Goal: Task Accomplishment & Management: Manage account settings

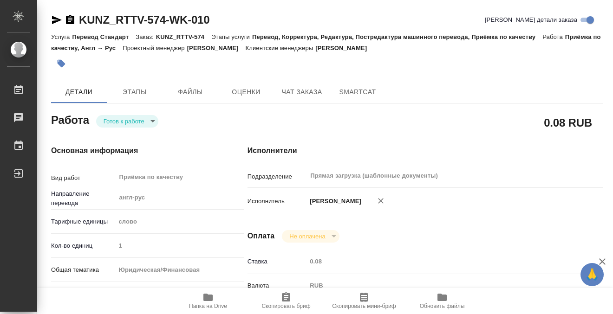
click at [60, 60] on icon "button" at bounding box center [62, 64] width 8 height 8
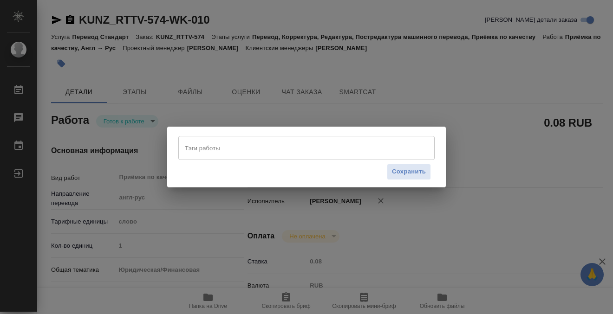
click at [273, 143] on input "Тэги работы" at bounding box center [298, 148] width 230 height 16
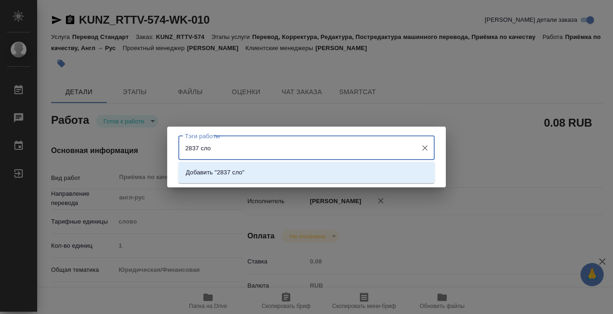
type input "2837 слов"
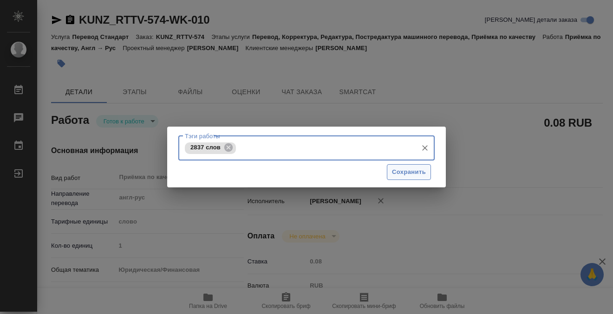
click at [413, 167] on span "Сохранить" at bounding box center [409, 172] width 34 height 11
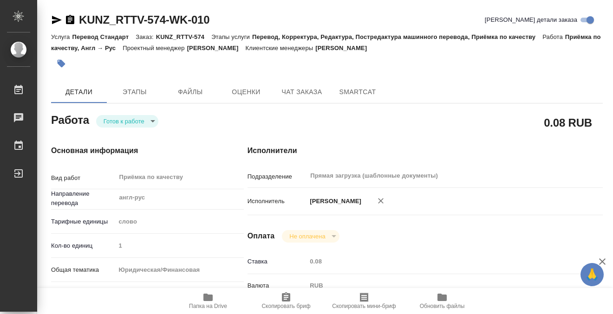
type input "readyForWork"
type input "англ-рус"
type input "5a8b1489cc6b4906c91bfd90"
type input "1"
type input "yr-fn"
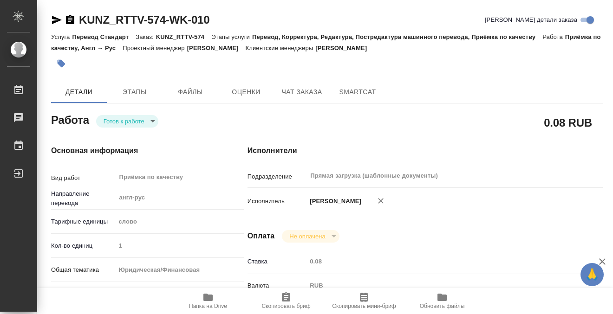
type input "5f647205b73bc97568ca66bf"
type input "28.08.2025 10:00"
type input "28.08.2025 14:00"
type input "29.08.2025 12:00"
type input "Прямая загрузка (шаблонные документы)"
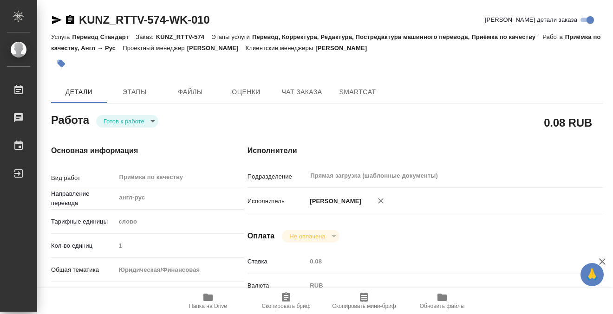
type input "notPayed"
type input "0.08"
type input "RUB"
type input "[PERSON_NAME]"
type input "KUNZ_RTTV-574"
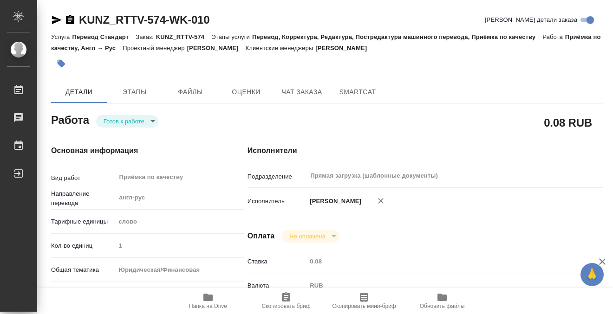
type input "Перевод Стандарт"
type input "Перевод, Корректура, Редактура, Постредактура машинного перевода, Приёмка по ка…"
type input "Moskalets Alina"
type input "Петрова Валерия"
type input "/Clients/RT/Orders/KUNZ_RTTV-574"
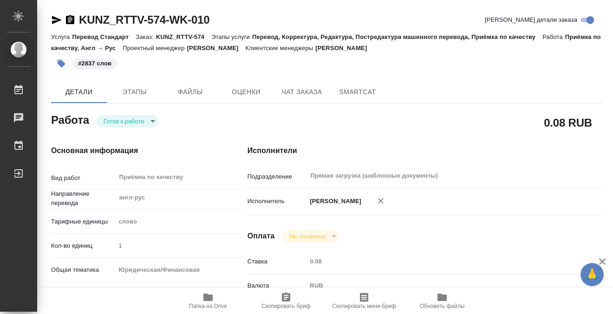
click at [118, 123] on body "🙏 .cls-1 fill:#fff; AWATERA Kobzeva Elizaveta Работы 0 Чаты График Выйти KUNZ_R…" at bounding box center [306, 157] width 613 height 314
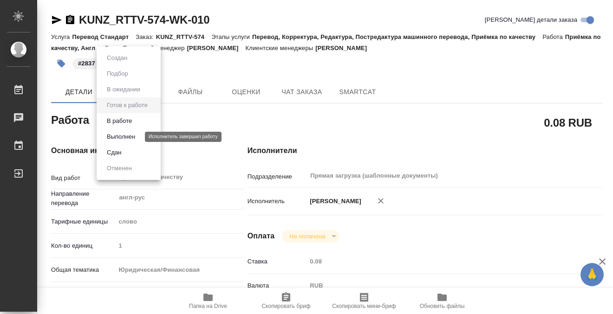
click at [121, 141] on button "Выполнен" at bounding box center [121, 137] width 34 height 10
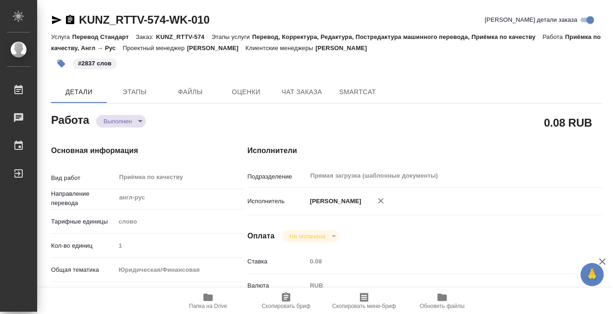
type textarea "x"
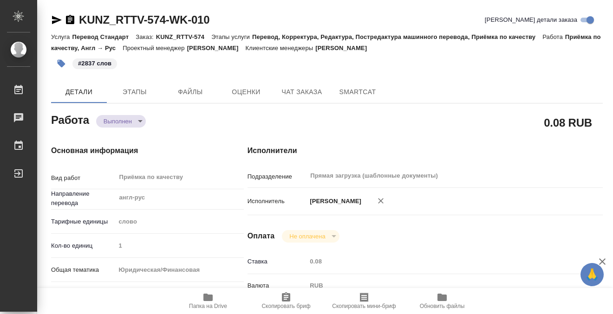
type textarea "x"
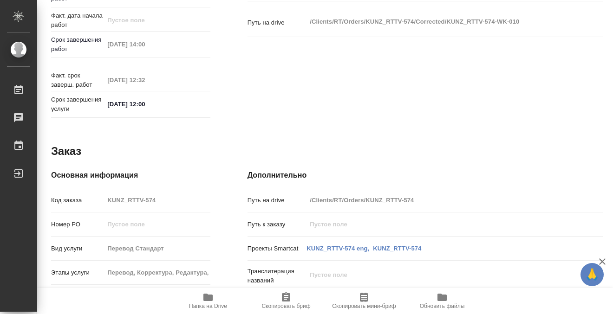
type textarea "x"
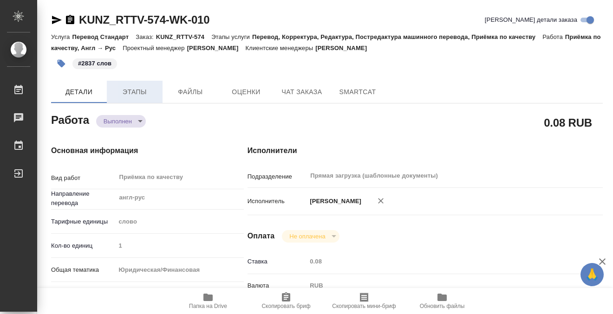
click at [129, 96] on span "Этапы" at bounding box center [134, 92] width 45 height 12
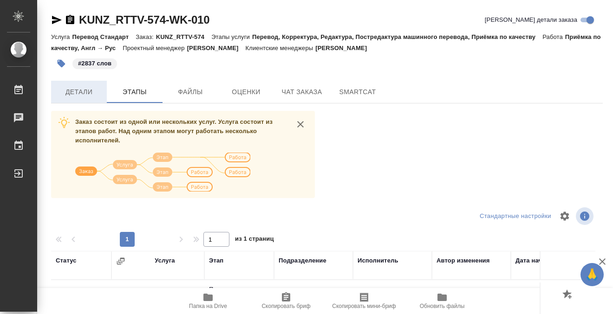
click at [96, 92] on span "Детали" at bounding box center [79, 92] width 45 height 12
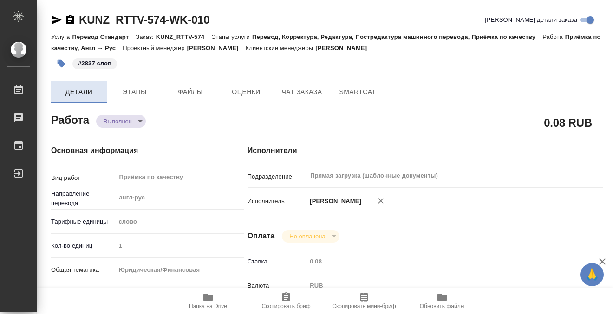
type textarea "x"
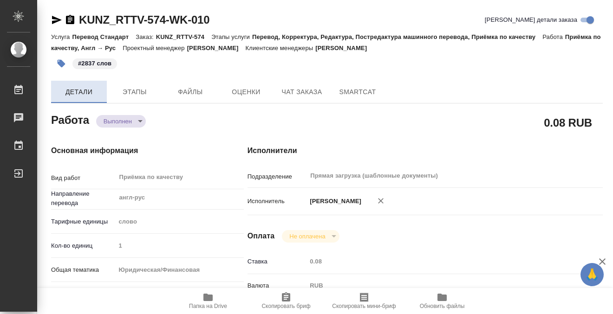
type textarea "x"
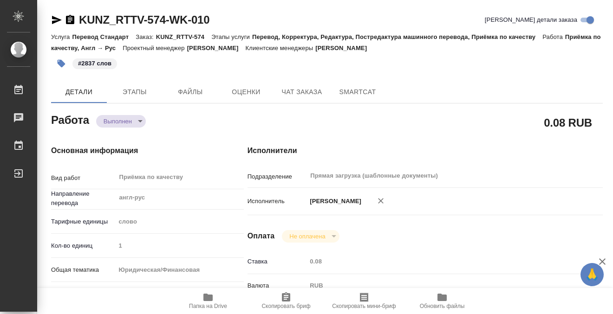
click at [72, 20] on icon "button" at bounding box center [70, 19] width 8 height 9
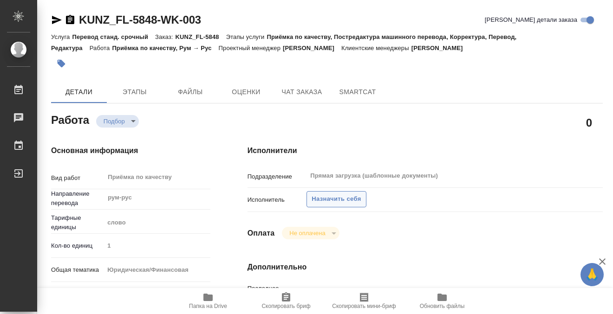
click at [338, 198] on span "Назначить себя" at bounding box center [336, 199] width 49 height 11
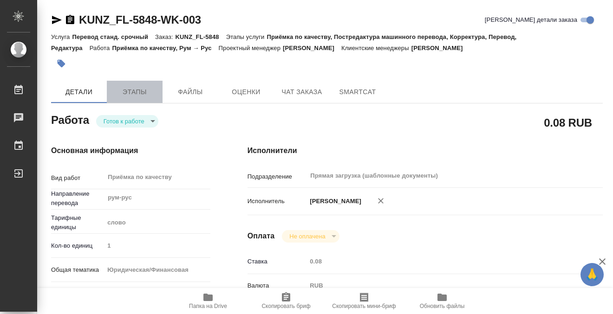
click at [136, 98] on button "Этапы" at bounding box center [135, 92] width 56 height 22
click at [140, 89] on span "Этапы" at bounding box center [134, 92] width 45 height 12
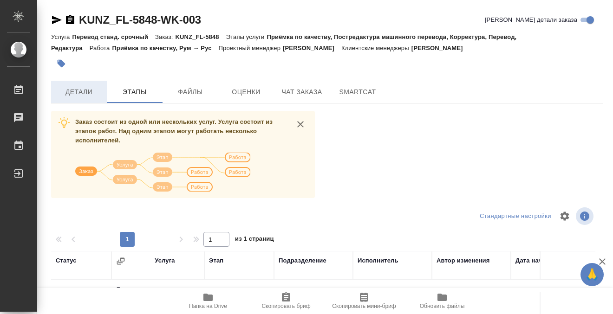
click at [81, 99] on button "Детали" at bounding box center [79, 92] width 56 height 22
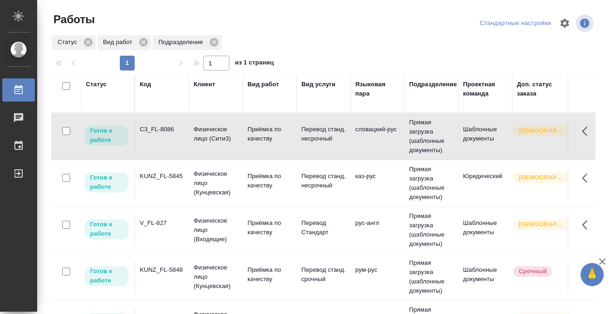
click at [150, 87] on div "Код" at bounding box center [145, 84] width 11 height 9
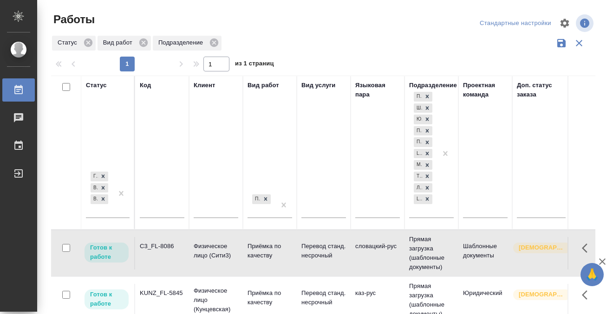
click at [155, 202] on div at bounding box center [162, 213] width 45 height 23
click at [153, 208] on input "text" at bounding box center [162, 212] width 45 height 12
paste input "KUNZ_FL-5835"
type input "KUNZ_FL-5835"
click at [120, 211] on div at bounding box center [121, 193] width 17 height 48
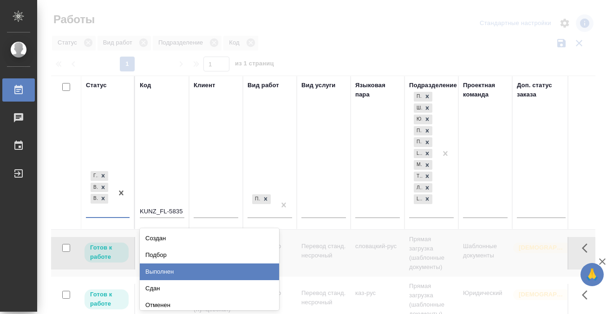
scroll to position [5, 0]
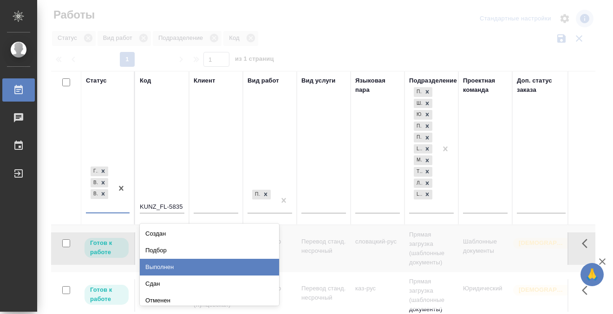
click at [152, 267] on div "Выполнен" at bounding box center [209, 267] width 139 height 17
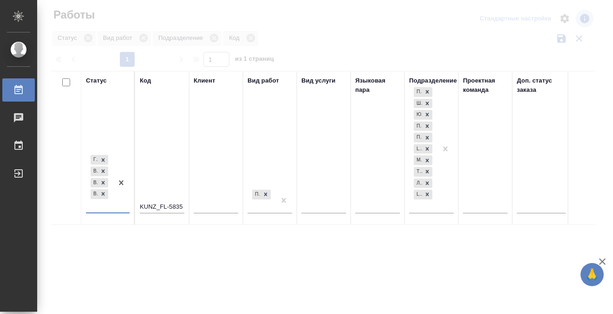
scroll to position [5, 0]
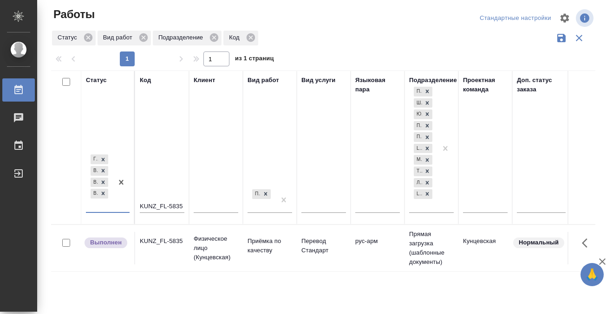
click at [177, 240] on div "KUNZ_FL-5835" at bounding box center [162, 241] width 45 height 9
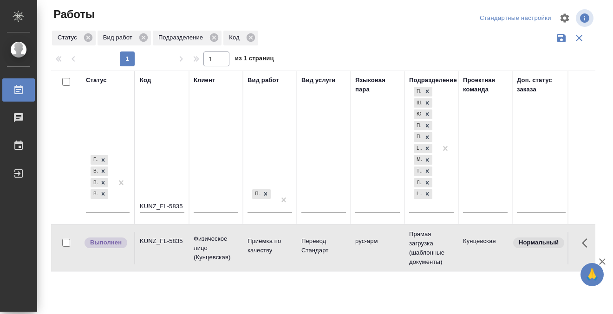
click at [177, 240] on div "KUNZ_FL-5835" at bounding box center [162, 241] width 45 height 9
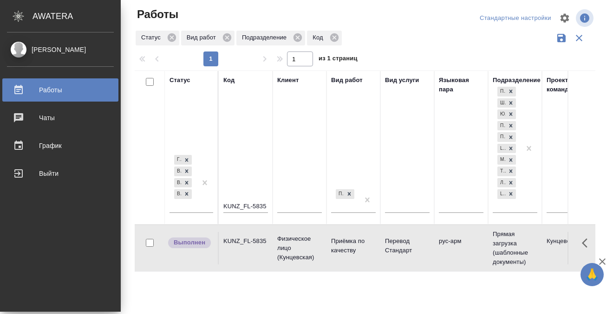
click at [20, 91] on icon at bounding box center [18, 90] width 11 height 11
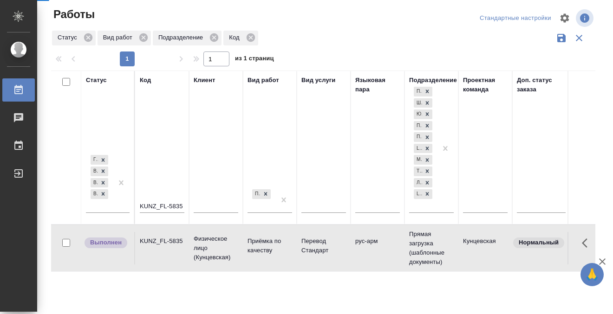
click at [20, 91] on icon at bounding box center [18, 90] width 11 height 11
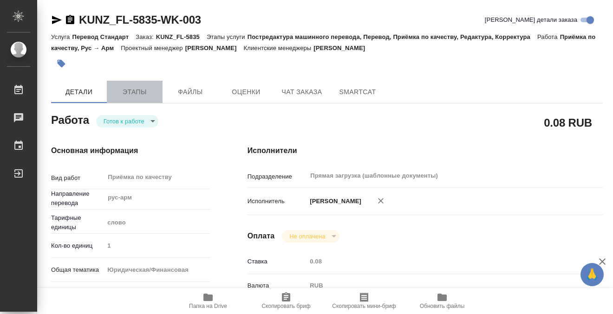
click at [142, 99] on button "Этапы" at bounding box center [135, 92] width 56 height 22
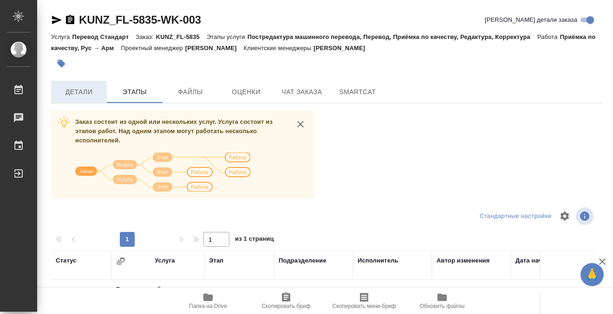
click at [100, 91] on span "Детали" at bounding box center [79, 92] width 45 height 12
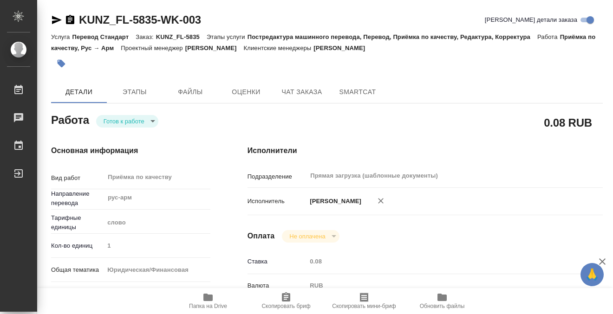
type textarea "x"
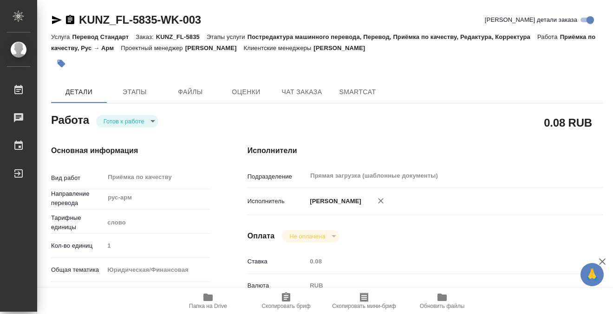
type textarea "x"
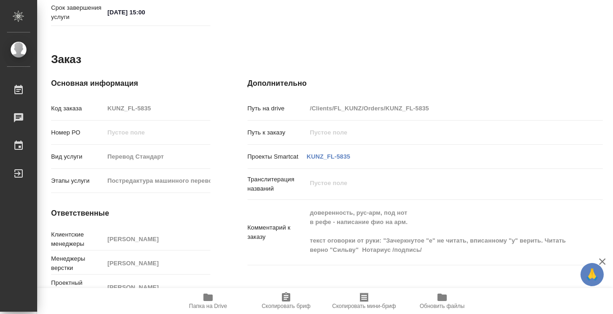
scroll to position [496, 0]
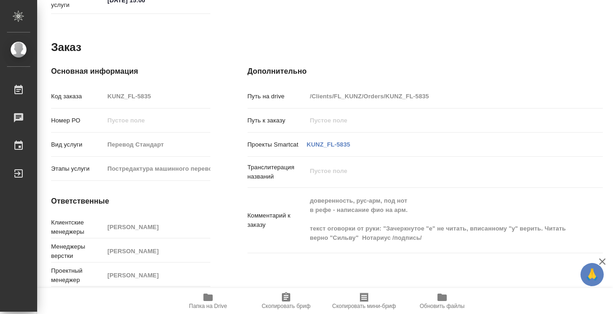
type textarea "x"
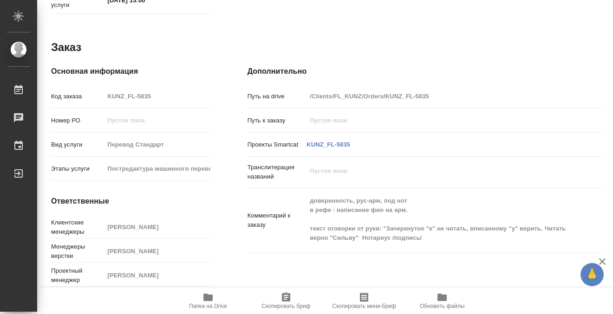
click at [209, 294] on icon "button" at bounding box center [207, 297] width 11 height 11
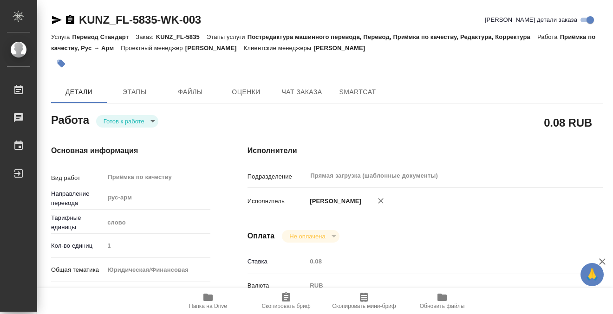
click at [61, 67] on icon "button" at bounding box center [61, 63] width 9 height 9
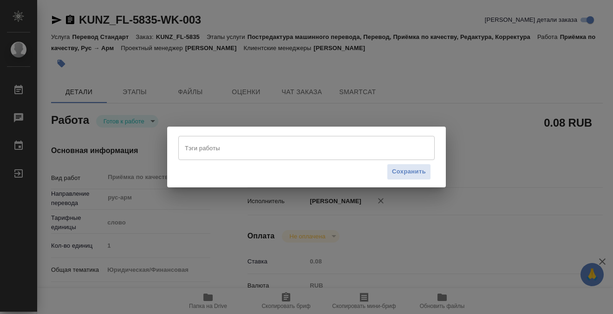
click at [205, 149] on input "Тэги работы" at bounding box center [298, 148] width 230 height 16
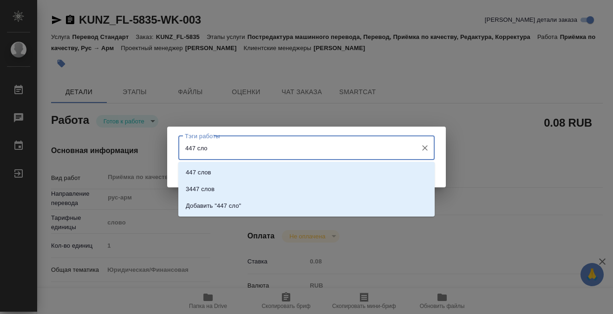
type input "447 слов"
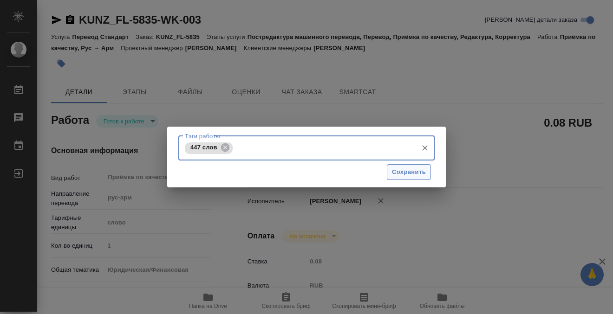
click at [416, 172] on span "Сохранить" at bounding box center [409, 172] width 34 height 11
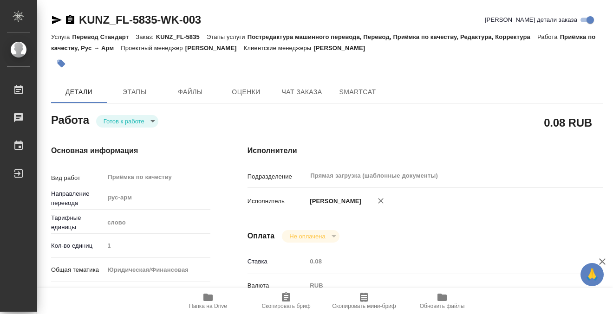
type input "readyForWork"
type textarea "Приёмка по качеству"
type textarea "x"
type input "рус-арм"
type input "5a8b1489cc6b4906c91bfd90"
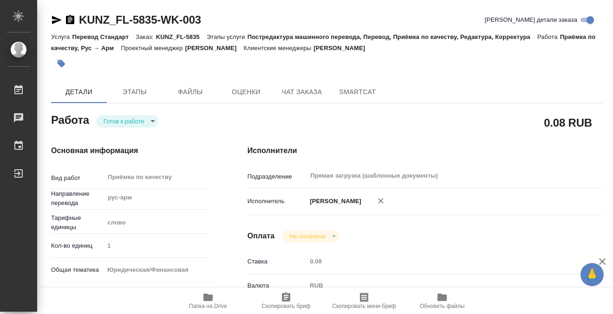
type input "1"
type input "yr-fn"
type input "5a8b8b956a9677013d343cfe"
checkbox input "true"
type input "26.08.2025 10:44"
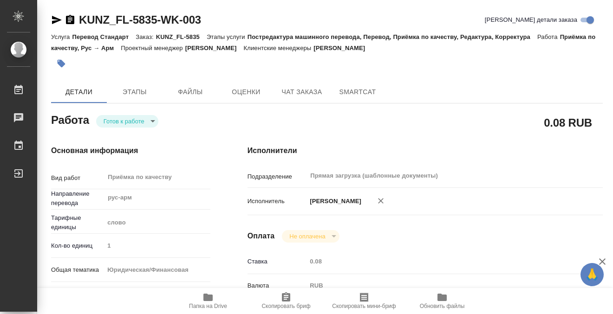
type input "[DATE] 15:00"
type input "Прямая загрузка (шаблонные документы)"
type input "notPayed"
type input "0.08"
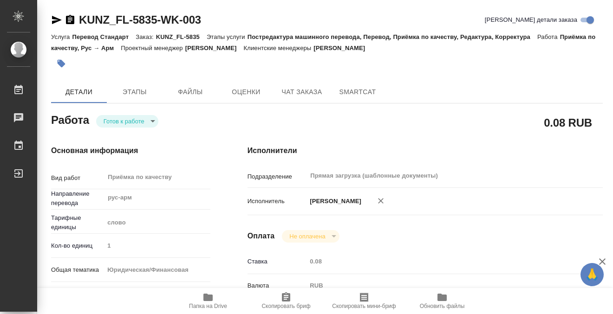
type input "RUB"
type input "[PERSON_NAME]"
type textarea "x"
type textarea "/Clients/FL_KUNZ/Orders/KUNZ_FL-5835/Corrected/KUNZ_FL-5835-WK-003"
type textarea "x"
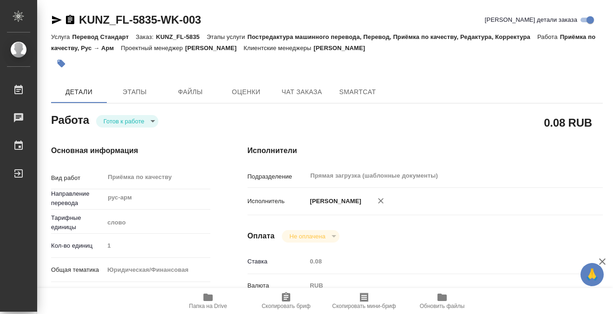
type input "KUNZ_FL-5835"
type input "Перевод Стандарт"
type input "Постредактура машинного перевода, Перевод, Приёмка по качеству, Редактура, Корр…"
type input "Moskalets Alina"
type input "Арсеньева Вера"
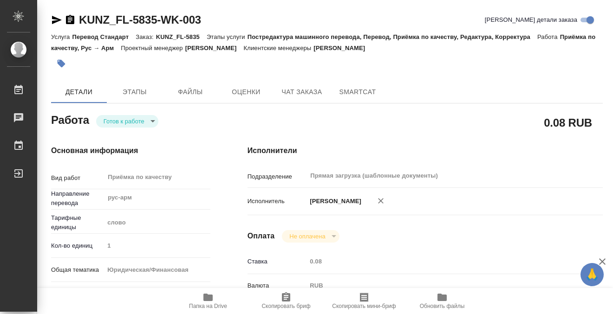
type input "/Clients/FL_KUNZ/Orders/KUNZ_FL-5835"
type textarea "x"
type textarea "доверенность, рус-арм, под нот в рефе - написание фио на арм. текст оговорки от…"
type textarea "x"
click at [149, 121] on body "🙏 .cls-1 fill:#fff; AWATERA Kobzeva Elizaveta Работы 0 Чаты График Выйти KUNZ_F…" at bounding box center [306, 157] width 613 height 314
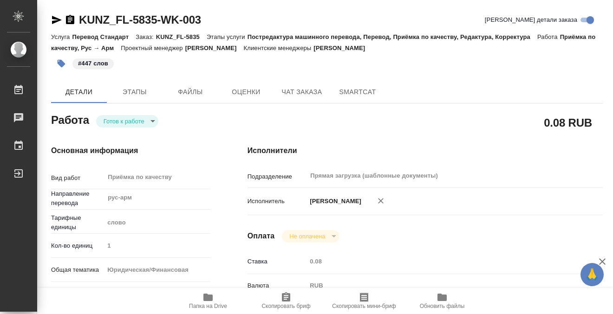
type textarea "x"
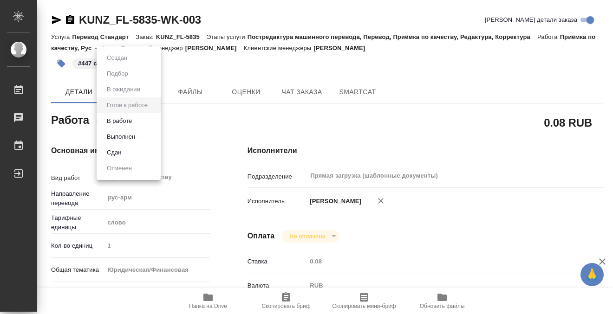
click at [144, 136] on li "Выполнен" at bounding box center [129, 137] width 64 height 16
type textarea "x"
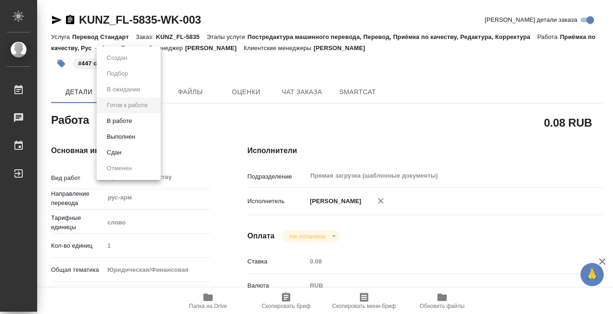
type textarea "x"
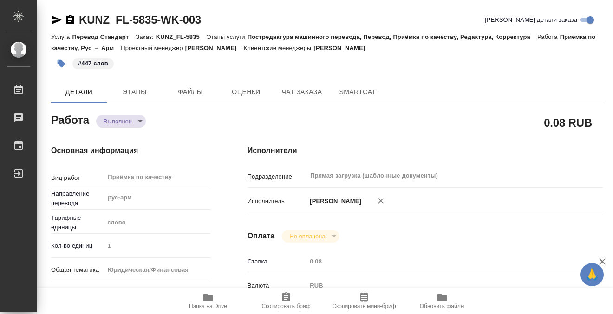
type textarea "x"
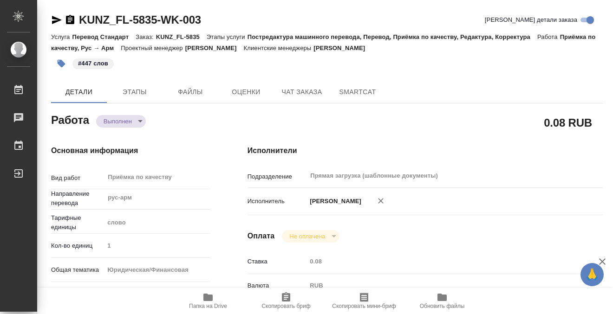
type textarea "x"
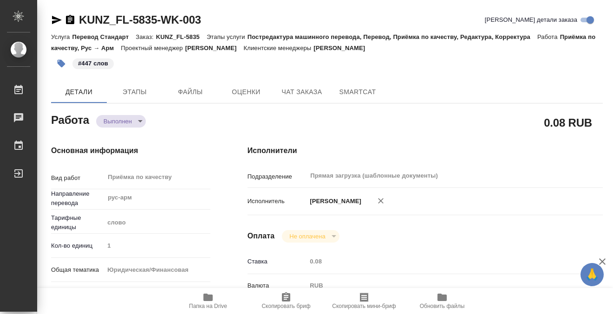
click at [75, 22] on icon "button" at bounding box center [70, 19] width 11 height 11
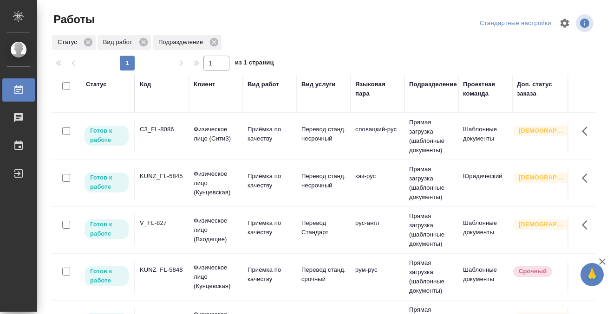
click at [156, 232] on td "V_FL-827" at bounding box center [162, 230] width 54 height 33
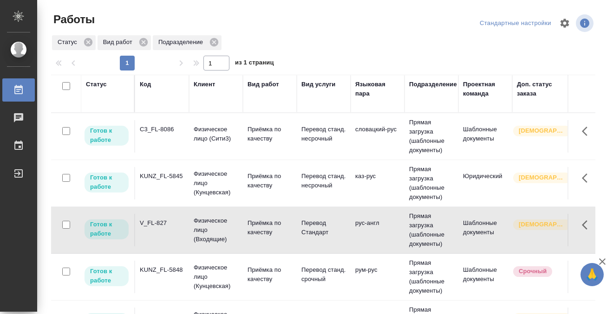
click at [156, 232] on td "V_FL-827" at bounding box center [162, 230] width 54 height 33
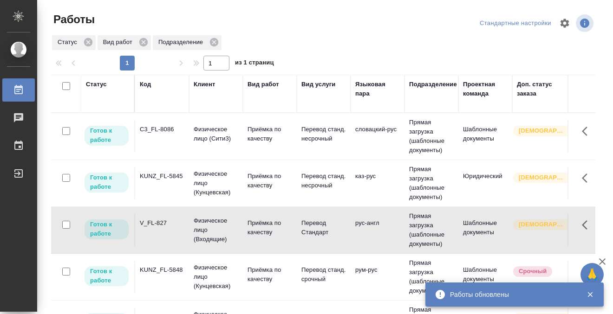
click at [170, 135] on td "C3_FL-8086" at bounding box center [162, 136] width 54 height 33
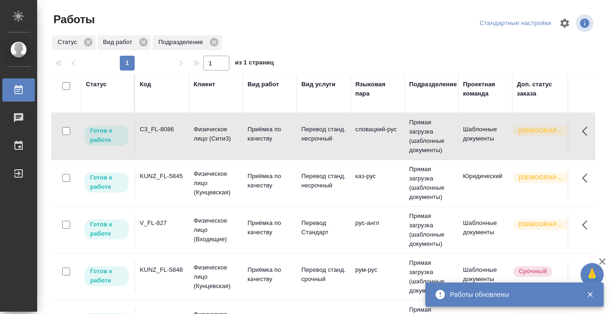
click at [170, 135] on td "C3_FL-8086" at bounding box center [162, 136] width 54 height 33
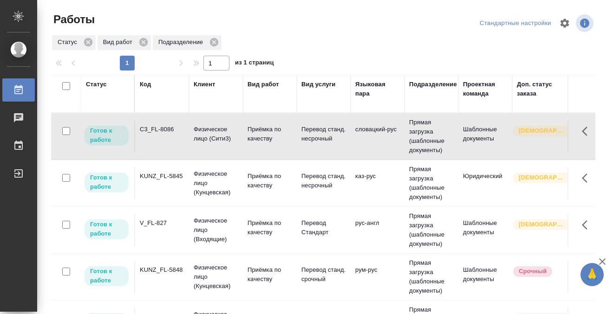
click at [173, 183] on td "KUNZ_FL-5845" at bounding box center [162, 183] width 54 height 33
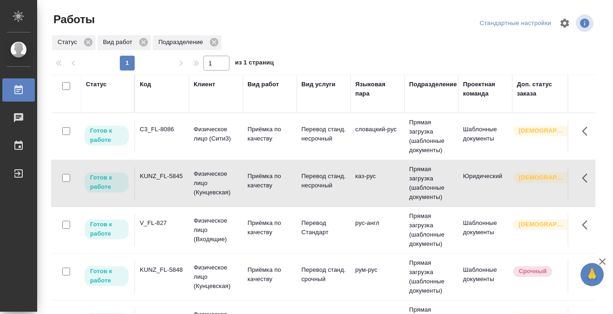
click at [173, 181] on td "KUNZ_FL-5845" at bounding box center [162, 183] width 54 height 33
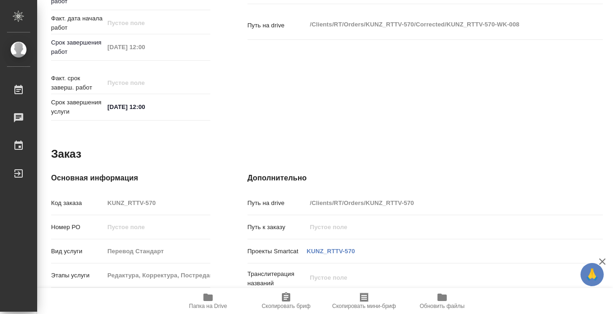
scroll to position [496, 0]
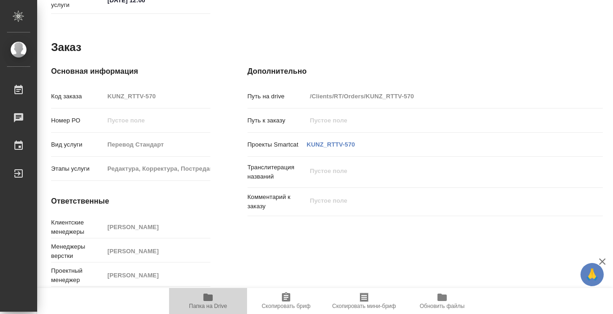
click at [208, 290] on button "Папка на Drive" at bounding box center [208, 301] width 78 height 26
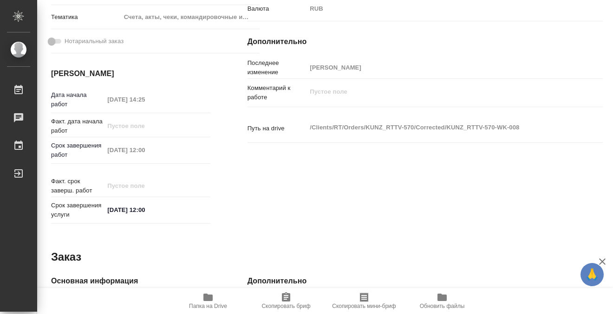
scroll to position [0, 0]
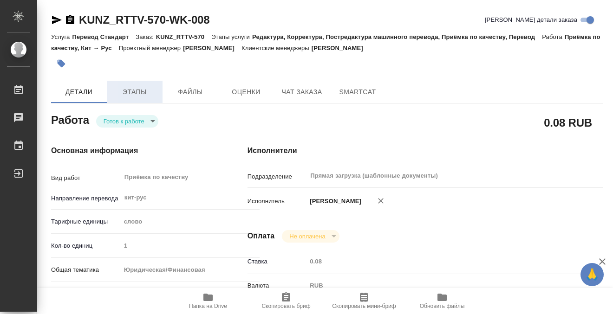
click at [142, 91] on span "Этапы" at bounding box center [134, 92] width 45 height 12
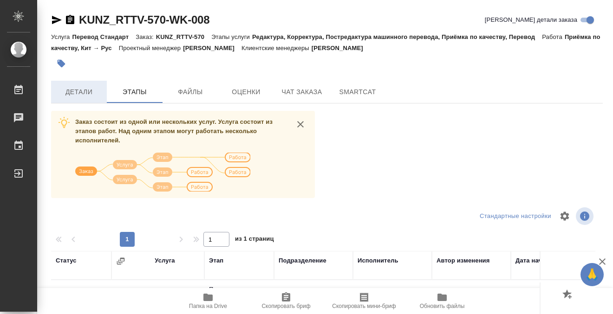
click at [85, 94] on span "Детали" at bounding box center [79, 92] width 45 height 12
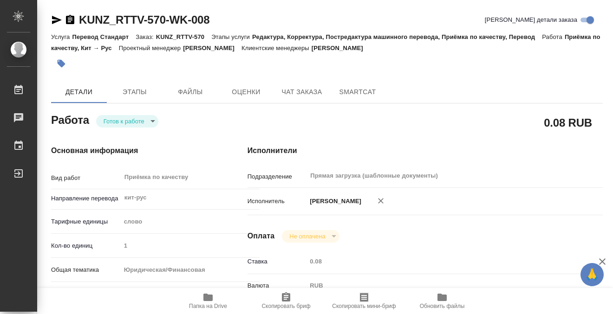
type textarea "x"
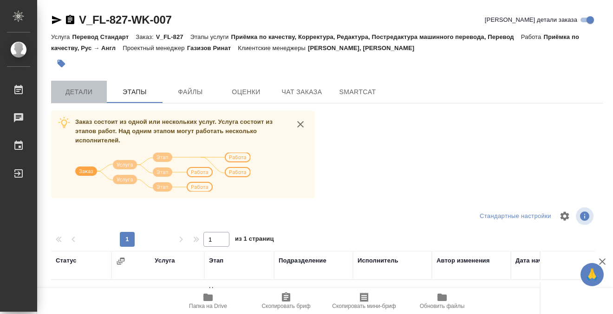
click at [88, 98] on button "Детали" at bounding box center [79, 92] width 56 height 22
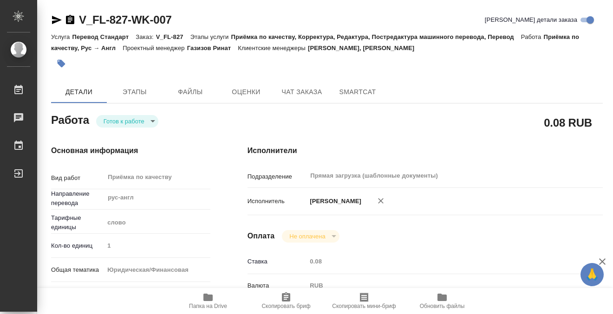
type textarea "x"
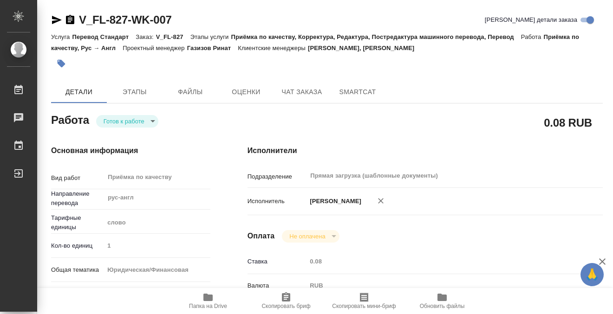
type textarea "x"
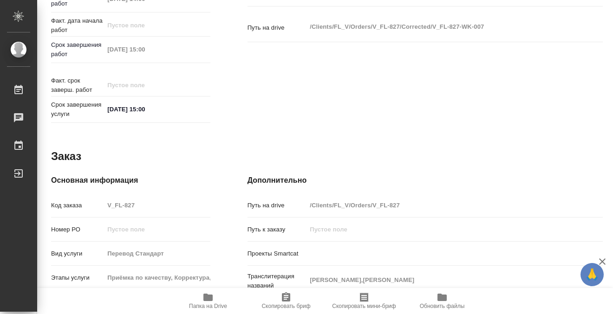
type textarea "x"
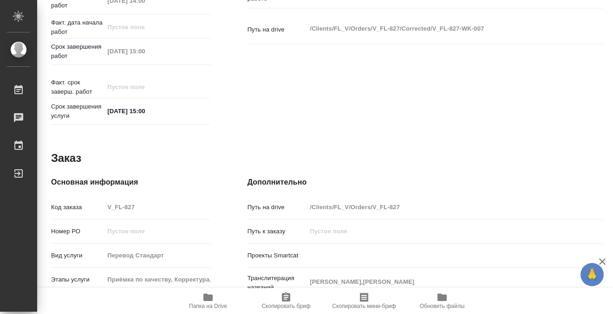
scroll to position [496, 0]
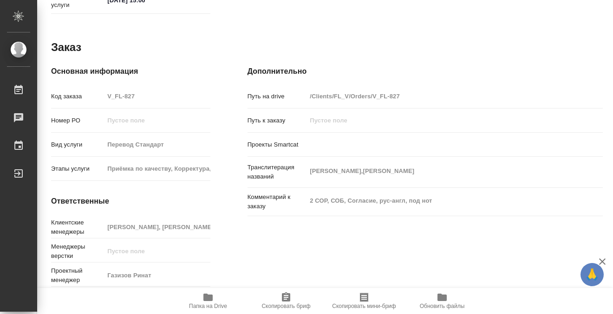
click at [208, 297] on icon "button" at bounding box center [207, 297] width 9 height 7
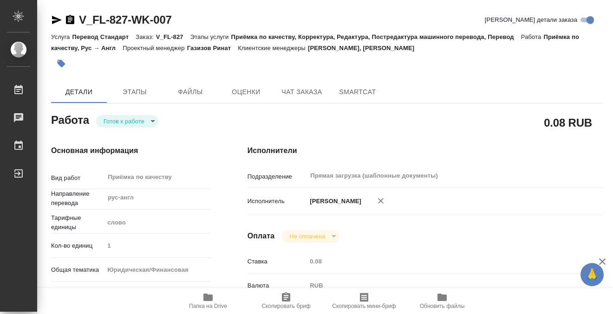
click at [60, 63] on icon "button" at bounding box center [62, 64] width 8 height 8
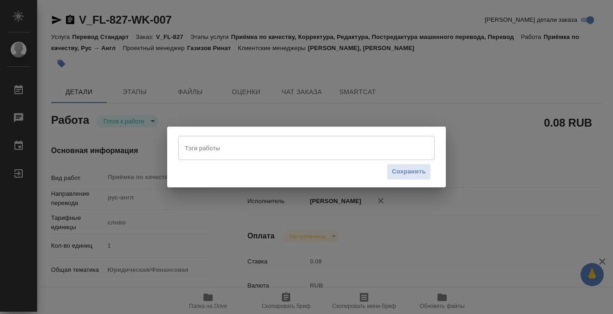
click at [202, 148] on input "Тэги работы" at bounding box center [298, 148] width 230 height 16
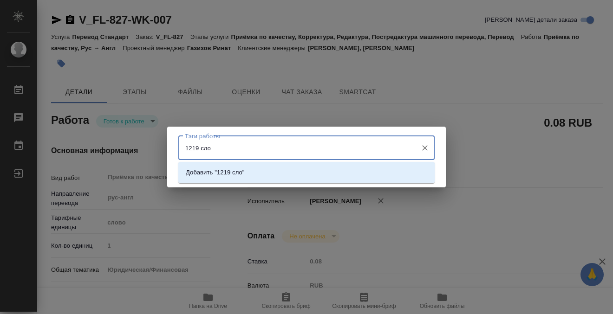
type input "1219 слов"
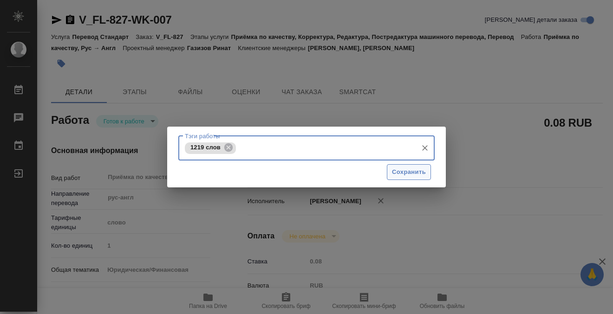
click at [406, 170] on span "Сохранить" at bounding box center [409, 172] width 34 height 11
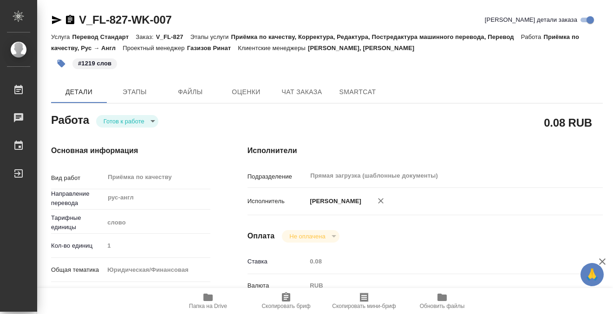
type input "readyForWork"
type textarea "Приёмка по качеству"
type textarea "x"
type input "рус-англ"
type input "5a8b1489cc6b4906c91bfd90"
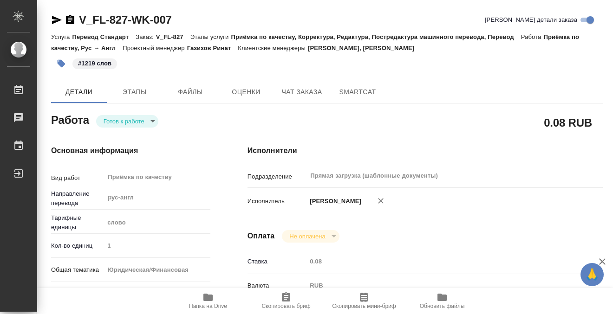
type input "1"
type input "yr-fn"
type input "5a8b8b956a9677013d343cfe"
checkbox input "true"
type input "28.08.2025 14:00"
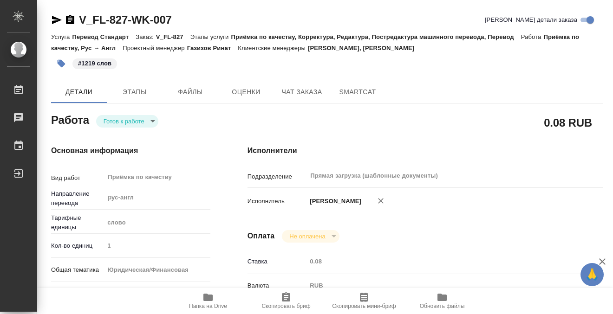
type input "28.08.2025 15:00"
type input "Прямая загрузка (шаблонные документы)"
type input "notPayed"
type input "0.08"
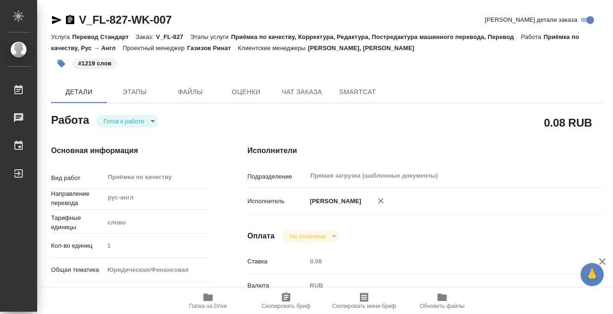
type input "RUB"
type input "[PERSON_NAME]"
type textarea "x"
type textarea "/Clients/FL_V/Orders/V_FL-827/Corrected/V_FL-827-WK-007"
type textarea "x"
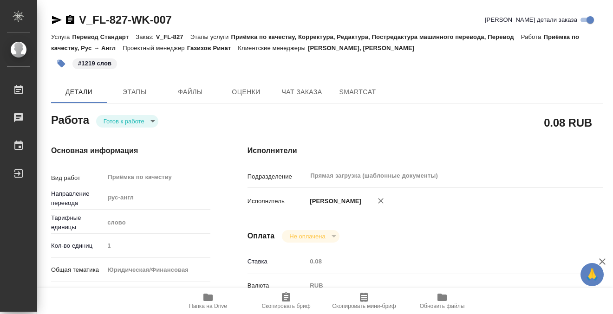
type input "V_FL-827"
type input "Перевод Стандарт"
type input "Приёмка по качеству, Корректура, Редактура, Постредактура машинного перевода, П…"
type input "Веселова Юлия, Касымов Тимур"
type input "/Clients/FL_V/Orders/V_FL-827"
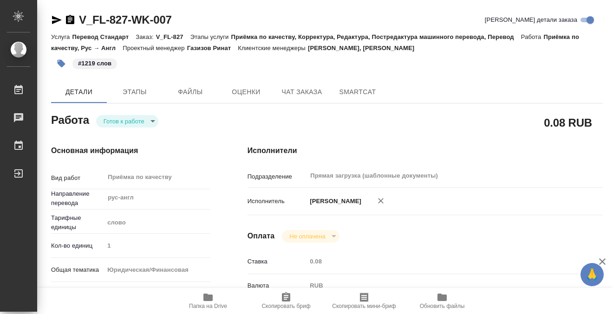
type textarea "CHOBANIAN IOLANTA,CHOBANIAN Matfei"
type textarea "x"
type textarea "2 СОР, СОБ, Согласие, рус-англ, под нот"
type textarea "x"
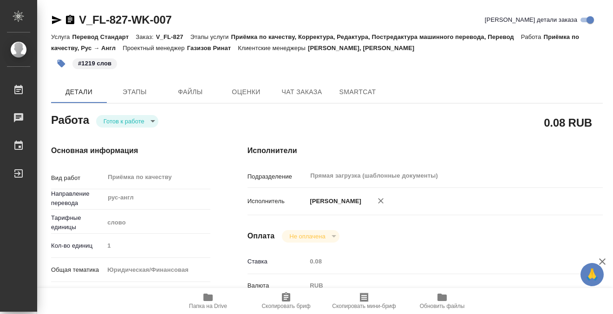
type textarea "x"
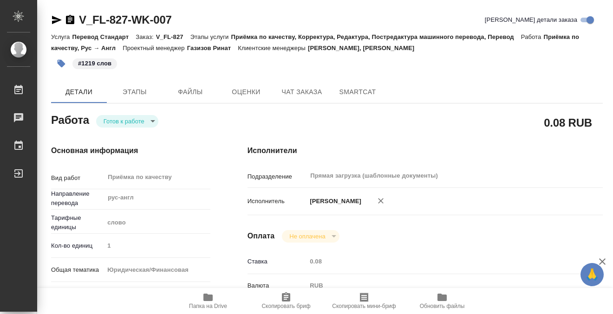
type textarea "x"
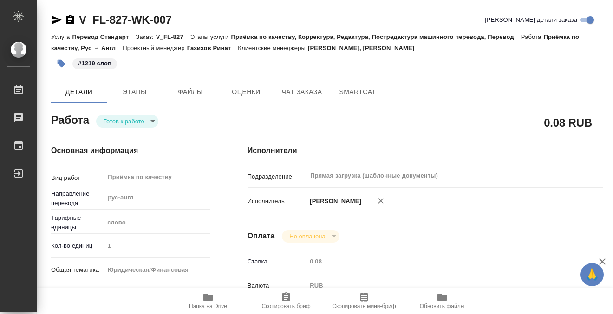
type textarea "x"
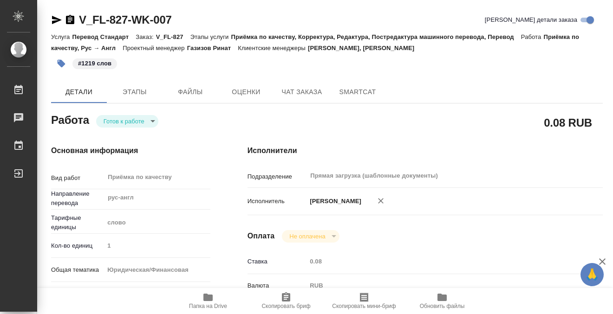
click at [135, 122] on body "🙏 .cls-1 fill:#fff; AWATERA Kobzeva Elizaveta Работы 0 Чаты График Выйти V_FL-8…" at bounding box center [306, 157] width 613 height 314
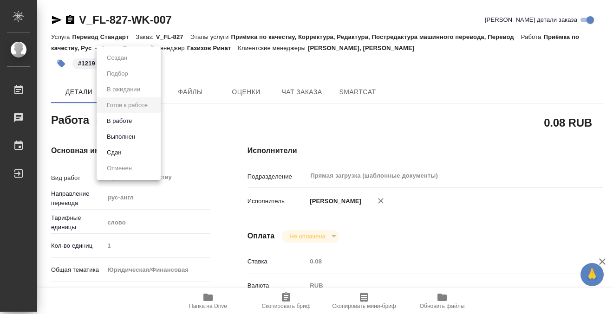
click at [133, 139] on button "Выполнен" at bounding box center [121, 137] width 34 height 10
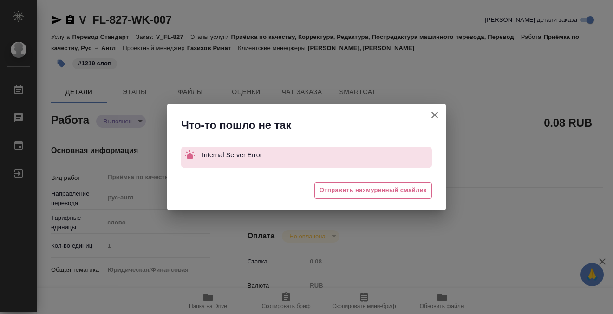
type textarea "x"
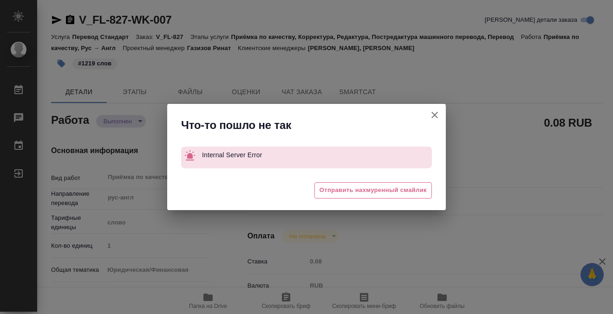
type textarea "x"
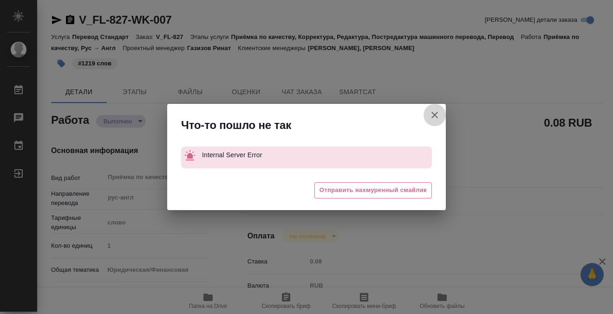
click at [430, 111] on icon "button" at bounding box center [434, 115] width 11 height 11
type textarea "x"
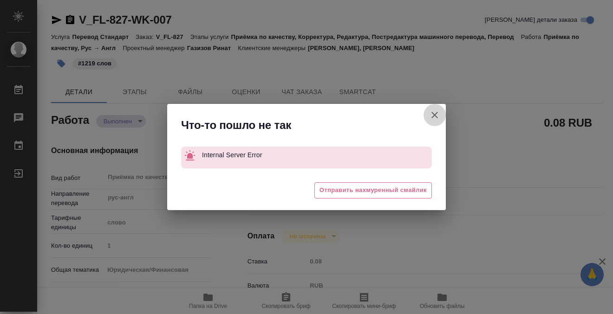
type textarea "x"
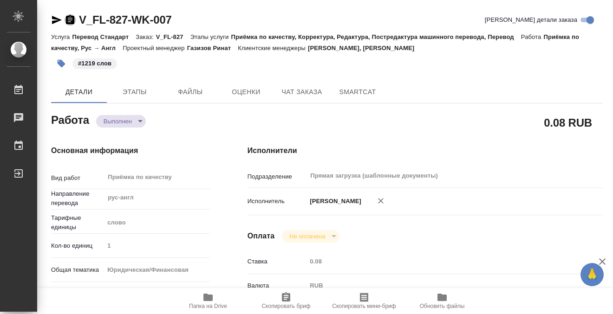
click at [69, 18] on icon "button" at bounding box center [70, 19] width 11 height 11
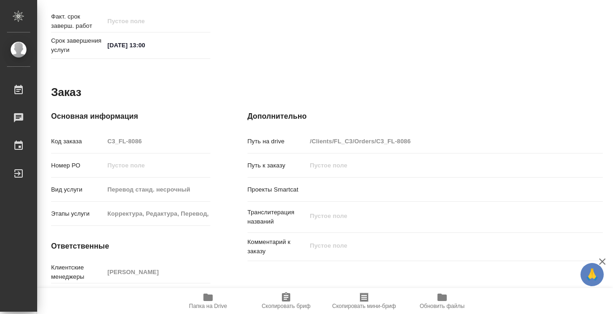
scroll to position [496, 0]
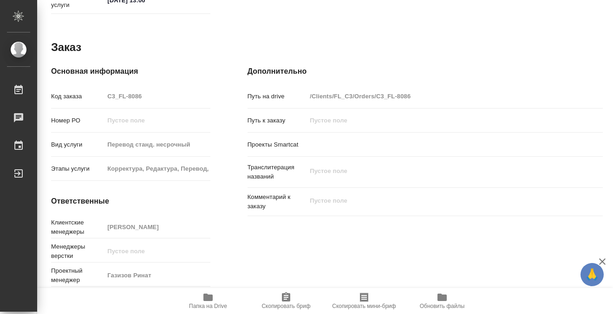
click at [213, 295] on icon "button" at bounding box center [207, 297] width 11 height 11
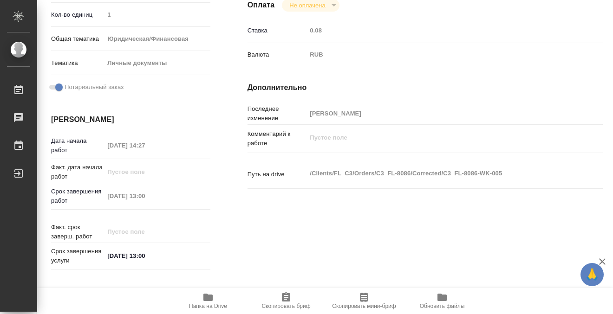
scroll to position [0, 0]
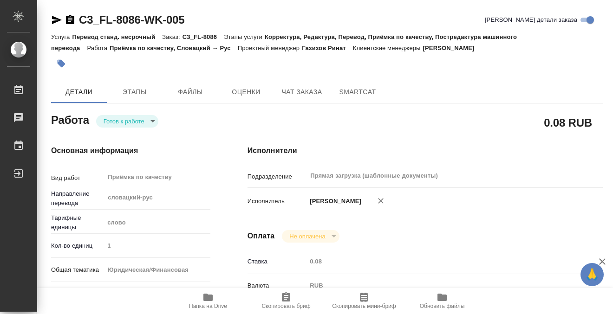
click at [62, 66] on icon "button" at bounding box center [62, 64] width 8 height 8
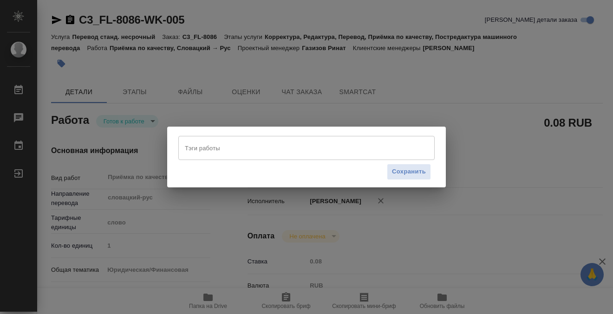
click at [237, 166] on div "Сохранить" at bounding box center [306, 172] width 256 height 24
click at [236, 156] on input "Тэги работы" at bounding box center [298, 148] width 230 height 16
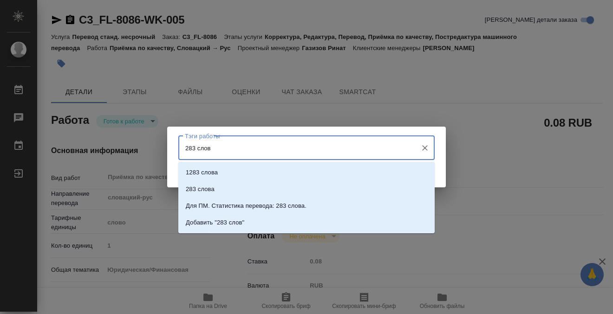
type input "283 слова"
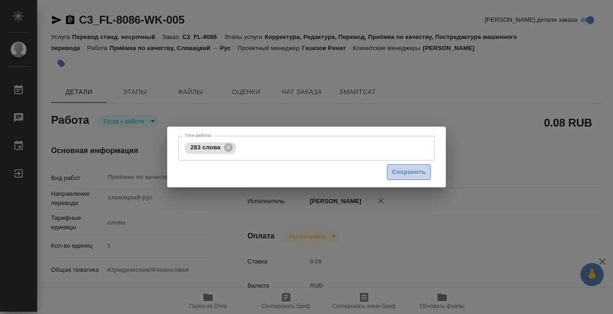
click at [406, 171] on span "Сохранить" at bounding box center [409, 172] width 34 height 11
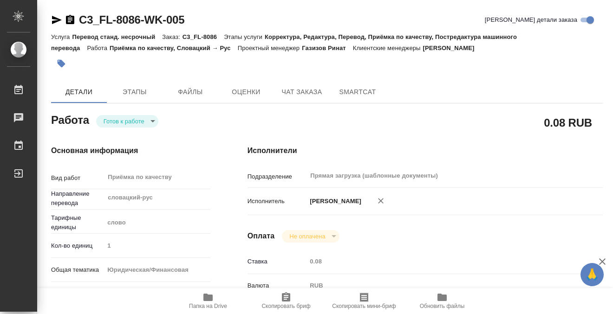
type input "readyForWork"
type input "словацкий-рус"
type input "5a8b1489cc6b4906c91bfd90"
type input "1"
type input "yr-fn"
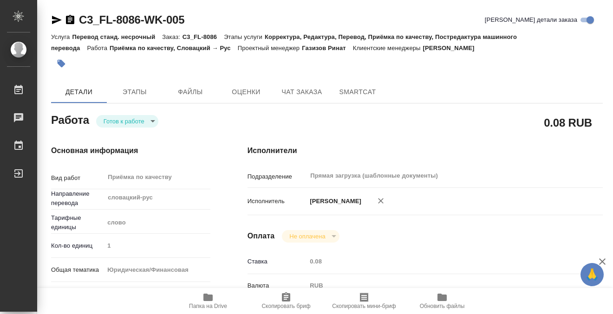
type input "5a8b8b956a9677013d343cfe"
checkbox input "true"
type input "27.08.2025 14:27"
type input "28.08.2025 13:00"
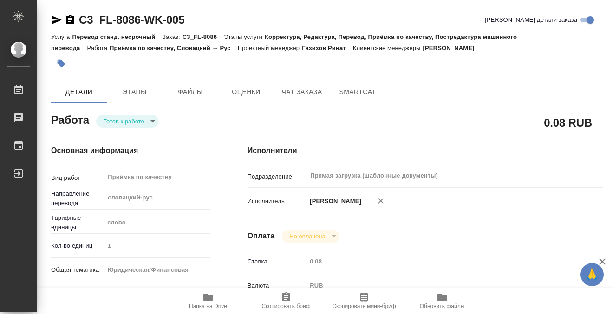
type input "Прямая загрузка (шаблонные документы)"
type input "notPayed"
type input "0.08"
type input "RUB"
type input "Кобзева Елизавета"
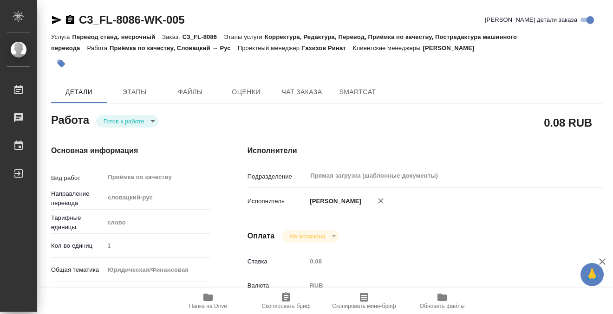
type input "C3_FL-8086"
type input "Перевод станд. несрочный"
type input "Корректура, Редактура, Перевод, Приёмка по качеству, Постредактура машинного пе…"
type input "Никитина Татьяна"
type input "/Clients/FL_C3/Orders/C3_FL-8086"
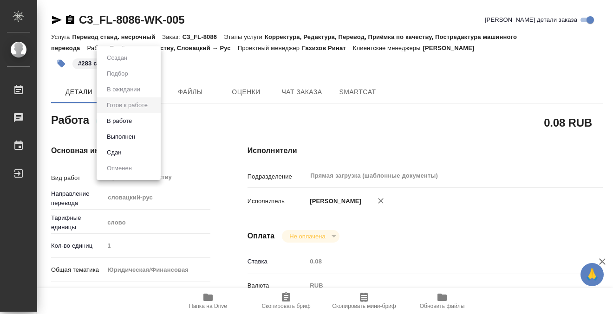
click at [114, 120] on body "🙏 .cls-1 fill:#fff; AWATERA Kobzeva Elizaveta Работы 0 Чаты График Выйти C3_FL-…" at bounding box center [306, 157] width 613 height 314
click at [123, 138] on button "Выполнен" at bounding box center [121, 137] width 34 height 10
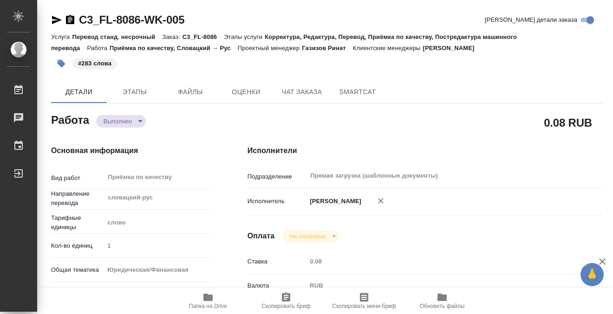
type textarea "x"
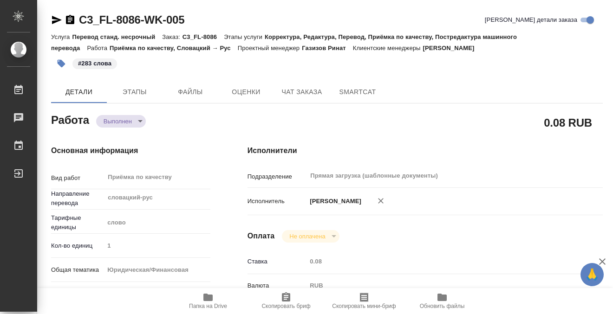
type textarea "x"
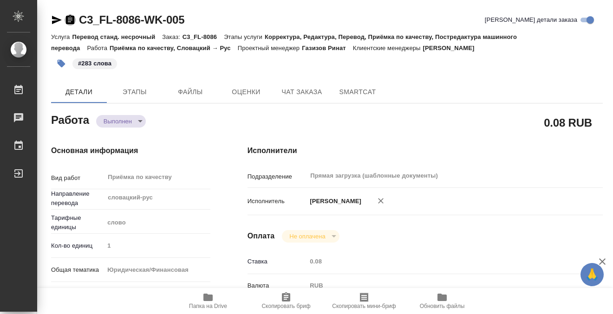
click at [67, 18] on icon "button" at bounding box center [70, 19] width 8 height 9
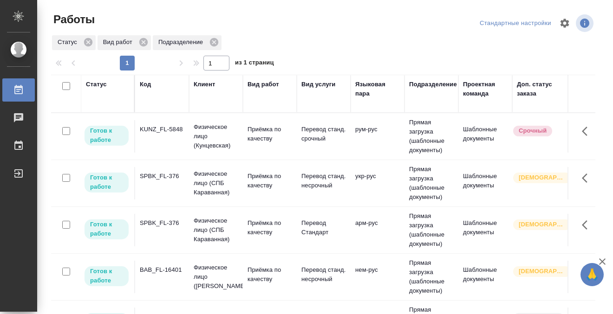
click at [165, 145] on td "KUNZ_FL-5848" at bounding box center [162, 136] width 54 height 33
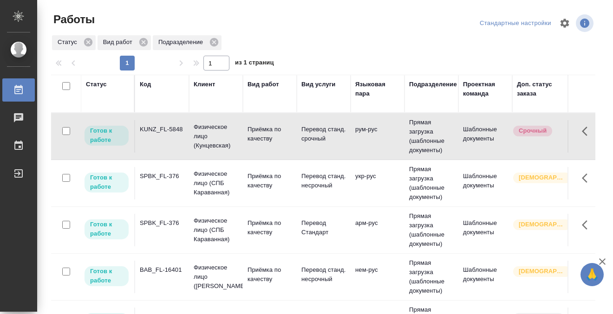
click at [165, 145] on td "KUNZ_FL-5848" at bounding box center [162, 136] width 54 height 33
click at [169, 188] on td "SPBK_FL-376" at bounding box center [162, 183] width 54 height 33
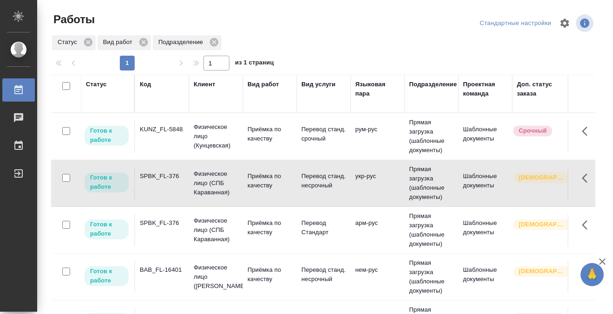
click at [169, 188] on td "SPBK_FL-376" at bounding box center [162, 183] width 54 height 33
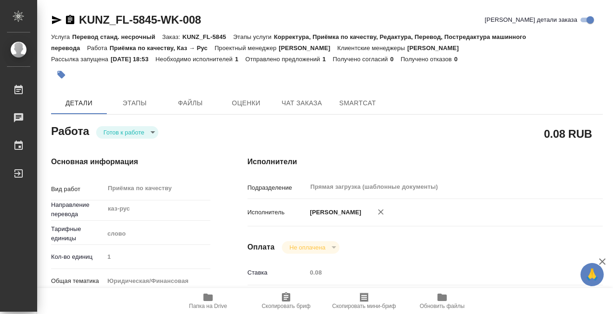
click at [136, 98] on span "Этапы" at bounding box center [134, 104] width 45 height 12
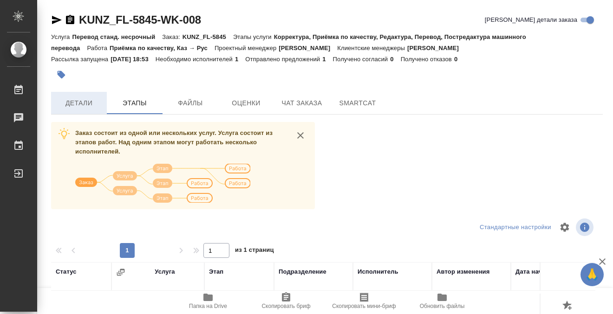
click at [95, 109] on button "Детали" at bounding box center [79, 103] width 56 height 22
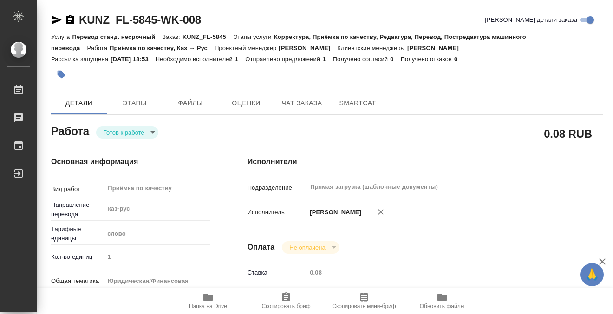
type textarea "x"
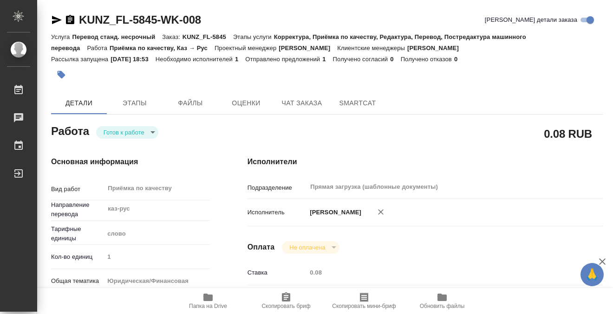
type textarea "x"
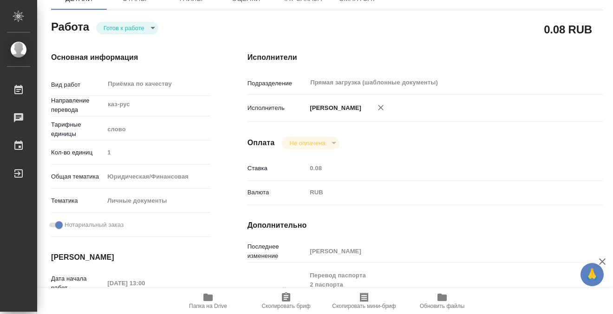
scroll to position [364, 0]
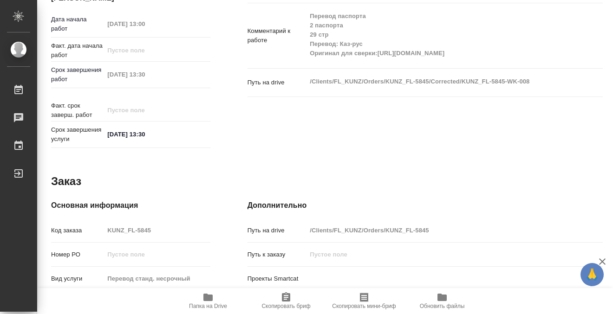
type textarea "x"
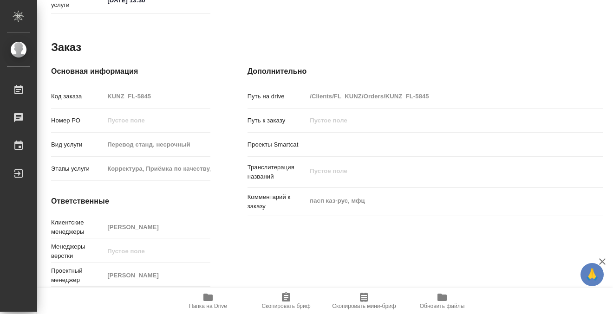
scroll to position [508, 0]
click at [207, 290] on button "Папка на Drive" at bounding box center [208, 301] width 78 height 26
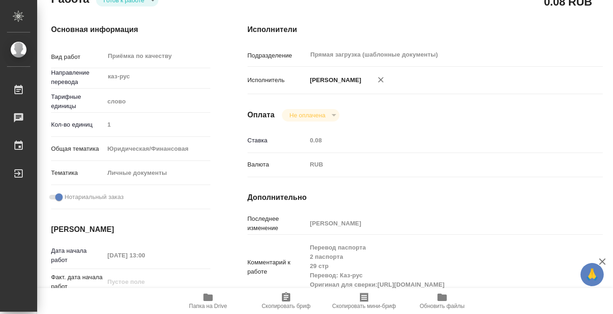
scroll to position [0, 0]
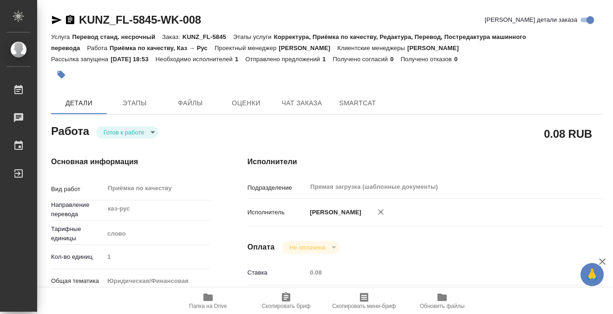
click at [61, 68] on button "button" at bounding box center [61, 75] width 20 height 20
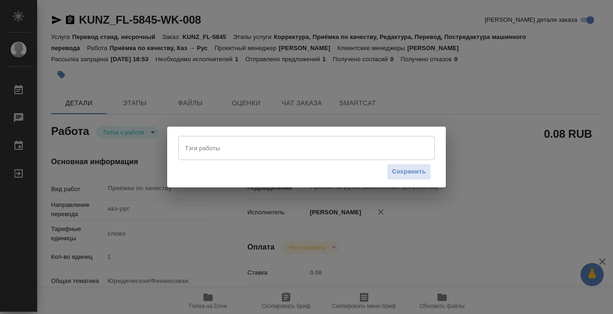
click at [214, 157] on div "Тэги работы" at bounding box center [306, 148] width 256 height 24
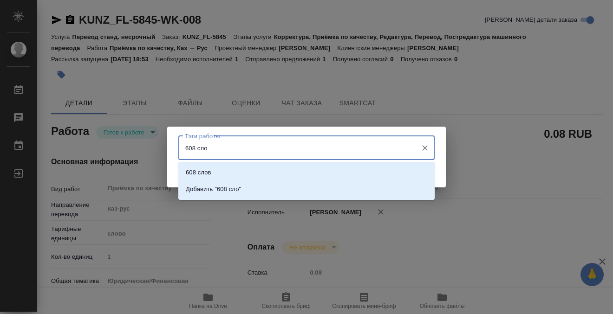
type input "608 слов"
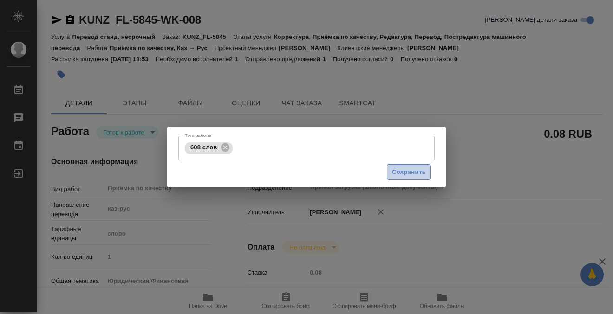
click at [424, 178] on button "Сохранить" at bounding box center [409, 172] width 44 height 16
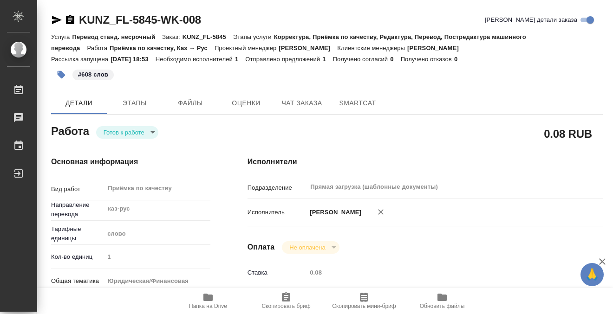
type input "readyForWork"
type textarea "Приёмка по качеству"
type textarea "x"
type input "каз-рус"
type input "5a8b1489cc6b4906c91bfd90"
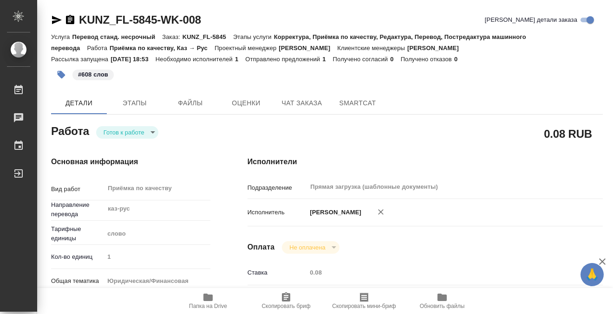
type input "1"
type input "yr-fn"
type input "5a8b8b956a9677013d343cfe"
checkbox input "true"
type input "28.08.2025 13:00"
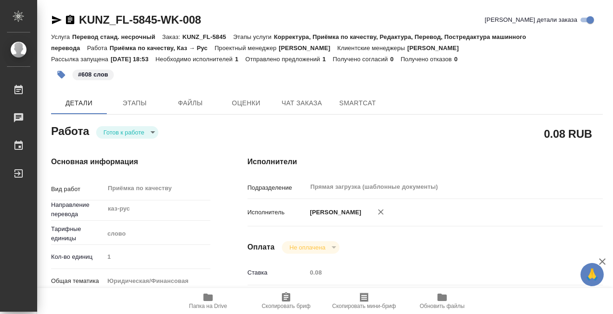
type input "28.08.2025 13:30"
type input "Прямая загрузка (шаблонные документы)"
type input "notPayed"
type input "0.08"
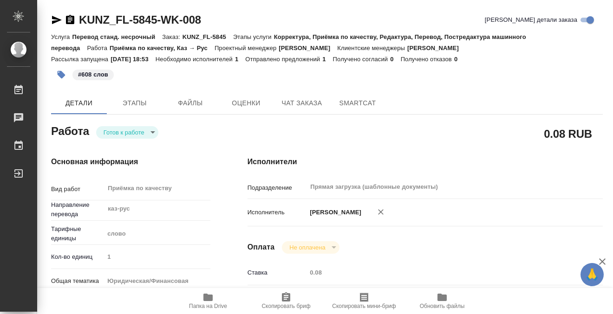
type input "RUB"
type input "[PERSON_NAME]"
type textarea "Перевод паспорта 2 паспорта 29 стр Перевод: Каз-рус Оригинал для сверки:https:/…"
type textarea "x"
type textarea "/Clients/FL_KUNZ/Orders/KUNZ_FL-5845/Corrected/KUNZ_FL-5845-WK-008"
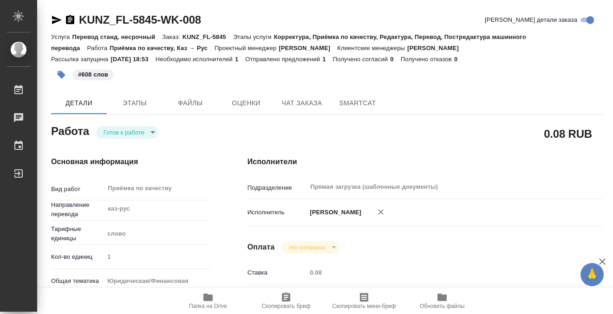
type textarea "x"
type input "KUNZ_FL-5845"
type input "Перевод станд. несрочный"
type input "Корректура, Приёмка по качеству, Редактура, Перевод, Постредактура машинного пе…"
type input "Moskalets Alina"
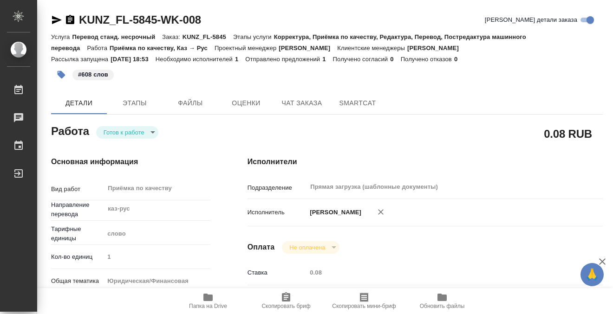
type input "/Clients/FL_KUNZ/Orders/KUNZ_FL-5845"
type textarea "x"
type textarea "пасп каз-рус, мфц"
type textarea "x"
click at [131, 132] on body "🙏 .cls-1 fill:#fff; AWATERA Kobzeva Elizaveta Работы 0 Чаты График Выйти KUNZ_F…" at bounding box center [306, 157] width 613 height 314
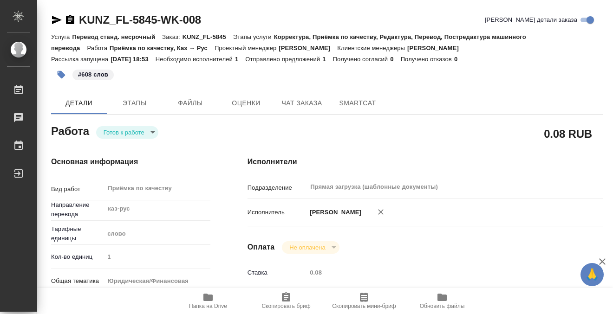
type textarea "x"
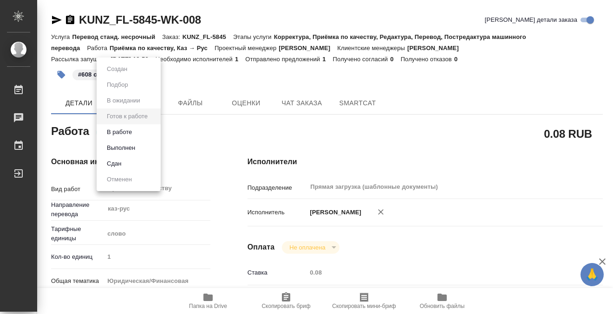
type textarea "x"
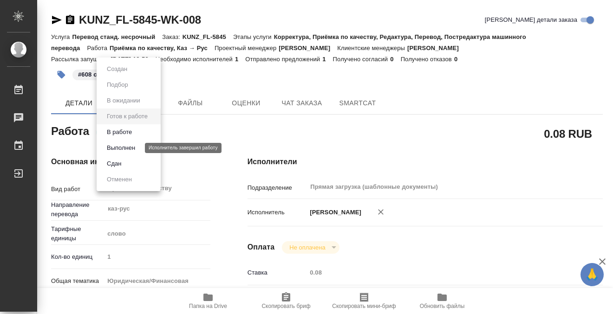
click at [133, 145] on button "Выполнен" at bounding box center [121, 148] width 34 height 10
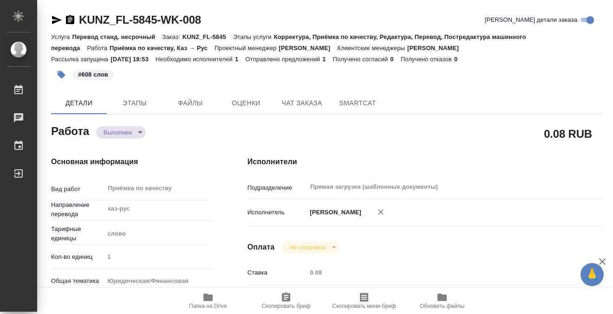
type textarea "x"
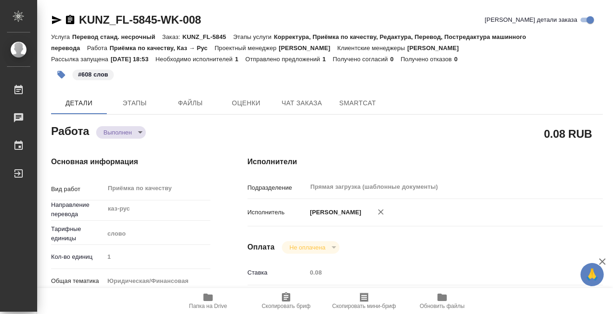
type textarea "x"
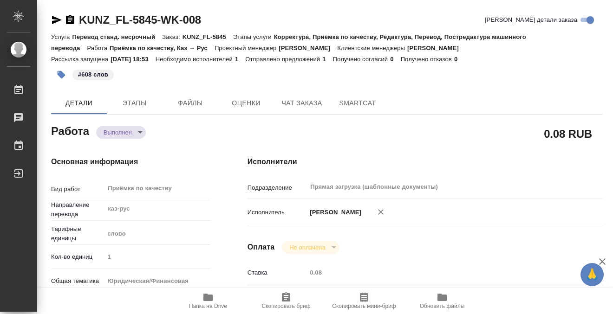
type textarea "x"
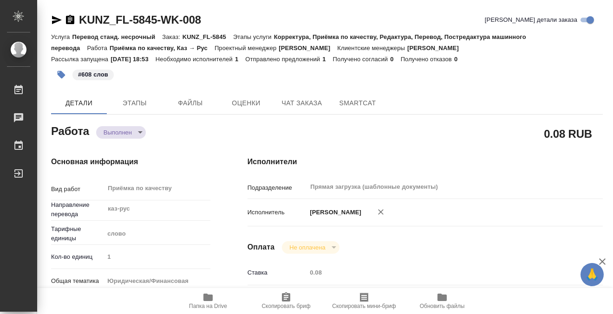
click at [71, 20] on icon "button" at bounding box center [70, 19] width 11 height 11
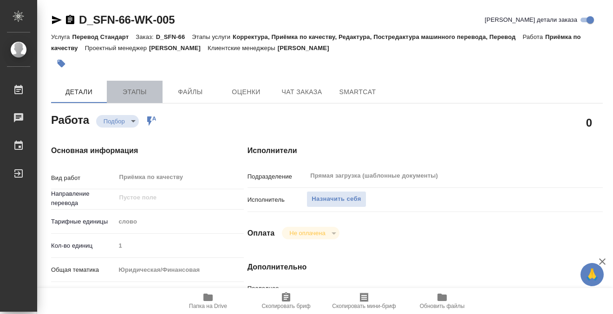
click at [135, 81] on button "Этапы" at bounding box center [135, 92] width 56 height 22
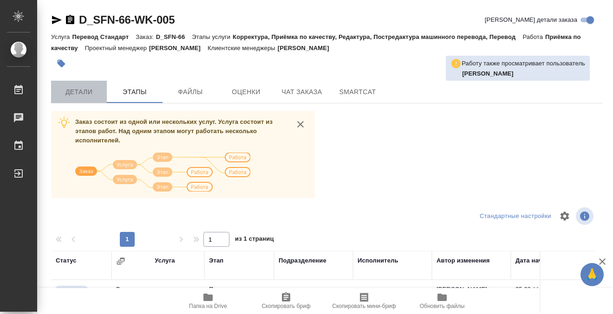
click at [83, 92] on span "Детали" at bounding box center [79, 92] width 45 height 12
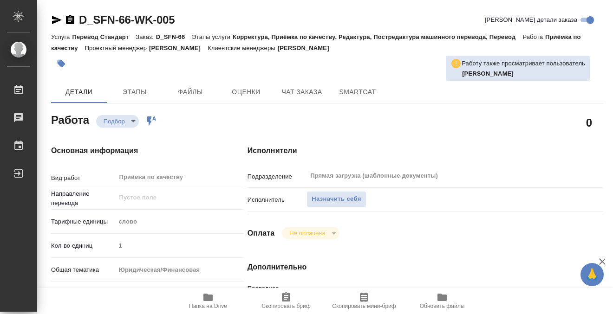
type textarea "x"
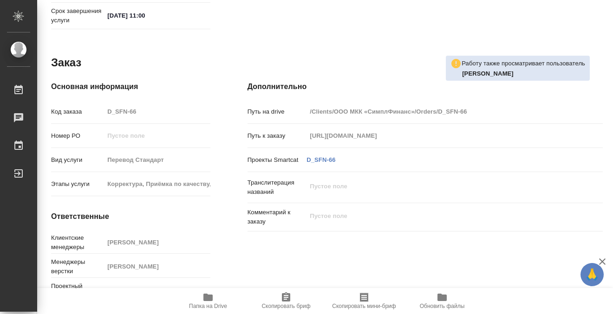
type textarea "x"
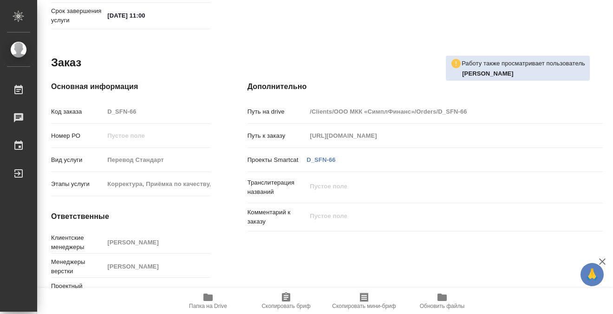
scroll to position [496, 0]
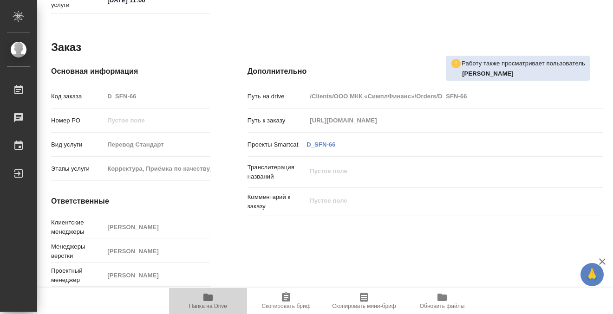
click at [207, 301] on icon "button" at bounding box center [207, 297] width 9 height 7
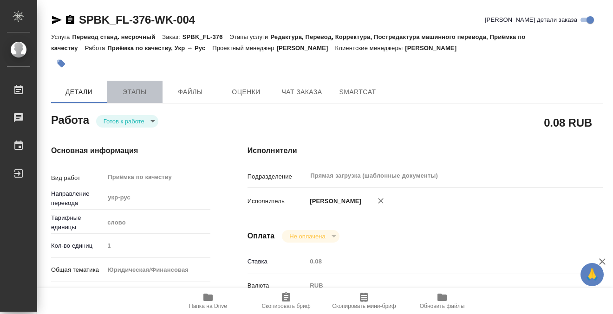
click at [145, 92] on span "Этапы" at bounding box center [134, 92] width 45 height 12
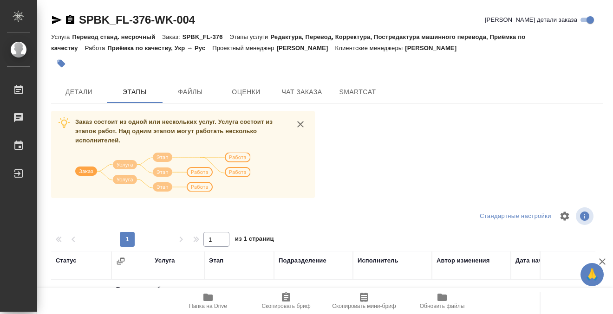
scroll to position [169, 0]
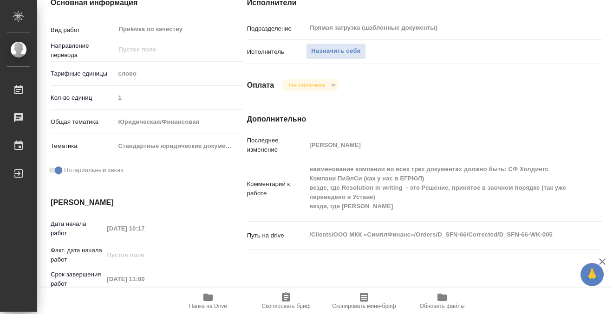
scroll to position [33, 0]
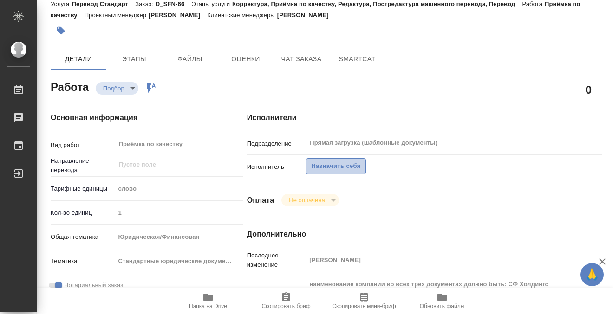
click at [339, 168] on span "Назначить себя" at bounding box center [335, 166] width 49 height 11
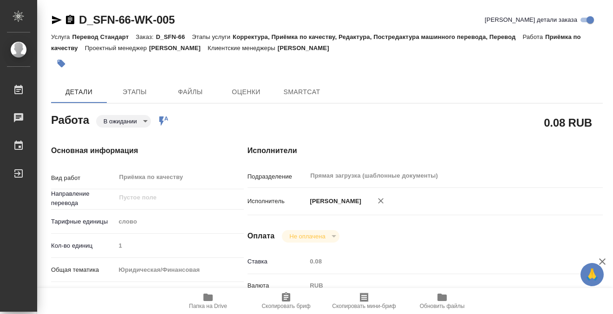
scroll to position [496, 0]
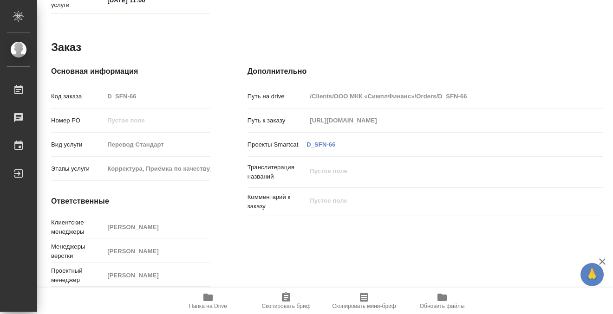
click at [197, 296] on span "Папка на Drive" at bounding box center [208, 301] width 67 height 18
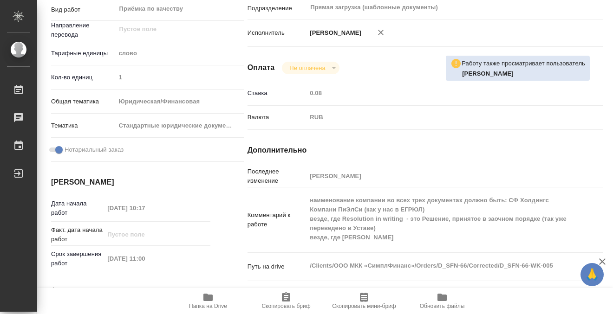
scroll to position [0, 0]
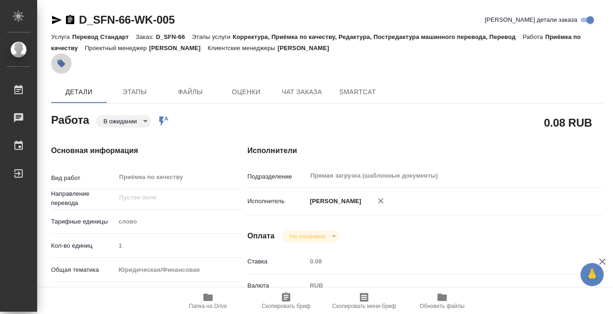
click at [61, 64] on icon "button" at bounding box center [62, 64] width 8 height 8
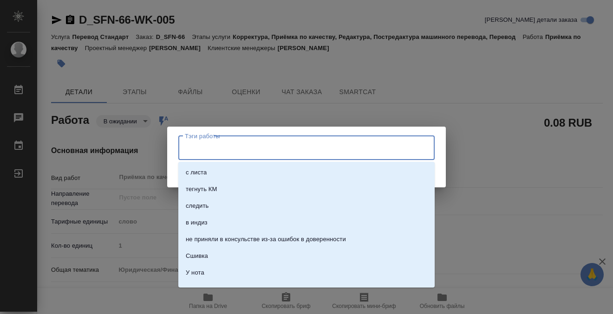
click at [249, 149] on input "Тэги работы" at bounding box center [298, 148] width 230 height 16
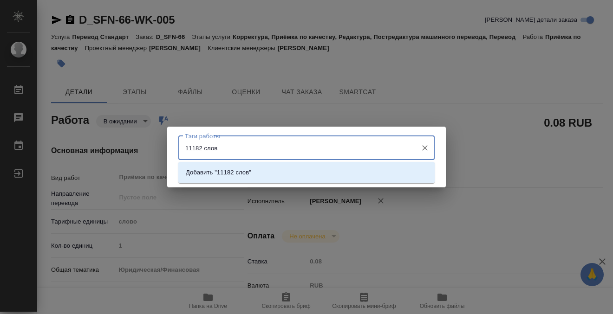
type input "11182 слова"
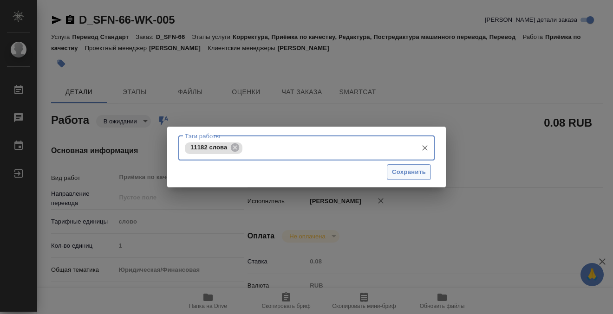
click at [409, 173] on span "Сохранить" at bounding box center [409, 172] width 34 height 11
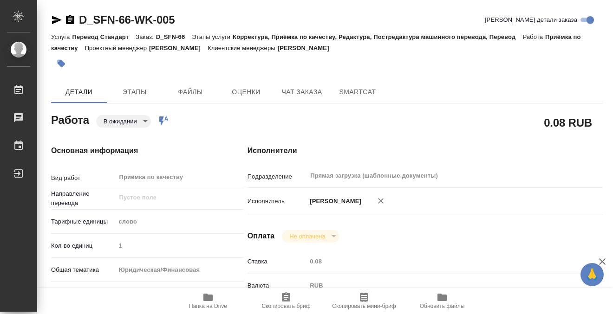
type input "pending"
type input "5a8b1489cc6b4906c91bfd90"
type input "1"
type input "yr-fn"
type input "5f647205b73bc97568ca66bf"
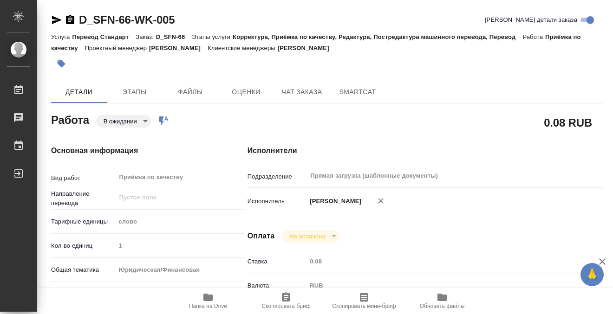
checkbox input "true"
type input "25.08.2025 10:17"
type input "28.08.2025 11:00"
type input "Прямая загрузка (шаблонные документы)"
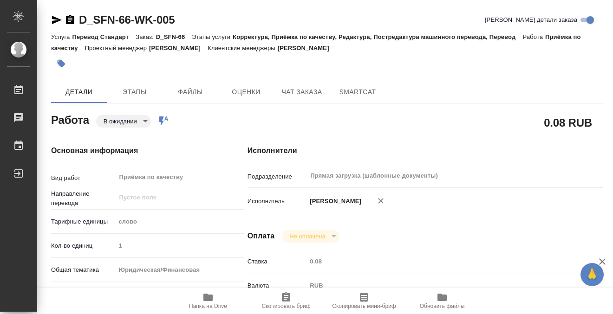
type input "notPayed"
type input "0.08"
type input "RUB"
type input "[PERSON_NAME]"
type input "D_SFN-66"
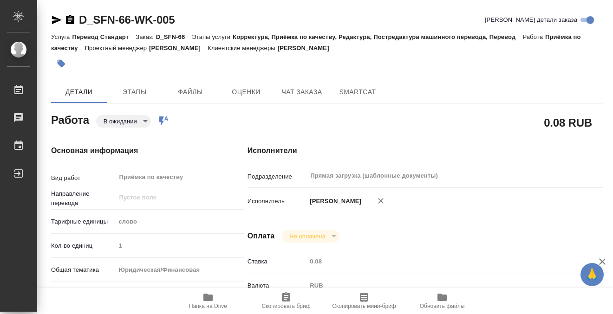
type input "Перевод Стандарт"
type input "Корректура, Приёмка по качеству, Редактура, Постредактура машинного перевода, П…"
type input "[PERSON_NAME]"
type input "/Clients/ООО МКК «СимплФинанс»/Orders/D_SFN-66"
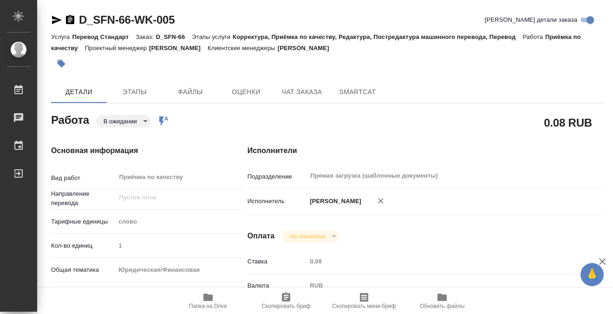
type input "[URL][DOMAIN_NAME]"
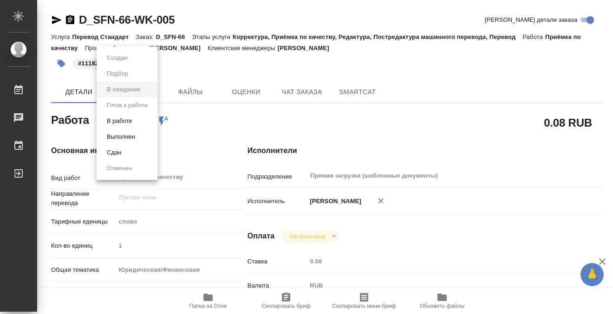
click at [137, 123] on body "🙏 .cls-1 fill:#fff; AWATERA Kobzeva Elizaveta Работы 0 Чаты График Выйти D_SFN-…" at bounding box center [306, 157] width 613 height 314
click at [140, 135] on li "Выполнен" at bounding box center [127, 137] width 61 height 16
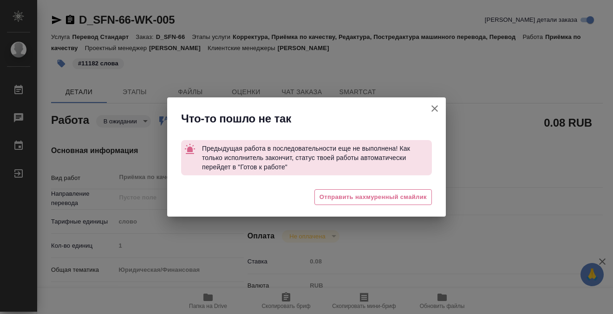
type textarea "x"
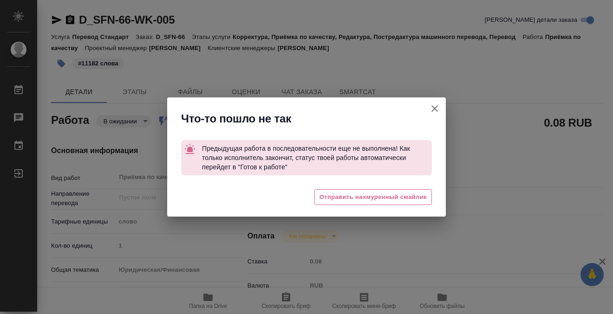
click at [432, 109] on icon "button" at bounding box center [434, 108] width 11 height 11
type textarea "x"
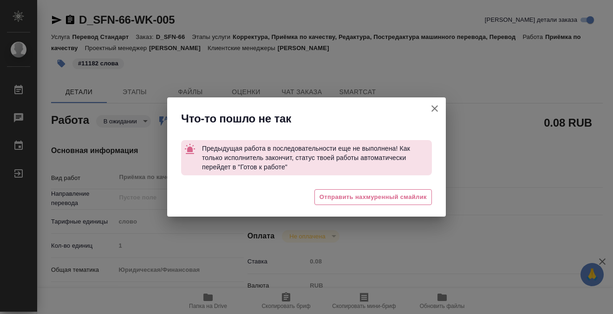
type textarea "x"
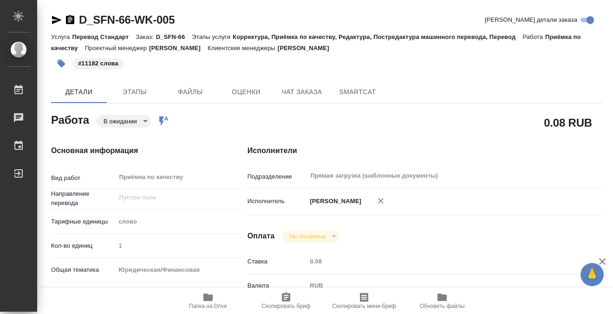
type textarea "x"
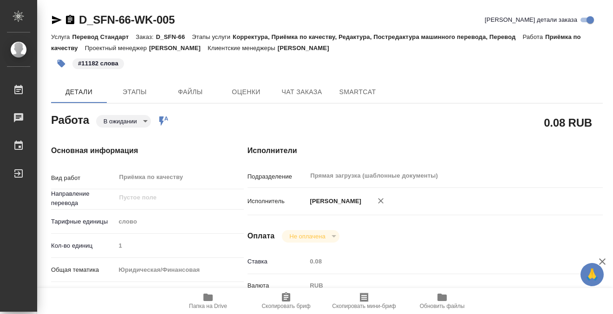
click at [70, 20] on icon "button" at bounding box center [70, 19] width 8 height 9
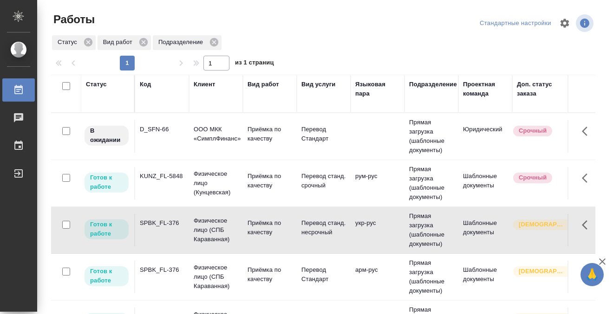
click at [97, 82] on div "Статус" at bounding box center [96, 84] width 21 height 9
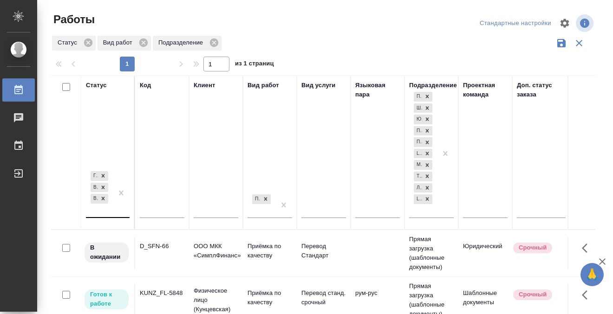
click at [113, 212] on div at bounding box center [121, 193] width 17 height 48
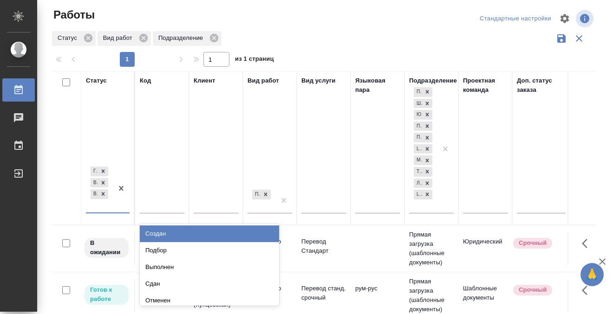
scroll to position [5, 0]
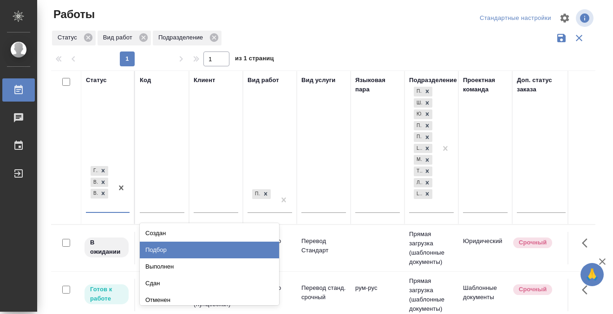
click at [177, 248] on div "Подбор" at bounding box center [209, 250] width 139 height 17
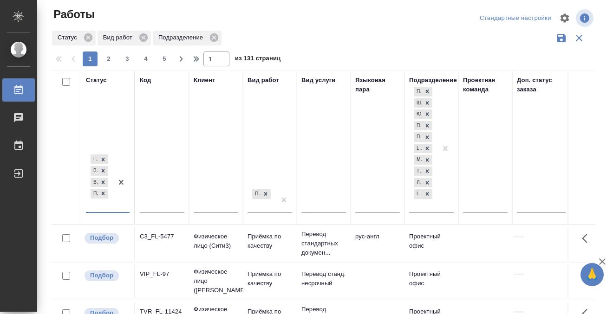
scroll to position [0, 576]
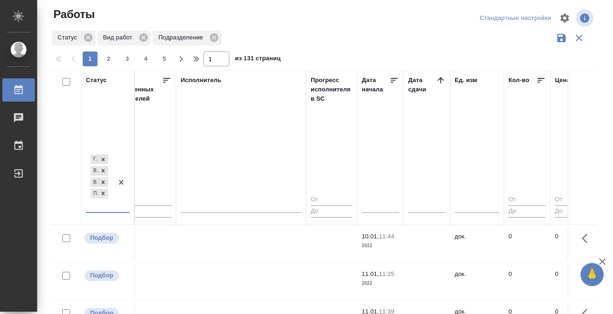
click at [441, 80] on icon at bounding box center [440, 80] width 6 height 6
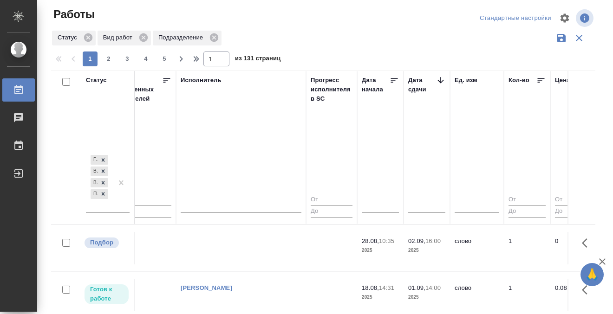
click at [253, 241] on td at bounding box center [241, 248] width 130 height 33
click at [241, 248] on td at bounding box center [241, 248] width 130 height 33
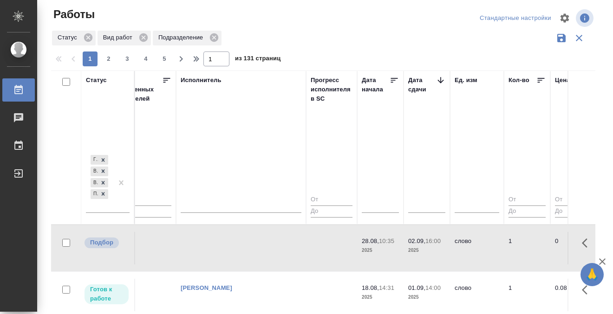
click at [241, 248] on td at bounding box center [241, 248] width 130 height 33
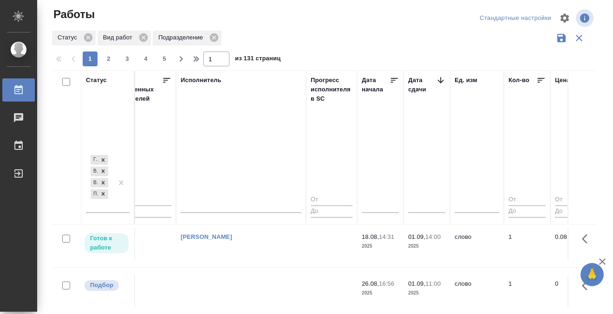
click at [244, 275] on td at bounding box center [241, 291] width 130 height 33
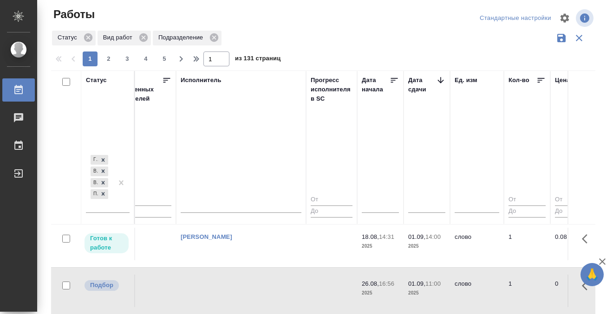
click at [244, 275] on td at bounding box center [241, 291] width 130 height 33
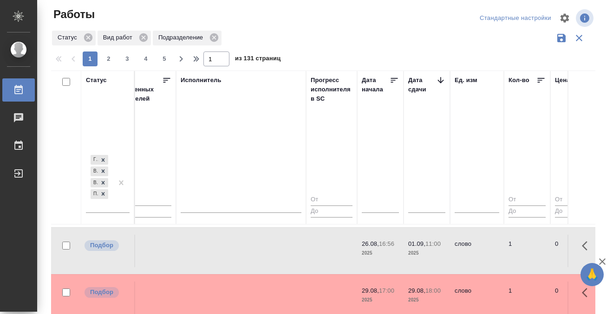
click at [244, 245] on td at bounding box center [241, 251] width 130 height 33
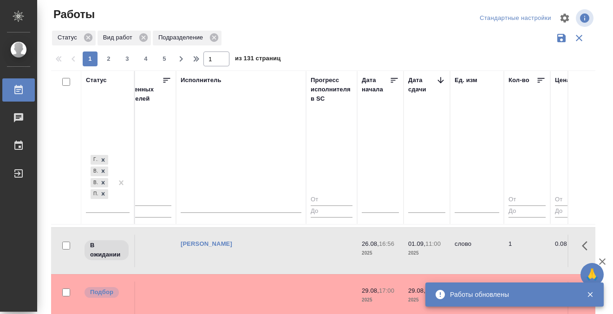
scroll to position [147, 576]
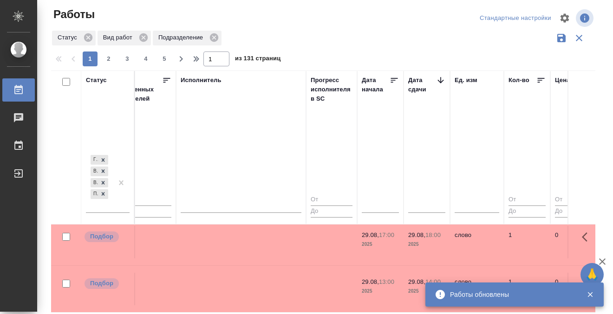
click at [287, 247] on td at bounding box center [241, 242] width 130 height 33
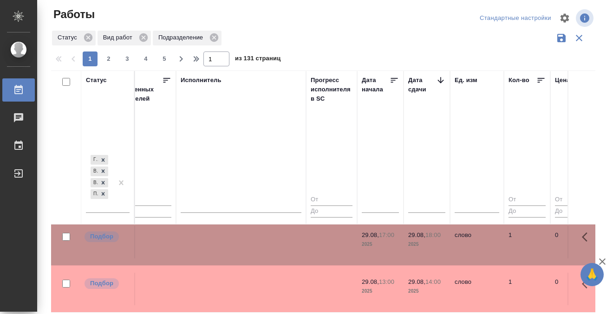
click at [280, 281] on td at bounding box center [241, 289] width 130 height 33
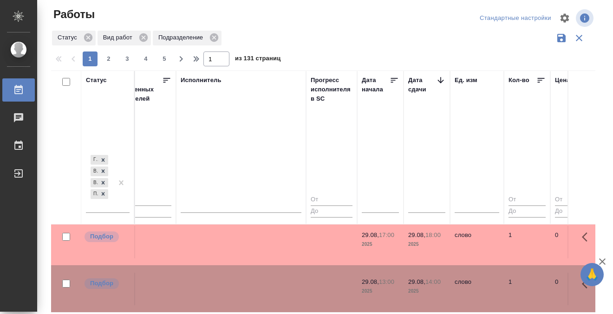
click at [284, 244] on td at bounding box center [241, 242] width 130 height 33
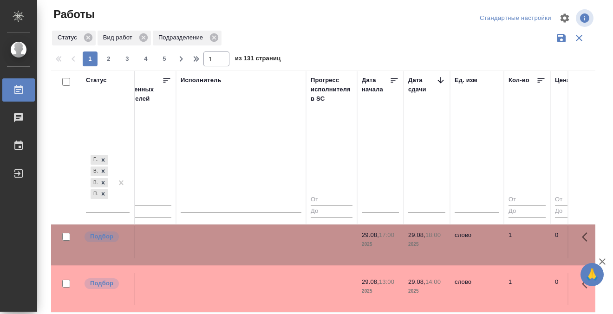
click at [280, 283] on td at bounding box center [241, 289] width 130 height 33
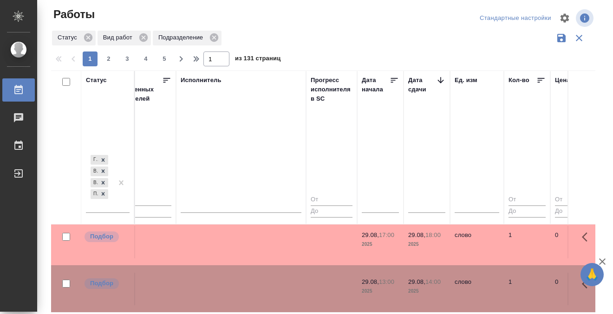
click at [280, 283] on td at bounding box center [241, 289] width 130 height 33
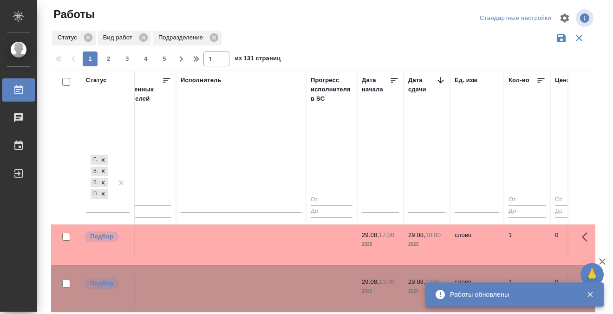
click at [274, 251] on td at bounding box center [241, 242] width 130 height 33
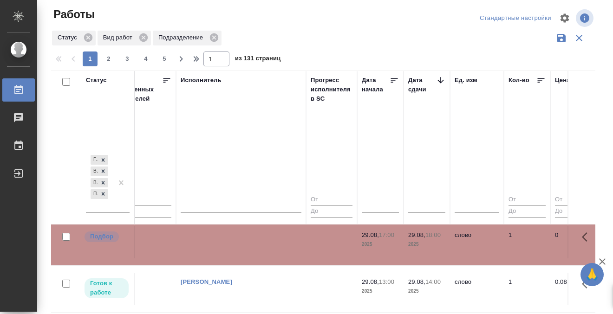
scroll to position [215, 576]
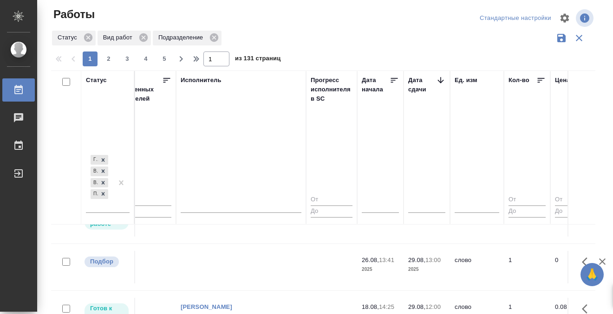
click at [274, 257] on td at bounding box center [241, 267] width 130 height 33
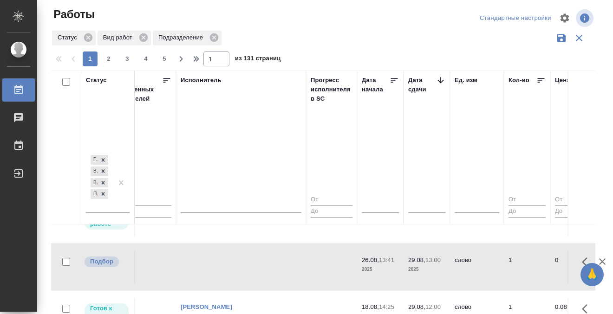
click at [274, 257] on td at bounding box center [241, 267] width 130 height 33
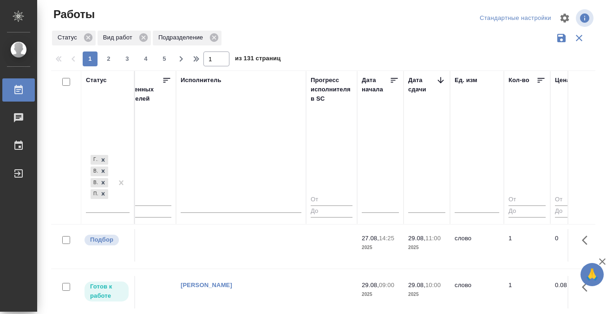
click at [271, 252] on td at bounding box center [241, 245] width 130 height 33
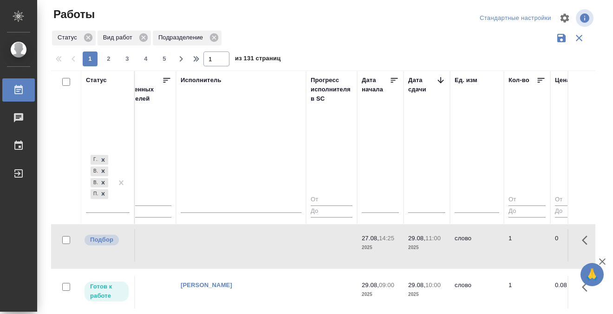
click at [271, 252] on td at bounding box center [241, 245] width 130 height 33
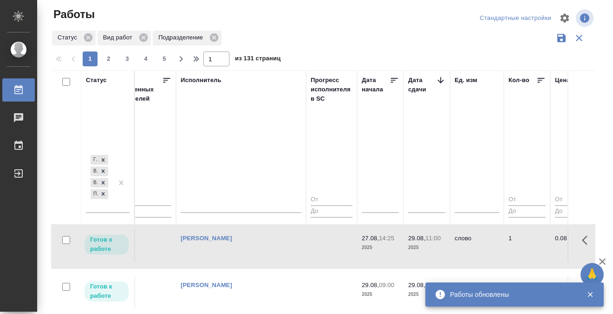
scroll to position [570, 576]
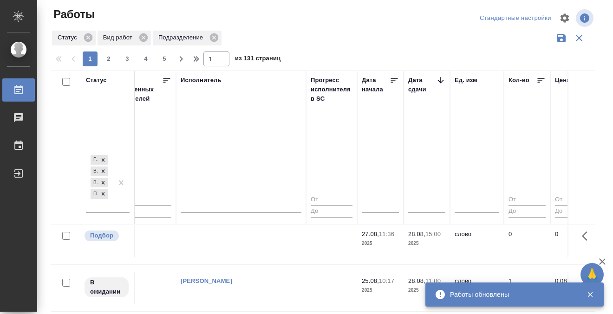
click at [238, 248] on td at bounding box center [241, 241] width 130 height 33
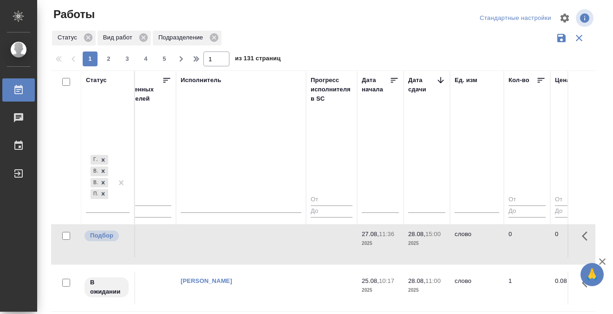
click at [243, 245] on td at bounding box center [241, 241] width 130 height 33
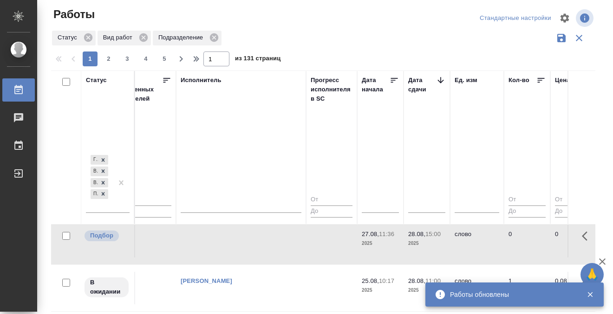
click at [22, 90] on icon at bounding box center [18, 89] width 8 height 9
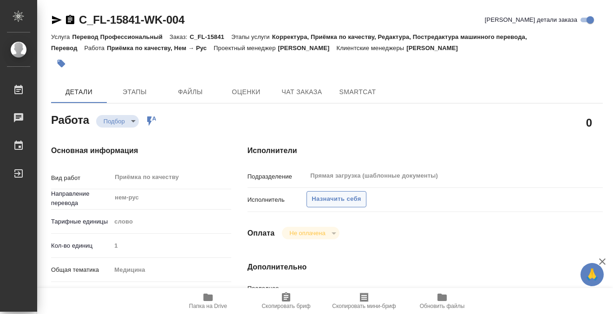
click at [326, 201] on span "Назначить себя" at bounding box center [336, 199] width 49 height 11
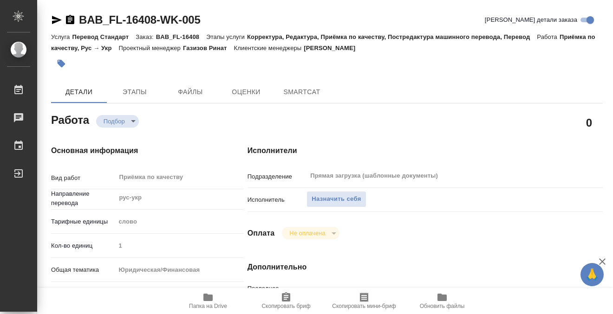
type textarea "x"
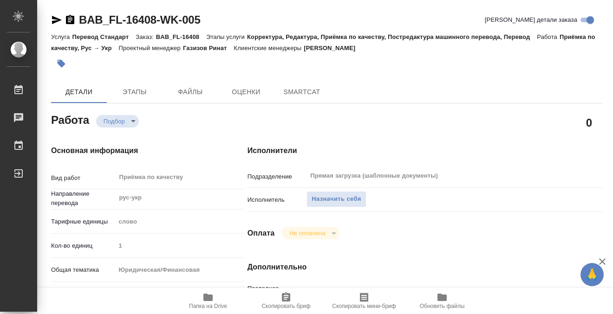
type textarea "x"
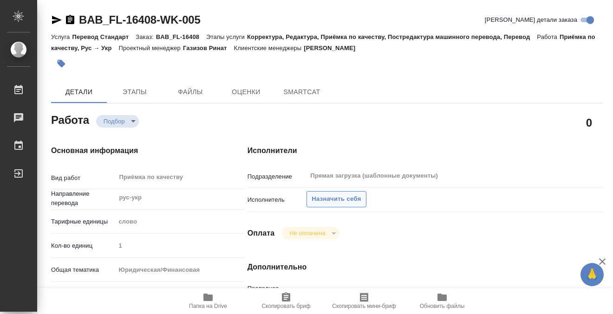
type textarea "x"
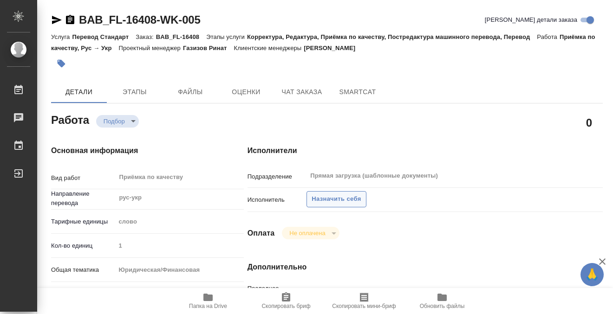
click at [354, 199] on span "Назначить себя" at bounding box center [336, 199] width 49 height 11
type textarea "x"
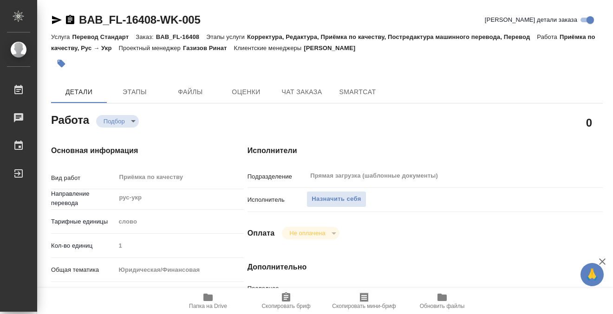
type textarea "x"
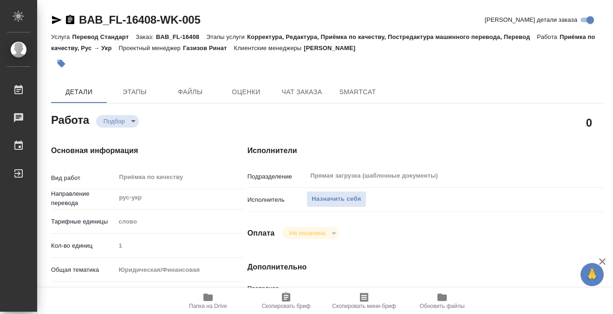
type textarea "x"
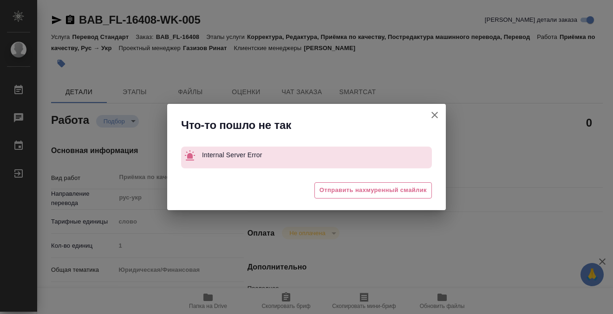
type textarea "x"
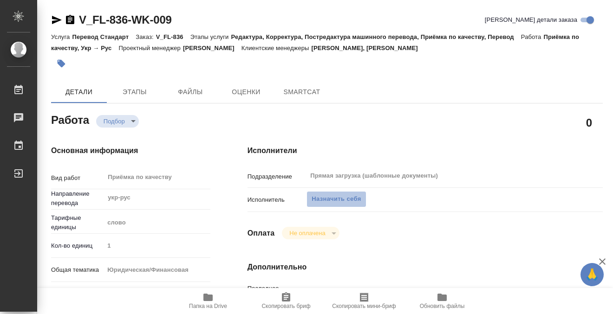
click at [346, 202] on span "Назначить себя" at bounding box center [336, 199] width 49 height 11
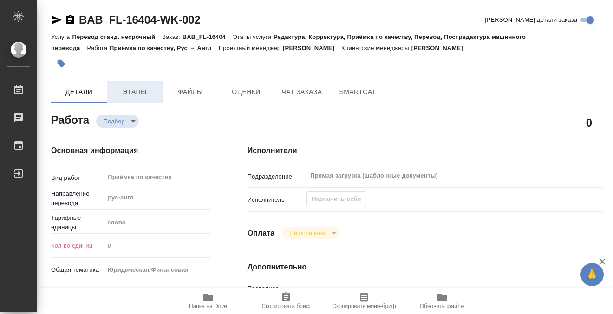
click at [120, 95] on span "Этапы" at bounding box center [134, 92] width 45 height 12
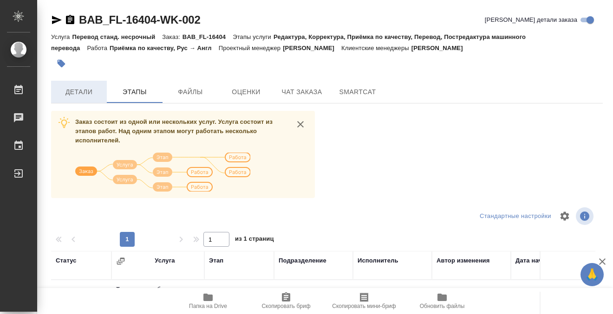
click at [91, 93] on span "Детали" at bounding box center [79, 92] width 45 height 12
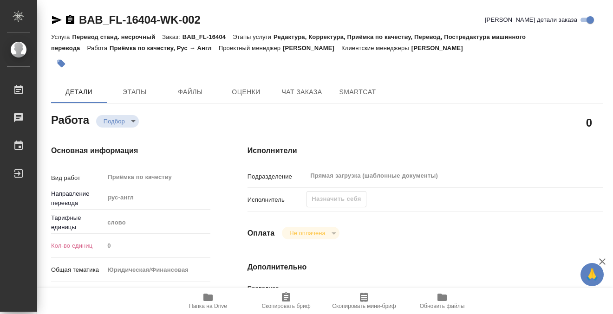
type textarea "x"
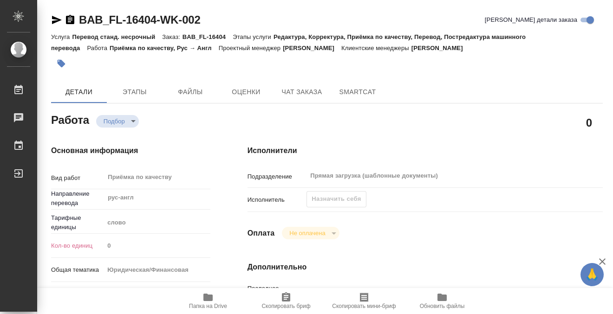
type textarea "x"
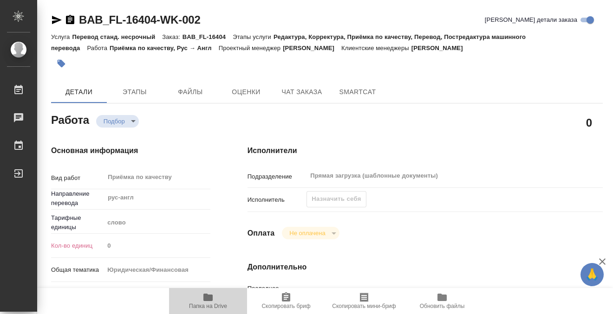
click at [203, 297] on icon "button" at bounding box center [207, 297] width 11 height 11
type textarea "x"
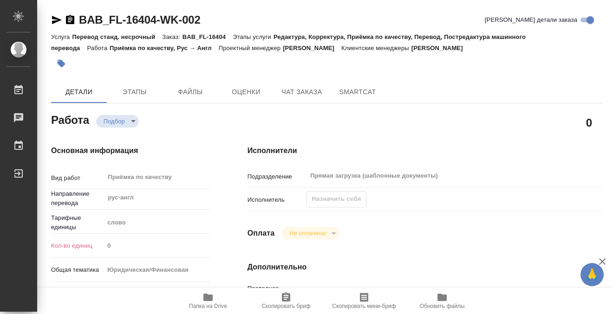
type textarea "x"
click at [70, 17] on icon "button" at bounding box center [70, 19] width 8 height 9
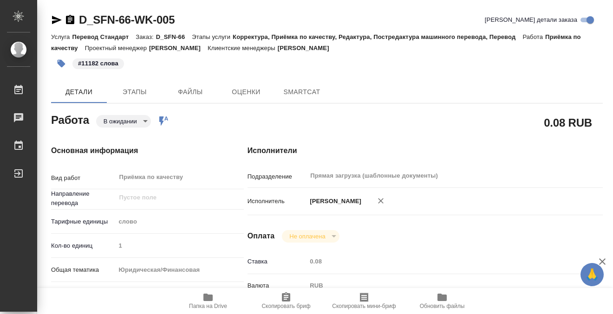
type textarea "x"
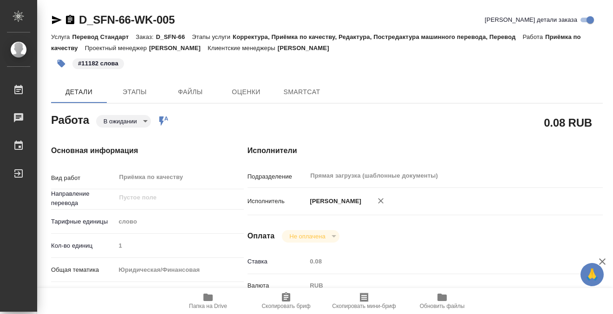
type textarea "x"
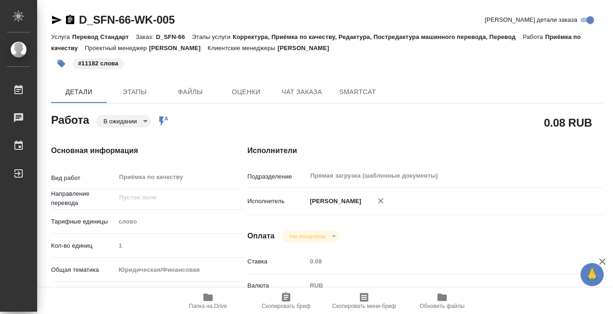
click at [138, 118] on body "🙏 .cls-1 fill:#fff; AWATERA Kobzeva [PERSON_NAME] Чаты График Выйти D_SFN-66-WK…" at bounding box center [306, 157] width 613 height 314
type textarea "x"
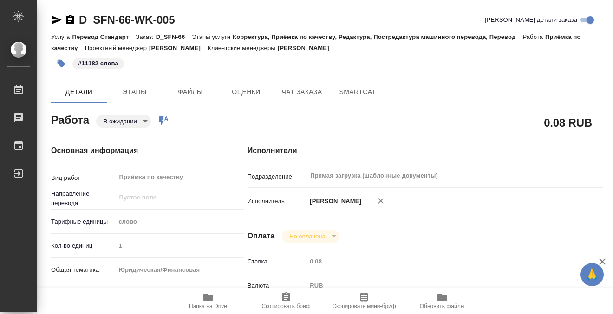
type textarea "x"
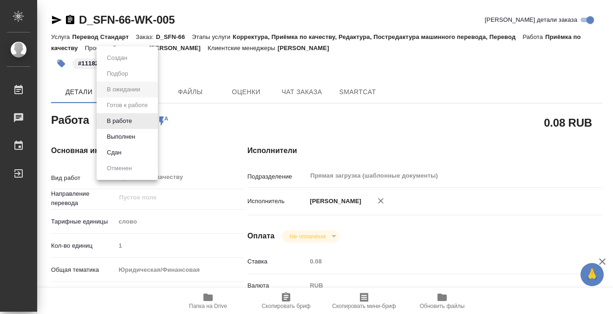
click at [134, 137] on button "Выполнен" at bounding box center [121, 137] width 34 height 10
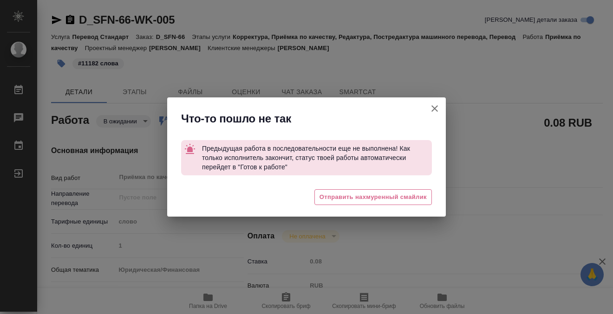
type textarea "x"
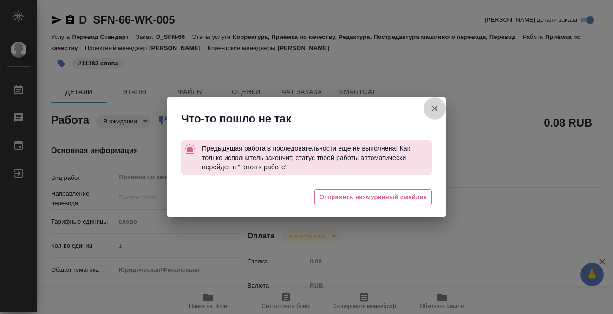
click at [434, 102] on button "[PERSON_NAME] детали заказа" at bounding box center [435, 109] width 22 height 22
type textarea "x"
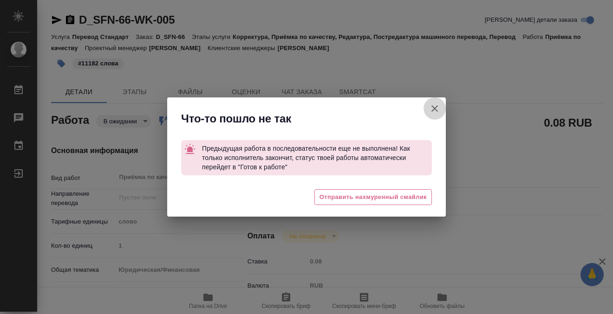
type textarea "x"
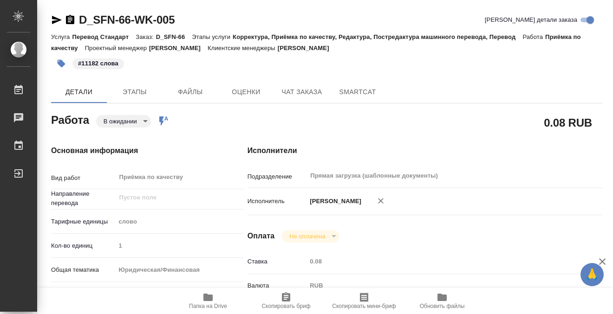
type textarea "x"
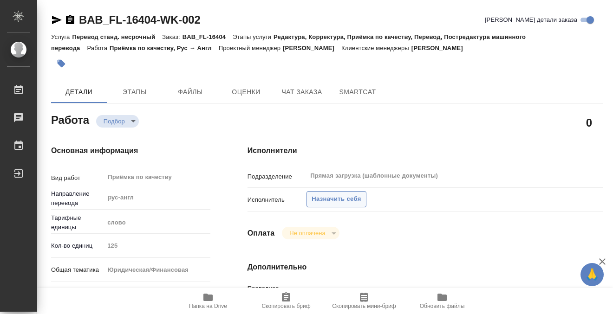
click at [319, 199] on span "Назначить себя" at bounding box center [336, 199] width 49 height 11
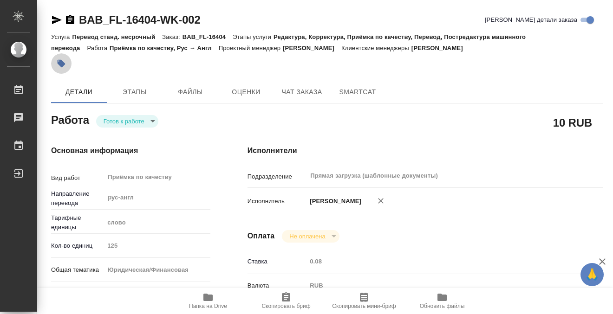
click at [66, 61] on button "button" at bounding box center [61, 63] width 20 height 20
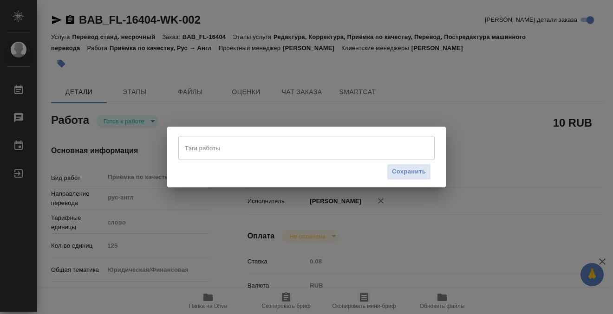
click at [218, 144] on input "Тэги работы" at bounding box center [298, 148] width 230 height 16
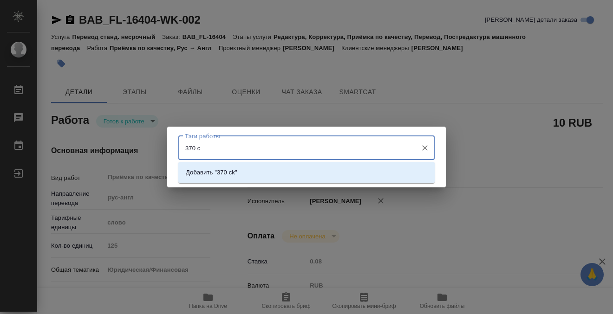
type input "370"
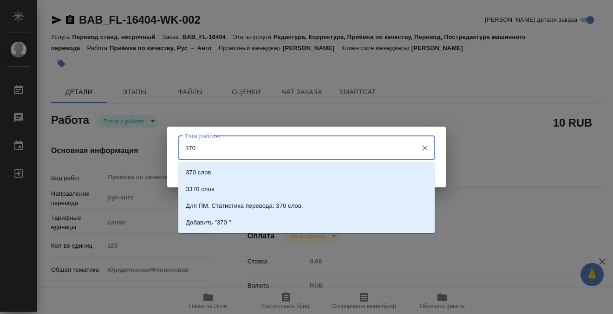
click at [202, 173] on p "370 слов" at bounding box center [199, 172] width 26 height 9
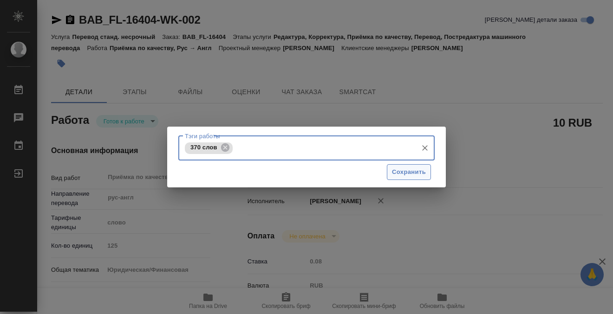
click at [406, 171] on span "Сохранить" at bounding box center [409, 172] width 34 height 11
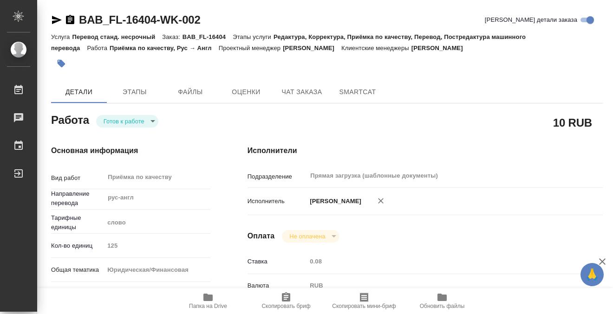
type input "readyForWork"
type input "рус-англ"
type input "5a8b1489cc6b4906c91bfd90"
type input "125"
type input "yr-fn"
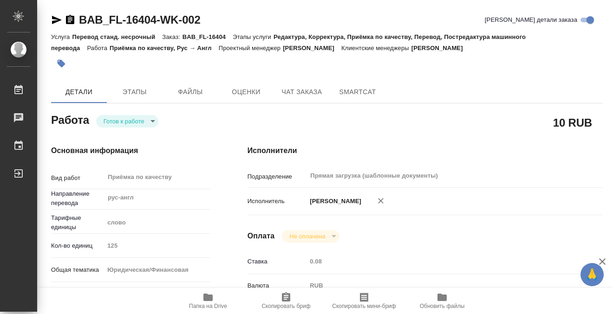
type input "5a8b8b956a9677013d343cfe"
checkbox input "true"
type input "27.08.2025 11:36"
type input "28.08.2025 15:00"
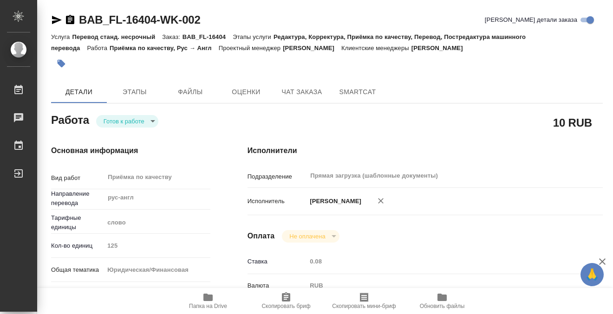
type input "Прямая загрузка (шаблонные документы)"
type input "notPayed"
type input "0.08"
type input "RUB"
type input "[PERSON_NAME]"
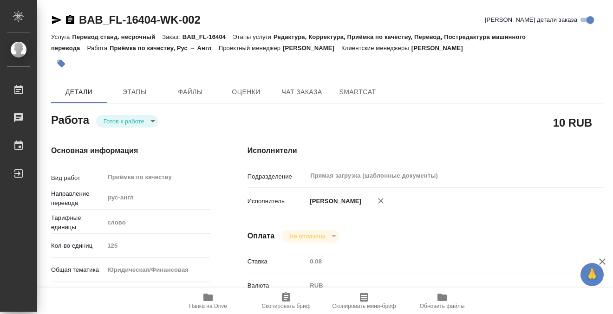
type input "BAB_FL-16404"
type input "Перевод станд. несрочный"
type input "Редактура, Корректура, Приёмка по качеству, Перевод, Постредактура машинного пе…"
type input "[PERSON_NAME]"
type input "/Clients/FL_BAB/Orders/BAB_FL-16404"
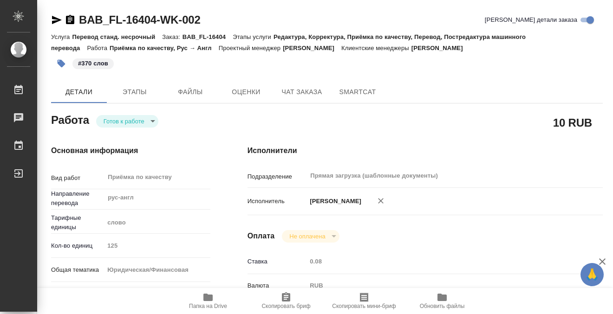
click at [152, 120] on body "🙏 .cls-1 fill:#fff; AWATERA Kobzeva Elizaveta Работы 0 Чаты График Выйти BAB_FL…" at bounding box center [306, 157] width 613 height 314
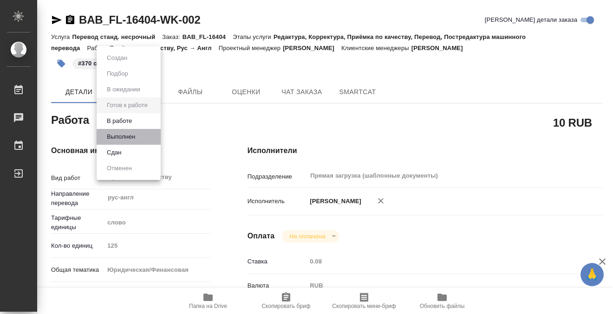
click at [150, 139] on li "Выполнен" at bounding box center [129, 137] width 64 height 16
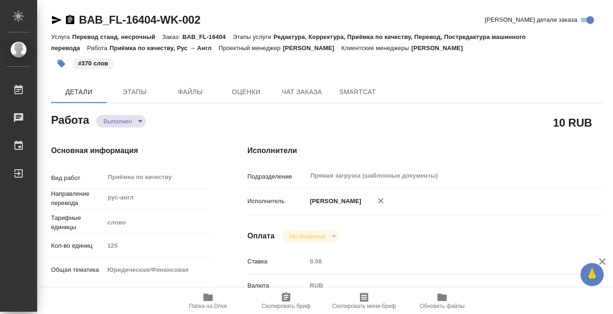
type textarea "x"
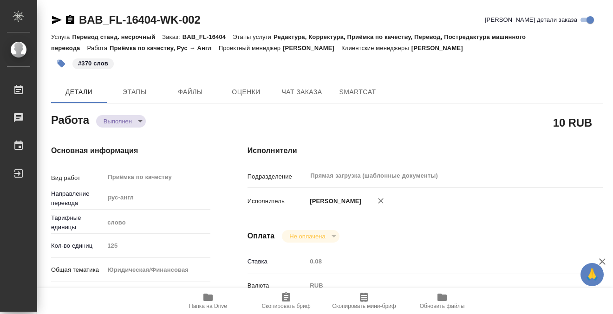
type textarea "x"
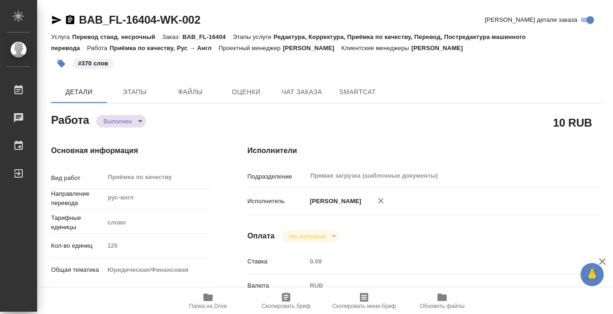
click at [69, 18] on icon "button" at bounding box center [70, 19] width 11 height 11
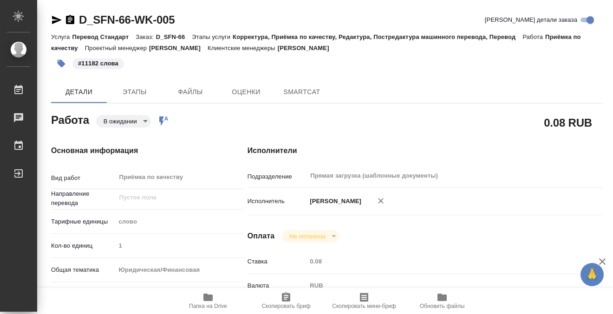
click at [138, 119] on body "🙏 .cls-1 fill:#fff; AWATERA Kobzeva [PERSON_NAME] Чаты График Выйти D_SFN-66-WK…" at bounding box center [306, 157] width 613 height 314
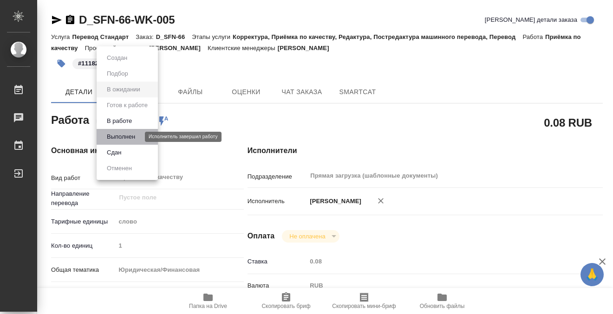
click at [135, 138] on button "Выполнен" at bounding box center [121, 137] width 34 height 10
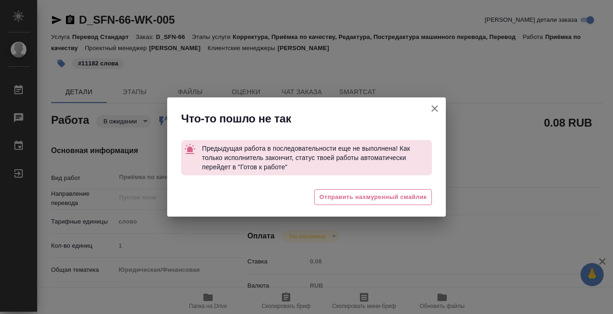
type textarea "x"
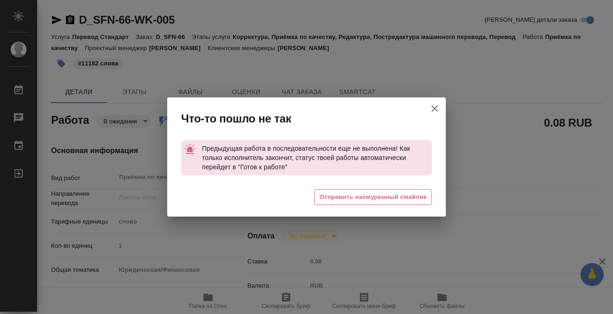
type textarea "x"
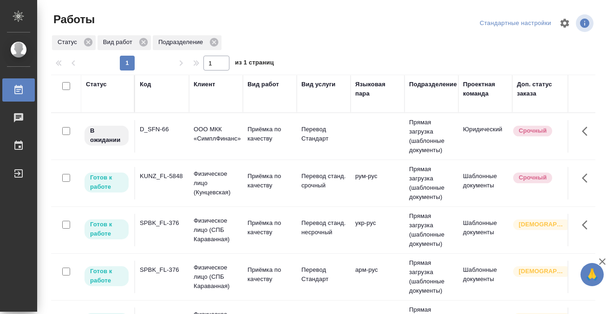
click at [163, 191] on td "KUNZ_FL-5848" at bounding box center [162, 183] width 54 height 33
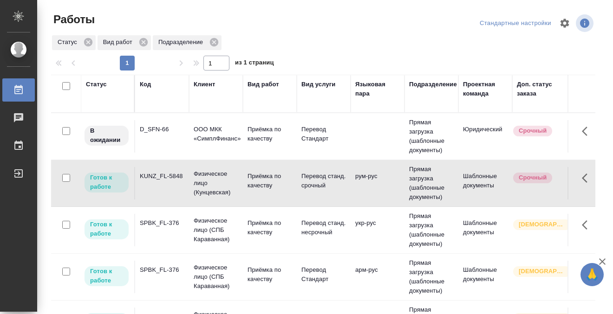
click at [163, 191] on td "KUNZ_FL-5848" at bounding box center [162, 183] width 54 height 33
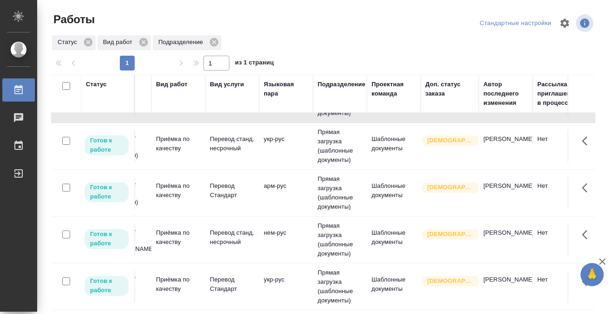
scroll to position [84, 0]
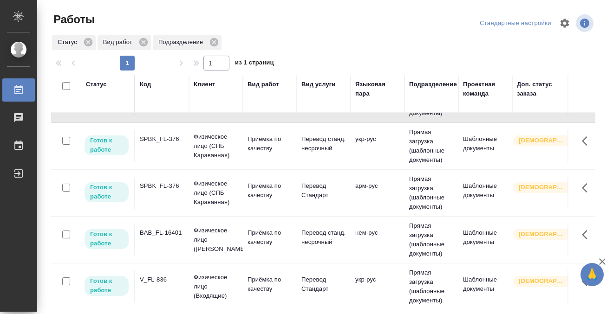
click at [167, 154] on td "SPBK_FL-376" at bounding box center [162, 146] width 54 height 33
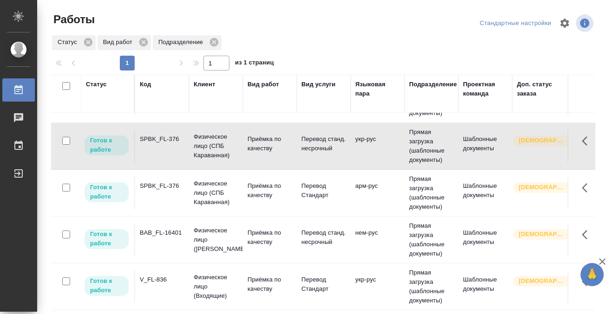
click at [167, 154] on td "SPBK_FL-376" at bounding box center [162, 146] width 54 height 33
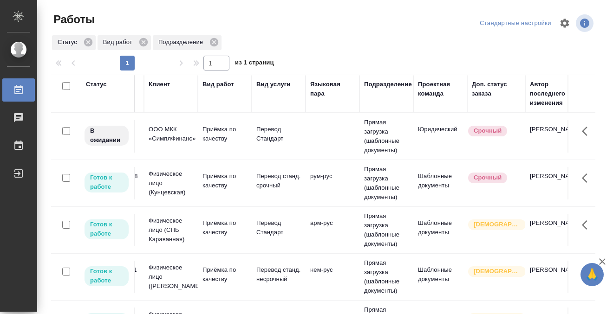
scroll to position [0, 0]
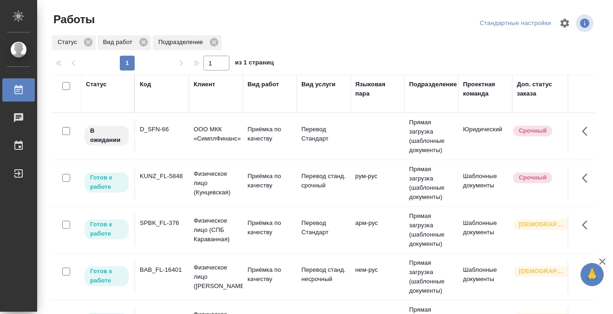
click at [153, 186] on td "KUNZ_FL-5848" at bounding box center [162, 183] width 54 height 33
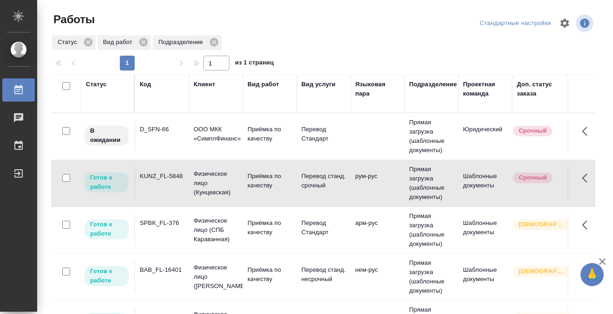
click at [160, 177] on div "KUNZ_FL-5848" at bounding box center [162, 176] width 45 height 9
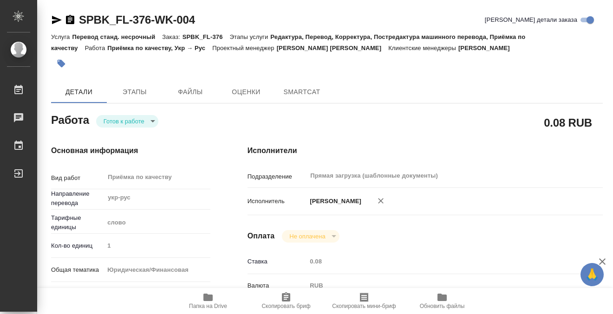
type textarea "x"
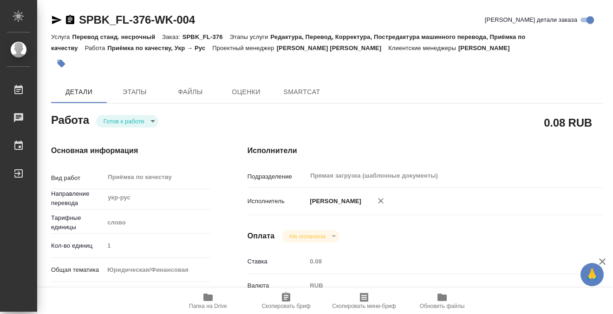
type textarea "x"
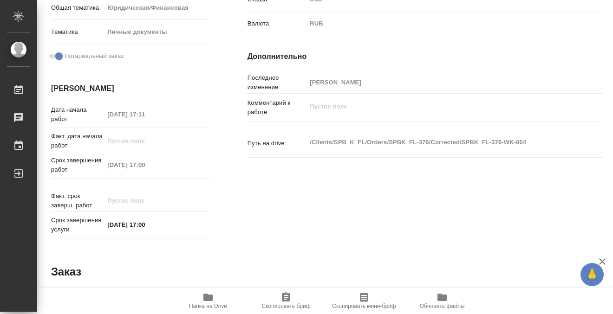
type textarea "x"
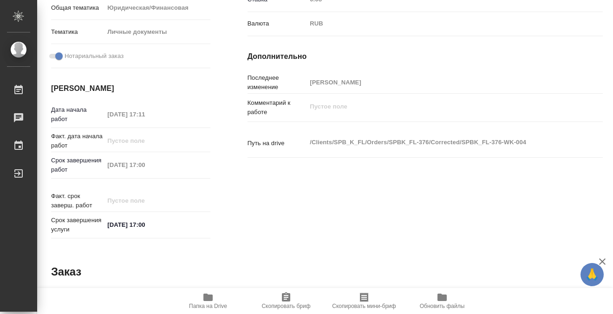
scroll to position [285, 0]
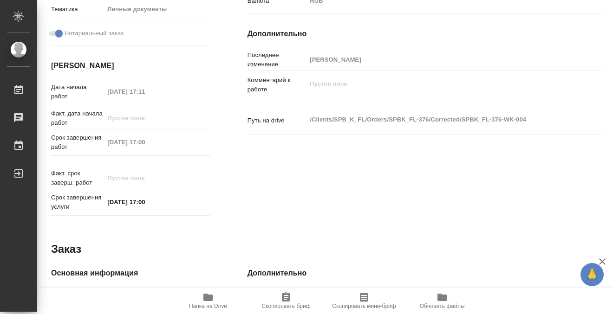
type textarea "x"
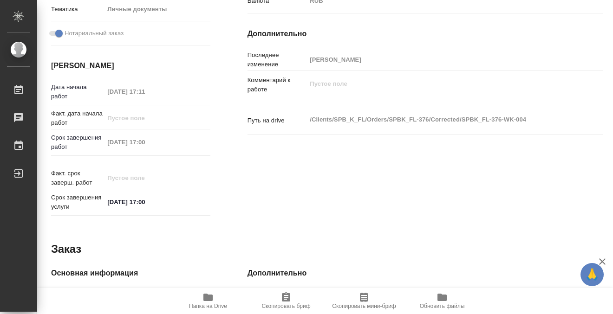
click at [206, 298] on icon "button" at bounding box center [207, 297] width 9 height 7
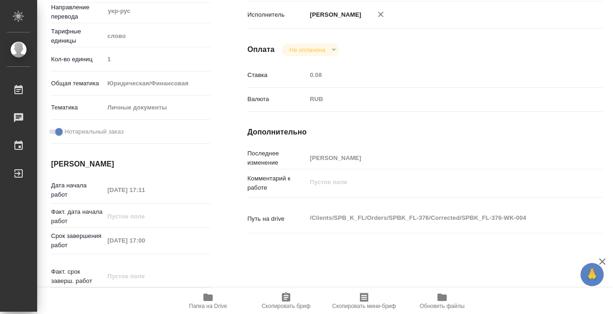
scroll to position [0, 0]
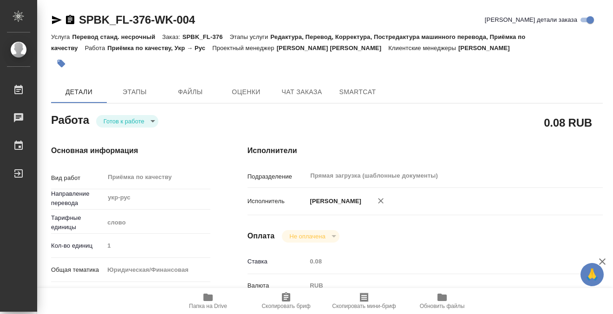
click at [67, 61] on button "button" at bounding box center [61, 63] width 20 height 20
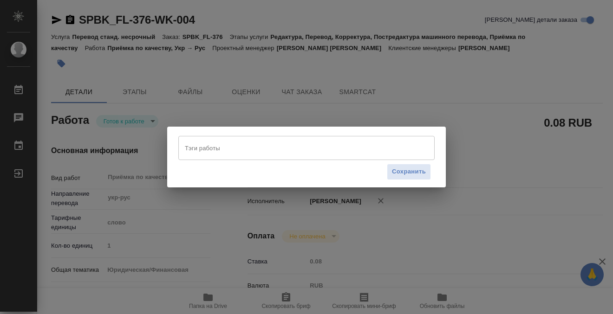
click at [199, 147] on input "Тэги работы" at bounding box center [298, 148] width 230 height 16
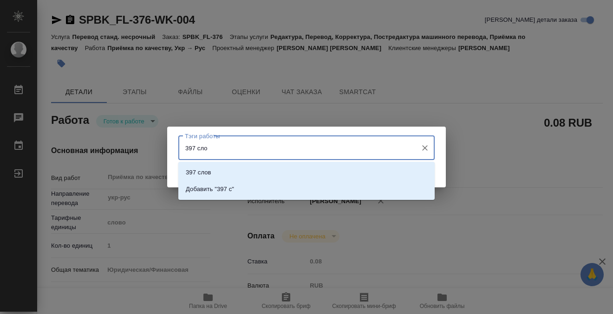
type input "397 слов"
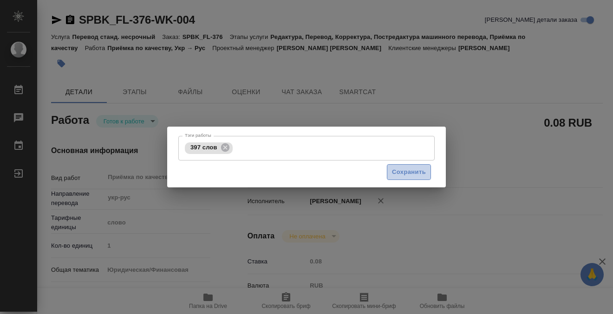
click at [424, 175] on span "Сохранить" at bounding box center [409, 172] width 34 height 11
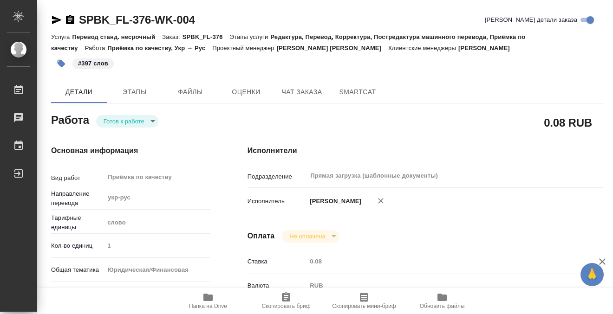
type input "readyForWork"
type textarea "Приёмка по качеству"
type textarea "x"
type input "укр-рус"
type input "5a8b1489cc6b4906c91bfd90"
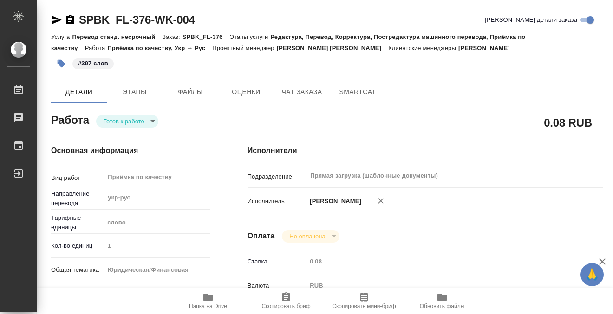
type input "1"
type input "yr-fn"
type input "5a8b8b956a9677013d343cfe"
checkbox input "true"
type input "26.08.2025 17:11"
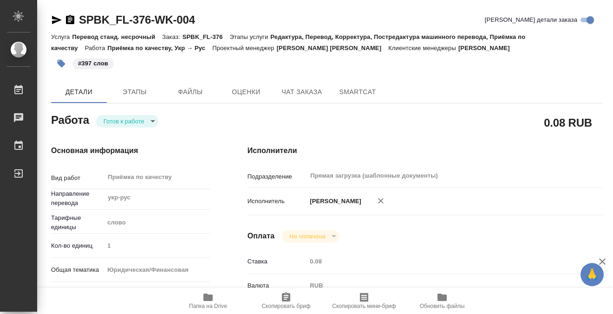
type input "28.08.2025 17:00"
type input "Прямая загрузка (шаблонные документы)"
type input "notPayed"
type input "0.08"
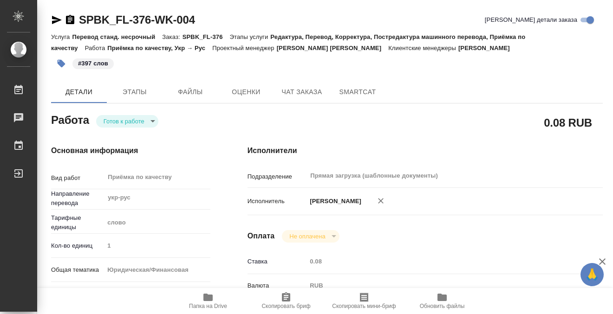
type input "RUB"
type input "[PERSON_NAME]"
type textarea "x"
type textarea "/Clients/SPB_K_FL/Orders/SPBK_FL-376/Corrected/SPBK_FL-376-WK-004"
type textarea "x"
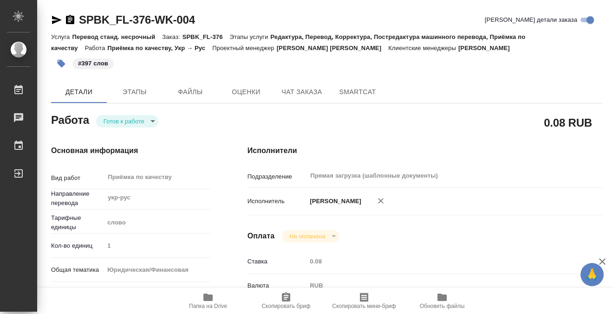
type input "SPBK_FL-376"
type input "Перевод станд. несрочный"
type input "Редактура, Перевод, Корректура, Постредактура машинного перевода, Приёмка по ка…"
type input "Иванова Арина"
type input "Петрова Валерия"
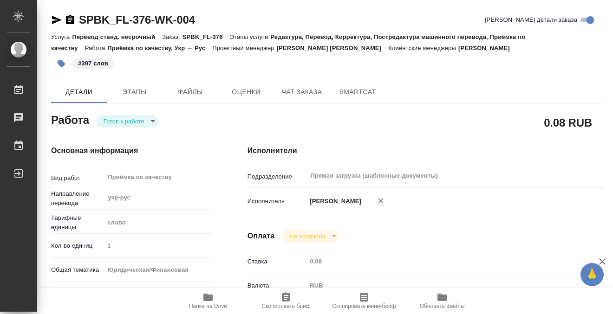
type input "/Clients/SPB_K_FL/Orders/SPBK_FL-376"
type textarea "x"
type textarea "нужна вёрстка на армянские доки"
type textarea "x"
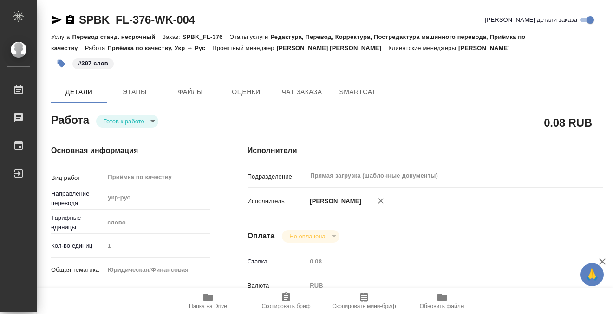
type textarea "x"
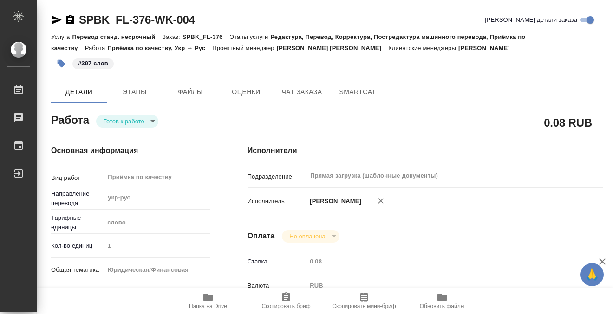
type textarea "x"
click at [139, 123] on body "🙏 .cls-1 fill:#fff; AWATERA Kobzeva Elizaveta Работы 0 Чаты График Выйти SPBK_F…" at bounding box center [306, 157] width 613 height 314
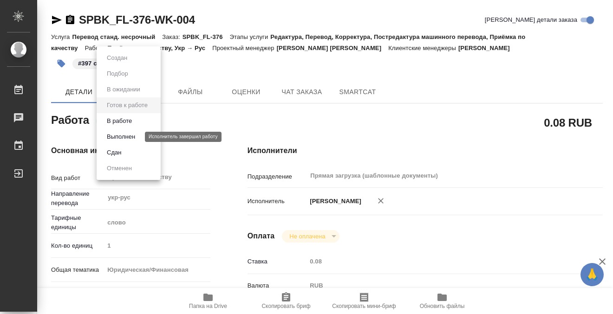
click at [135, 139] on button "Выполнен" at bounding box center [121, 137] width 34 height 10
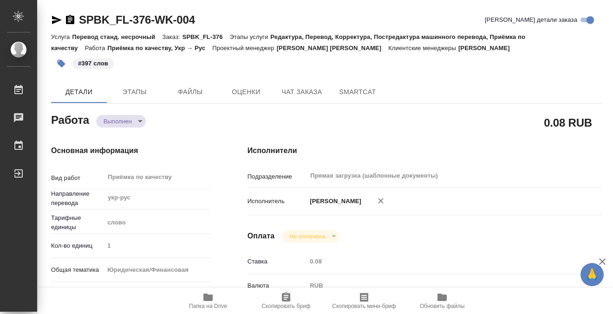
type textarea "x"
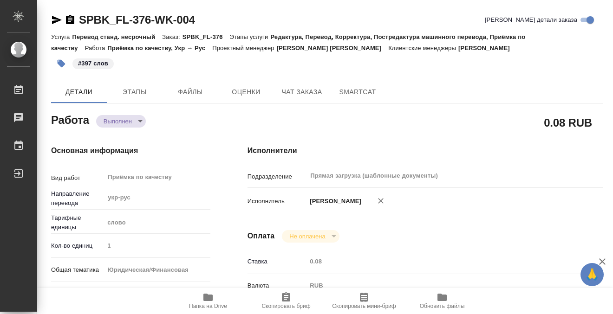
type textarea "x"
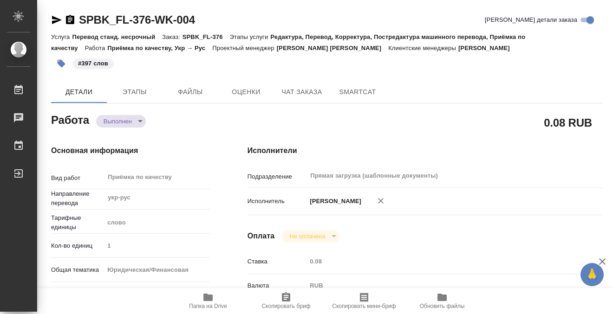
type textarea "x"
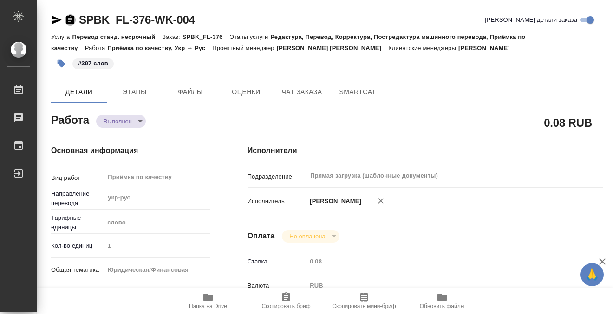
click at [70, 20] on icon "button" at bounding box center [70, 19] width 11 height 11
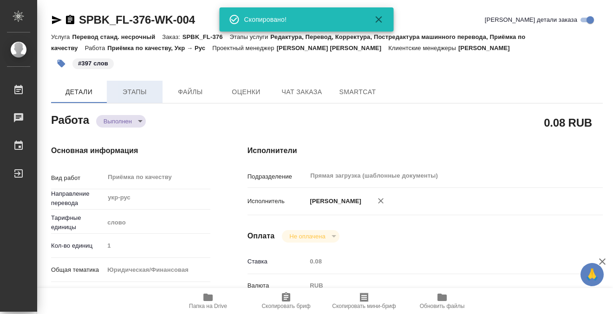
click at [126, 92] on span "Этапы" at bounding box center [134, 92] width 45 height 12
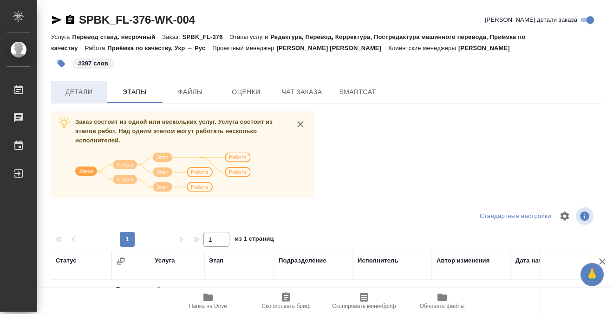
click at [92, 88] on span "Детали" at bounding box center [79, 92] width 45 height 12
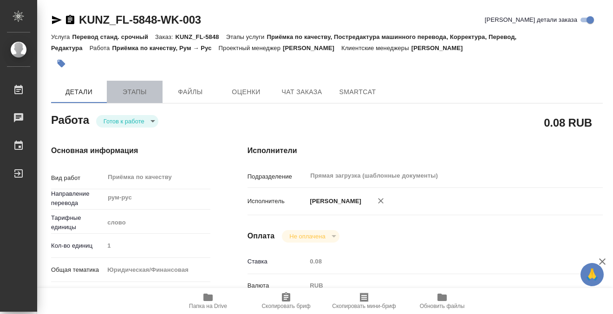
click at [138, 91] on span "Этапы" at bounding box center [134, 92] width 45 height 12
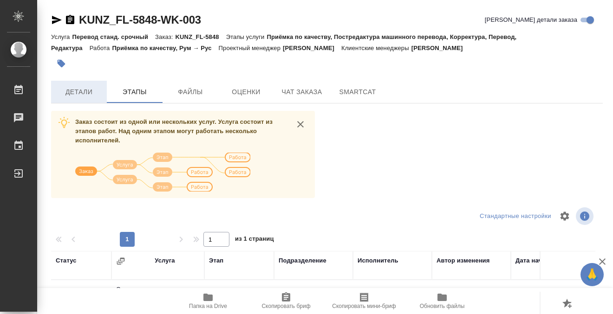
click at [95, 89] on span "Детали" at bounding box center [79, 92] width 45 height 12
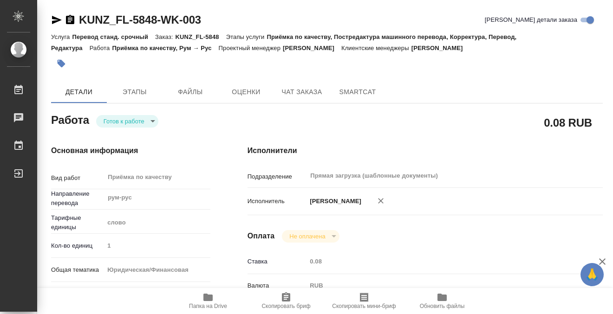
type textarea "x"
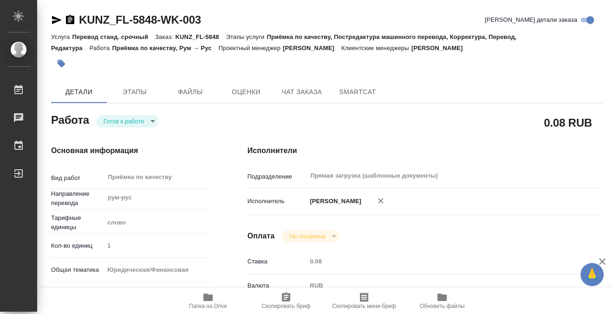
type textarea "x"
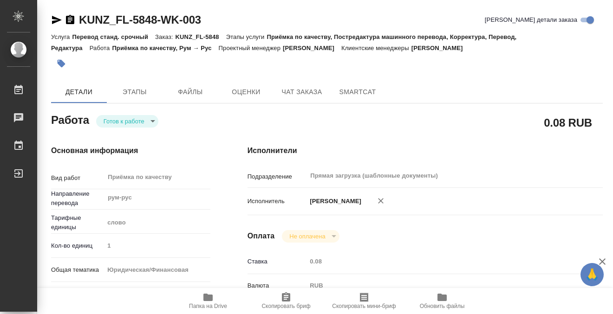
click at [208, 300] on icon "button" at bounding box center [207, 297] width 9 height 7
click at [67, 65] on button "button" at bounding box center [61, 63] width 20 height 20
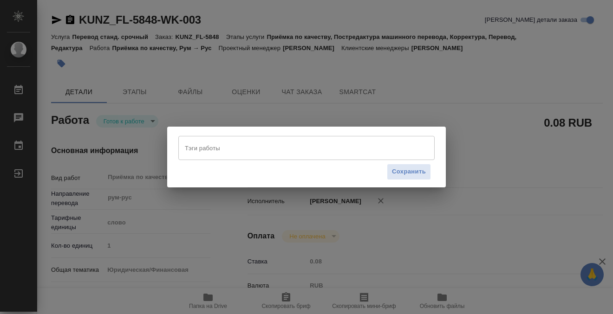
click at [189, 156] on div "Тэги работы" at bounding box center [306, 148] width 256 height 24
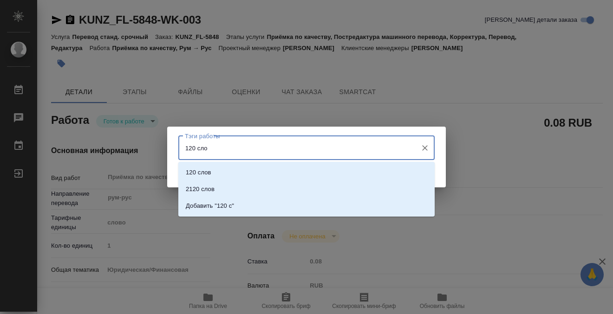
type input "120 слов"
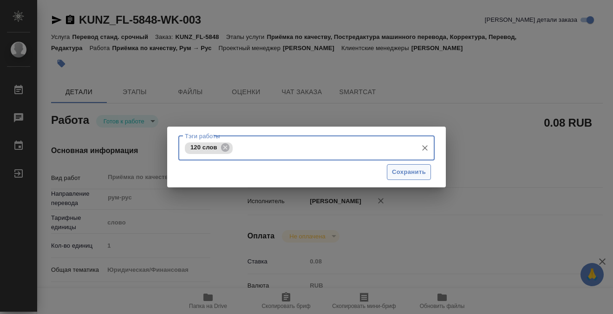
click at [392, 173] on span "Сохранить" at bounding box center [409, 172] width 34 height 11
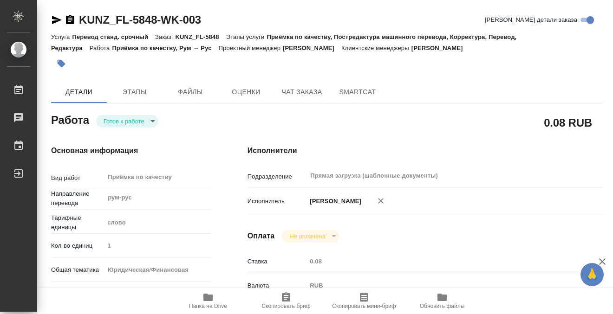
type input "readyForWork"
type textarea "Приёмка по качеству"
type textarea "x"
type input "рум-рус"
type input "5a8b1489cc6b4906c91bfd90"
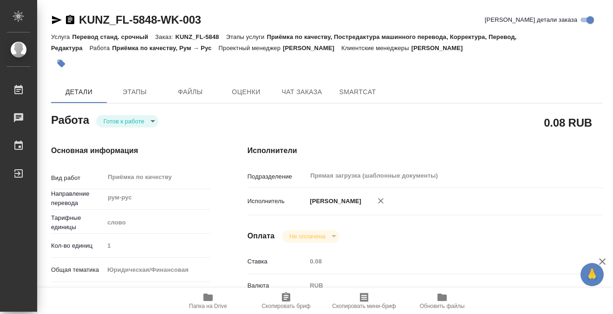
type input "1"
type input "yr-fn"
type input "5a8b8b956a9677013d343cfe"
checkbox input "true"
type input "28.08.2025 15:30"
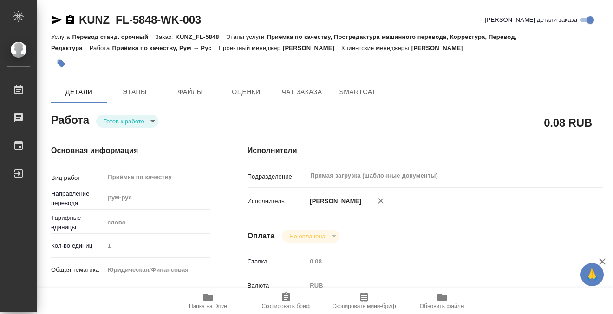
type input "28.08.2025 16:00"
type input "Прямая загрузка (шаблонные документы)"
type input "notPayed"
type input "0.08"
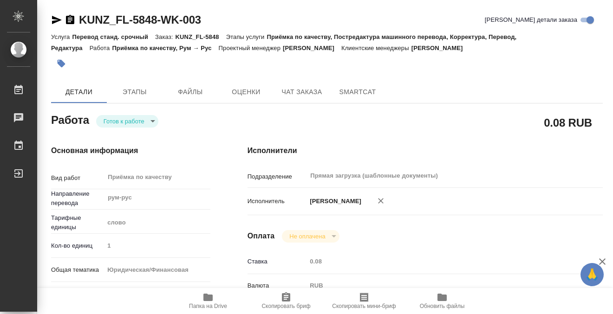
type input "RUB"
type input "[PERSON_NAME]"
type textarea "x"
type textarea "/Clients/FL_KUNZ/Orders/KUNZ_FL-5848/Corrected/KUNZ_FL-5848-WK-003"
type textarea "x"
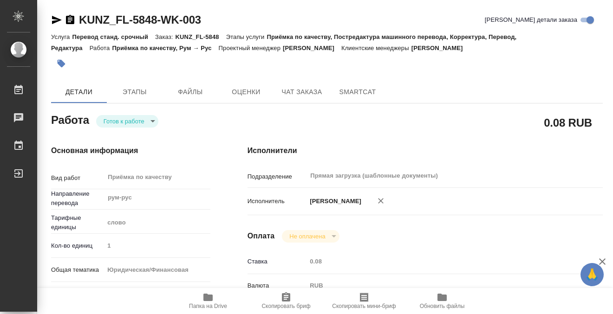
type input "KUNZ_FL-5848"
type input "Перевод станд. срочный"
type input "Приёмка по качеству, Постредактура машинного перевода, Корректура, Перевод, Ред…"
type input "Moskalets Alina"
type input "/Clients/FL_KUNZ/Orders/KUNZ_FL-5848"
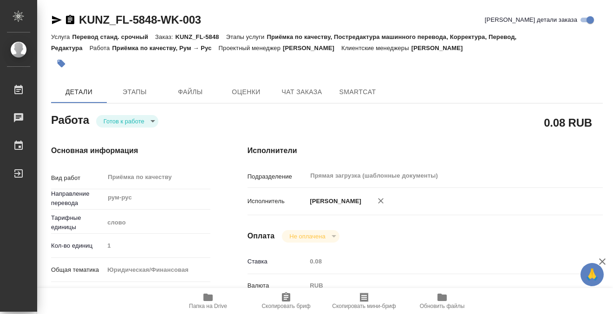
type textarea "x"
type textarea "СОС, рум-рус"
type textarea "x"
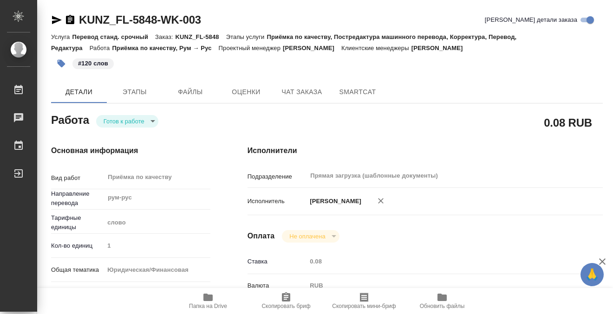
type textarea "x"
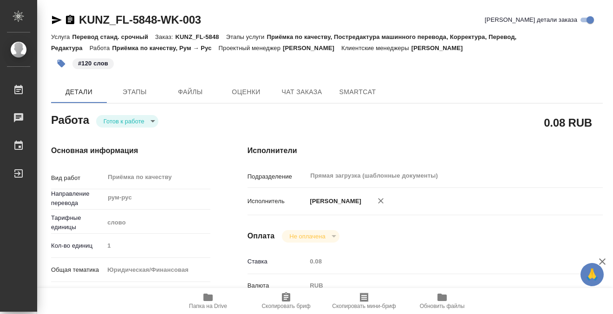
type textarea "x"
click at [147, 121] on body "🙏 .cls-1 fill:#fff; AWATERA Kobzeva Elizaveta Работы 0 Чаты График Выйти KUNZ_F…" at bounding box center [306, 157] width 613 height 314
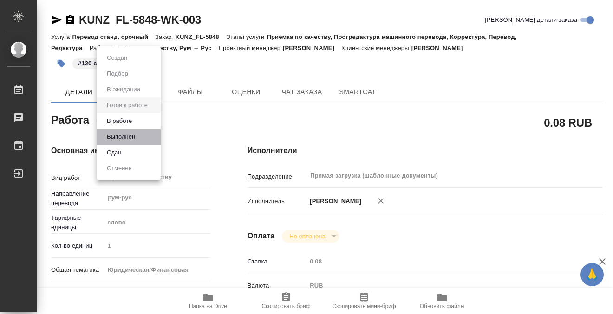
click at [141, 137] on li "Выполнен" at bounding box center [129, 137] width 64 height 16
type textarea "x"
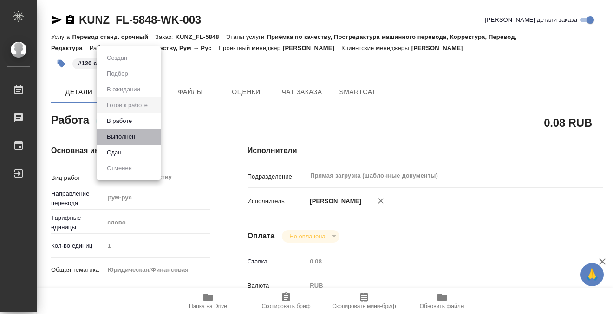
type textarea "x"
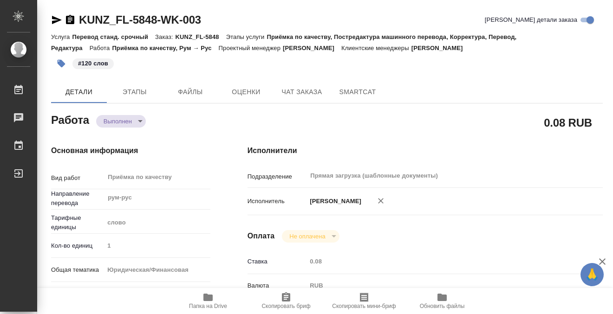
type textarea "x"
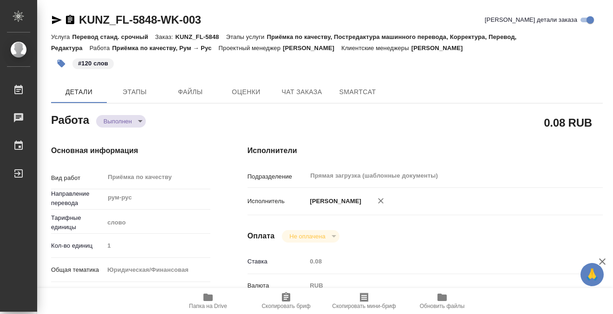
type textarea "x"
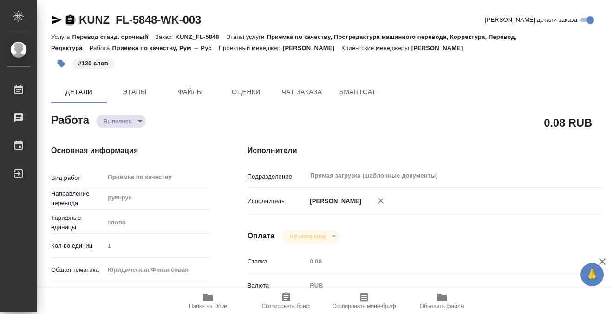
click at [74, 17] on icon "button" at bounding box center [70, 19] width 8 height 9
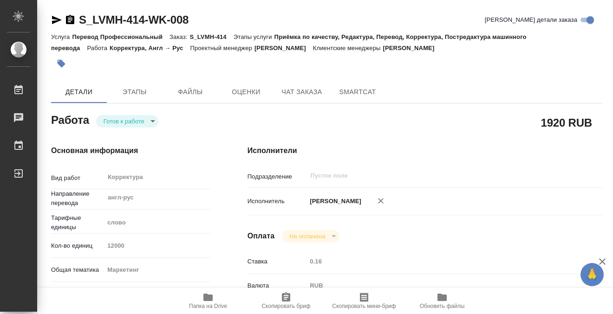
click at [70, 16] on icon "button" at bounding box center [70, 19] width 11 height 11
click at [142, 121] on body "🙏 .cls-1 fill:#fff; AWATERA Kobzeva Elizaveta Работы 0 Чаты График Выйти S_LVMH…" at bounding box center [306, 157] width 613 height 314
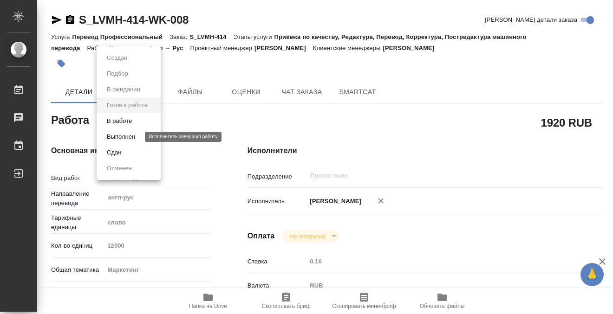
click at [136, 138] on button "Выполнен" at bounding box center [121, 137] width 34 height 10
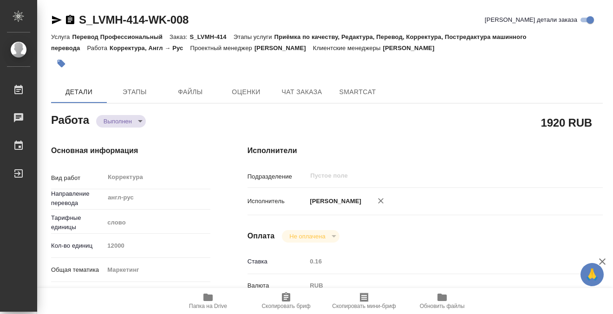
type textarea "x"
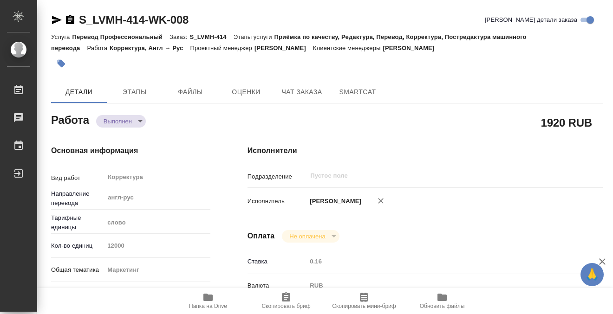
type textarea "x"
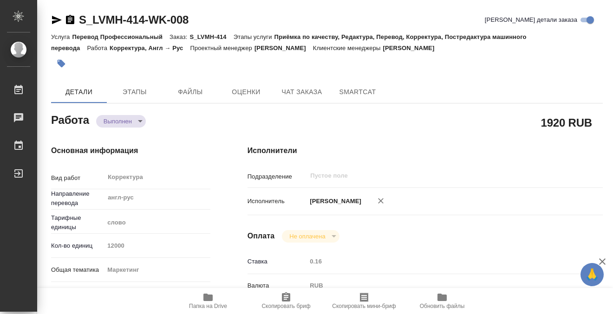
type textarea "x"
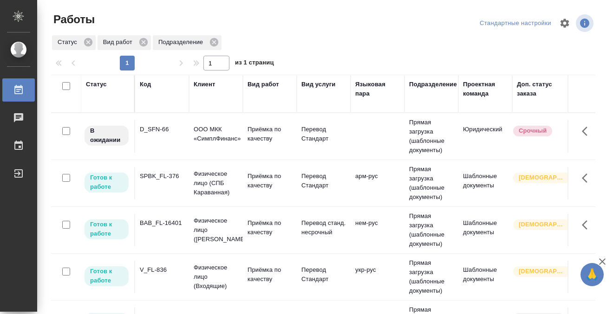
click at [162, 183] on td "SPBK_FL-376" at bounding box center [162, 183] width 54 height 33
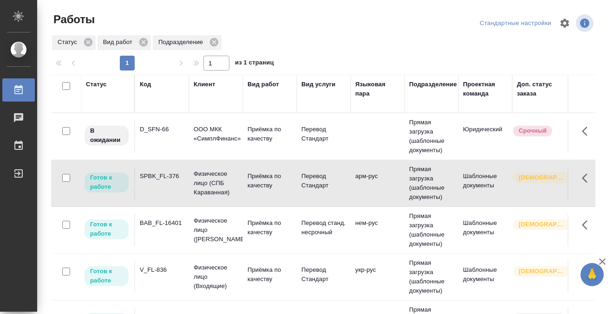
click at [162, 183] on td "SPBK_FL-376" at bounding box center [162, 183] width 54 height 33
click at [102, 81] on div "Статус" at bounding box center [96, 84] width 21 height 9
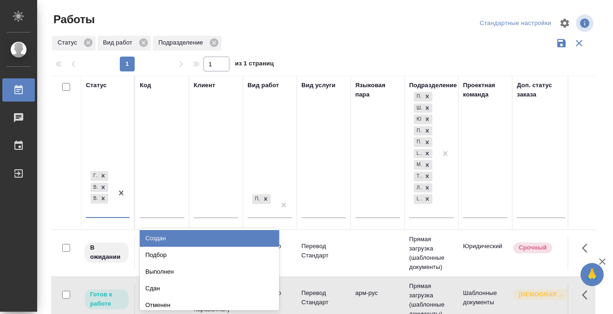
click at [103, 212] on div "[PERSON_NAME] к работе В работе В ожидании" at bounding box center [99, 193] width 27 height 48
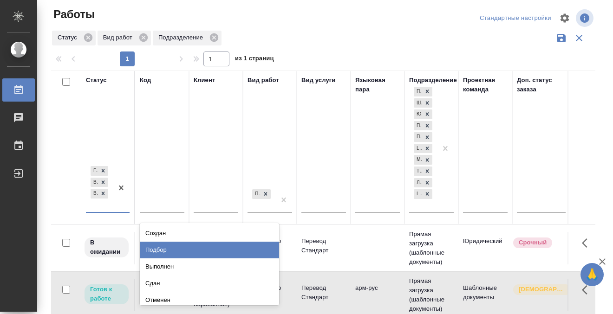
click at [181, 250] on div "Подбор" at bounding box center [209, 250] width 139 height 17
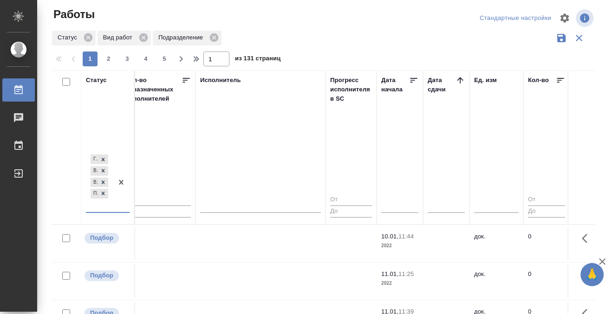
scroll to position [0, 557]
click at [465, 76] on th "Дата сдачи" at bounding box center [446, 148] width 46 height 154
click at [462, 77] on icon at bounding box center [459, 80] width 9 height 9
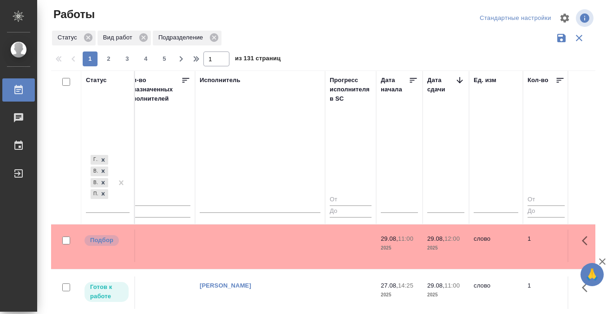
scroll to position [278, 557]
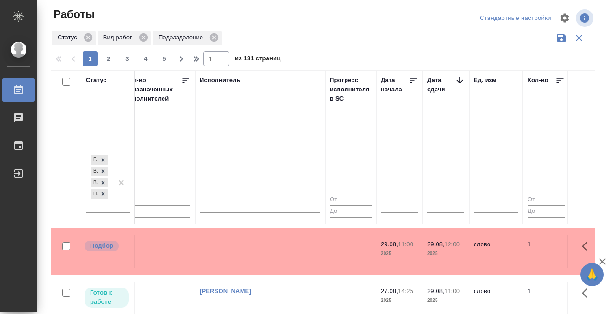
click at [256, 247] on td at bounding box center [260, 251] width 130 height 33
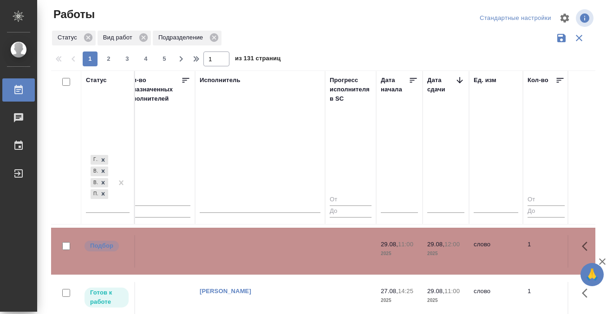
click at [256, 247] on td at bounding box center [260, 251] width 130 height 33
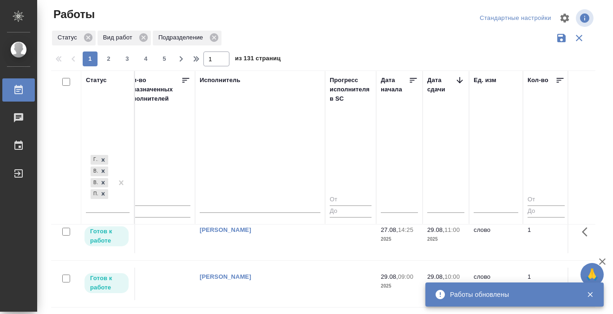
click at [22, 87] on icon at bounding box center [18, 89] width 8 height 9
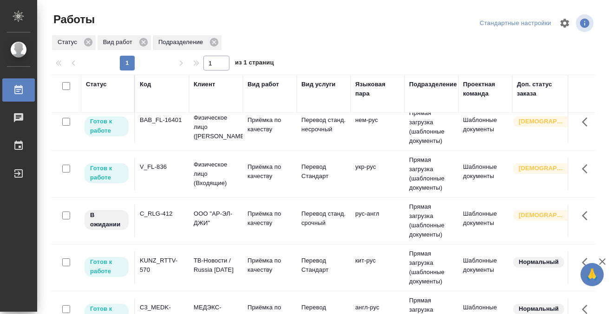
scroll to position [102, 0]
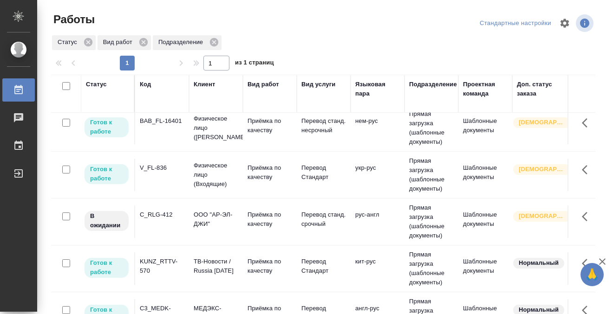
click at [166, 267] on div "KUNZ_RTTV-570" at bounding box center [162, 266] width 45 height 19
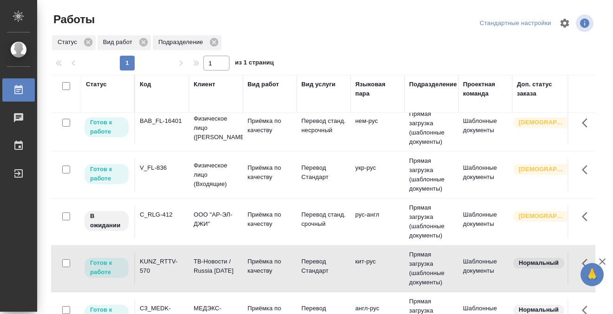
click at [166, 267] on div "KUNZ_RTTV-570" at bounding box center [162, 266] width 45 height 19
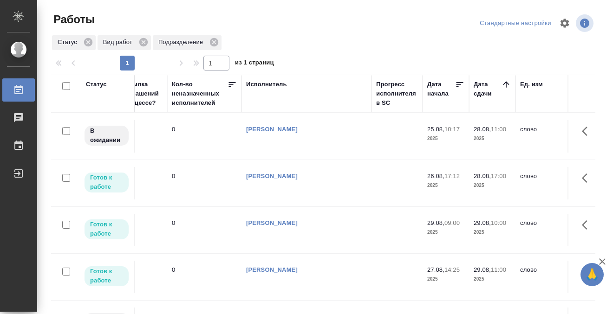
scroll to position [0, 0]
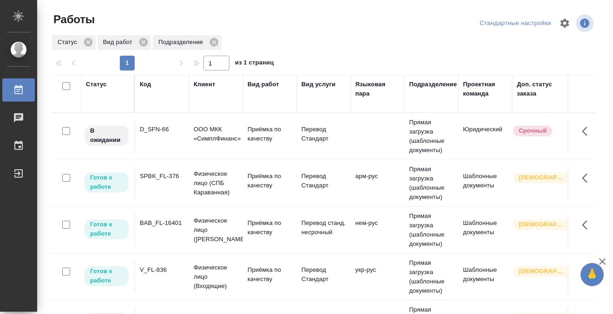
click at [168, 142] on td "D_SFN-66" at bounding box center [162, 136] width 54 height 33
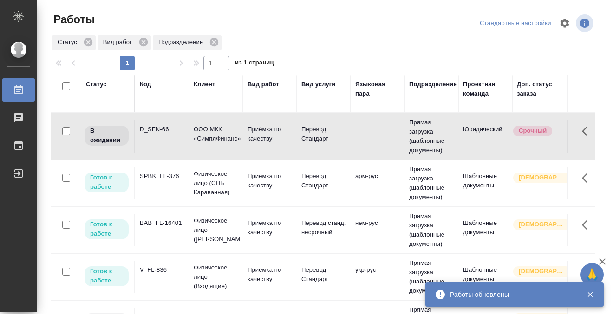
click at [175, 178] on div "SPBK_FL-376" at bounding box center [162, 176] width 45 height 9
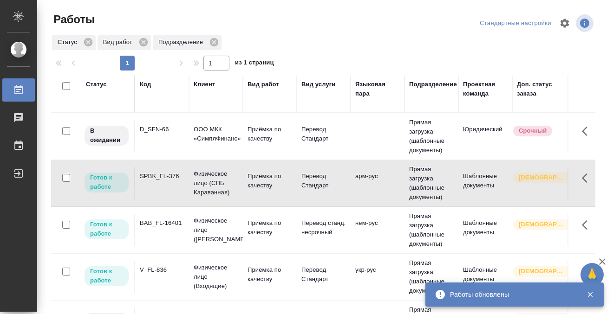
click at [175, 178] on div "SPBK_FL-376" at bounding box center [162, 176] width 45 height 9
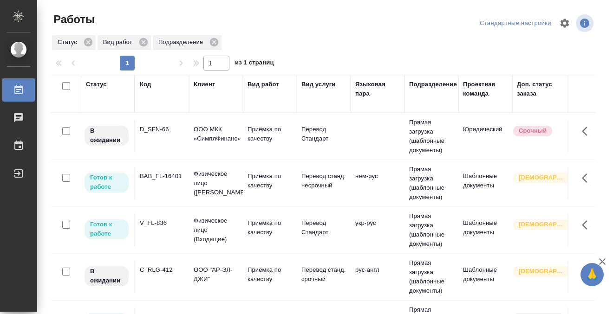
click at [172, 136] on td "D_SFN-66" at bounding box center [162, 136] width 54 height 33
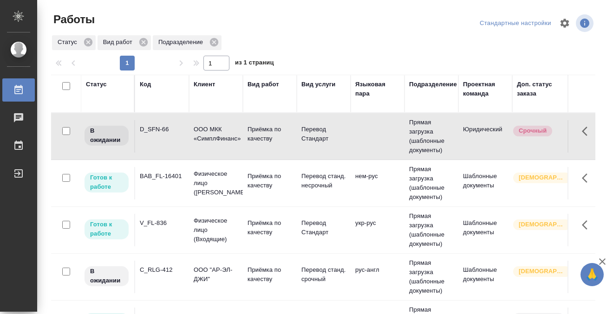
click at [172, 136] on td "D_SFN-66" at bounding box center [162, 136] width 54 height 33
click at [86, 85] on div "Статус" at bounding box center [96, 84] width 21 height 9
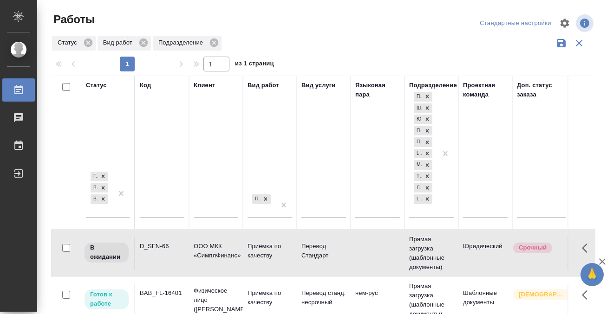
click at [103, 220] on div "Готов к работе В работе В ожидании" at bounding box center [108, 197] width 44 height 55
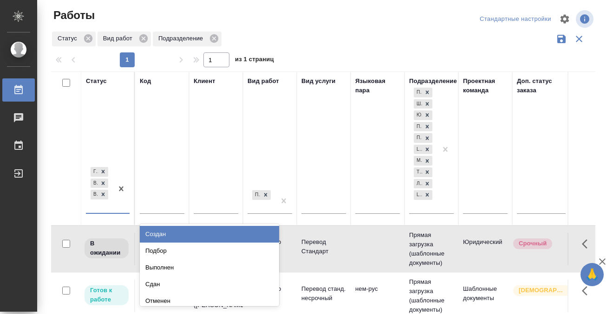
click at [103, 213] on div "Готов к работе В работе В ожидании" at bounding box center [99, 189] width 27 height 48
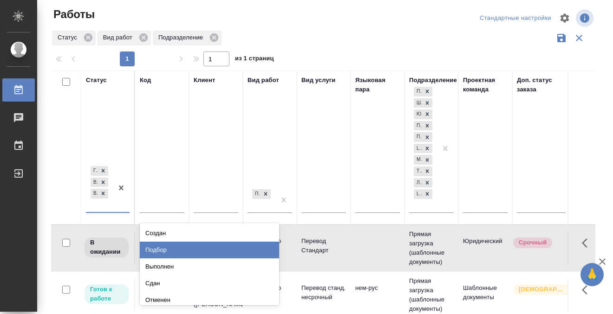
click at [171, 247] on div "Подбор" at bounding box center [209, 250] width 139 height 17
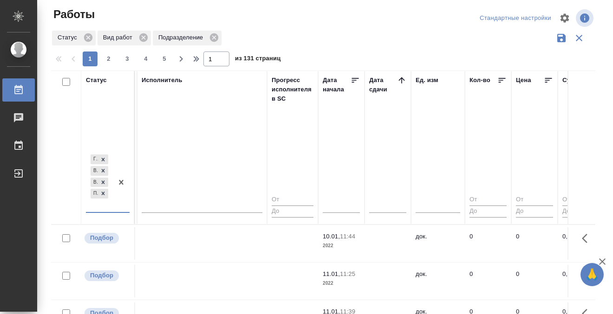
scroll to position [0, 607]
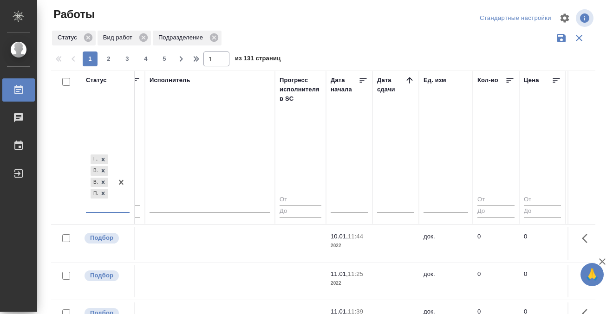
click at [408, 83] on icon at bounding box center [409, 80] width 9 height 9
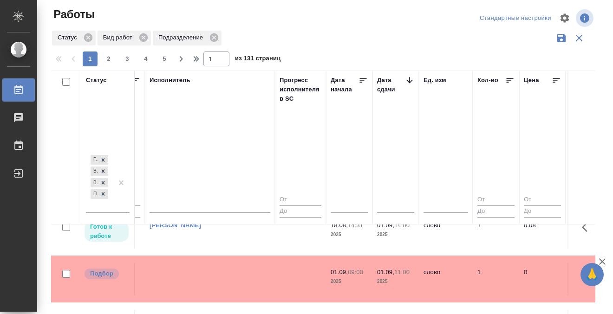
scroll to position [81, 607]
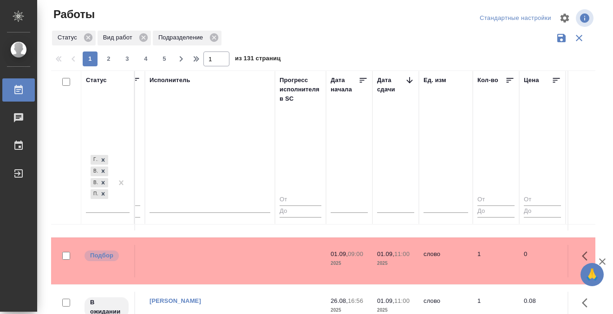
click at [277, 252] on td at bounding box center [300, 261] width 51 height 33
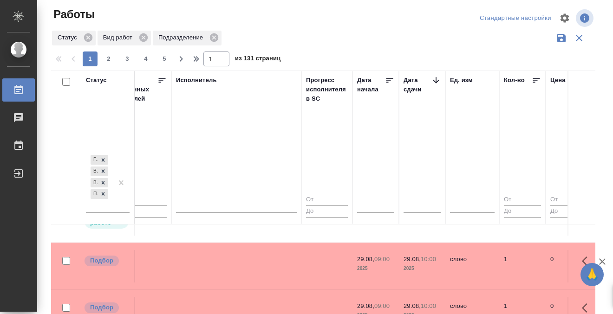
scroll to position [430, 581]
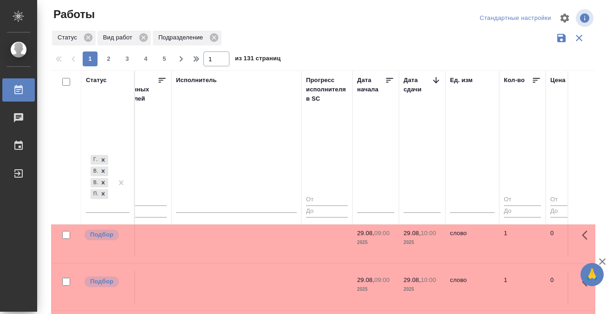
click at [223, 248] on td at bounding box center [236, 240] width 130 height 33
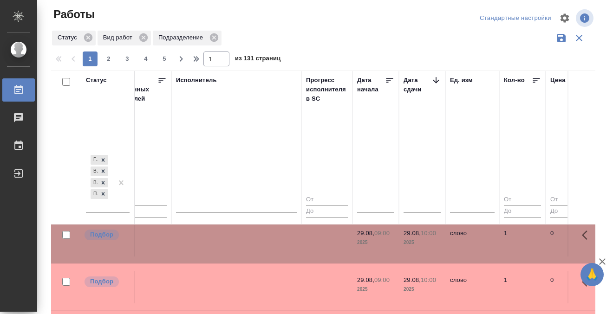
click at [223, 248] on td at bounding box center [236, 240] width 130 height 33
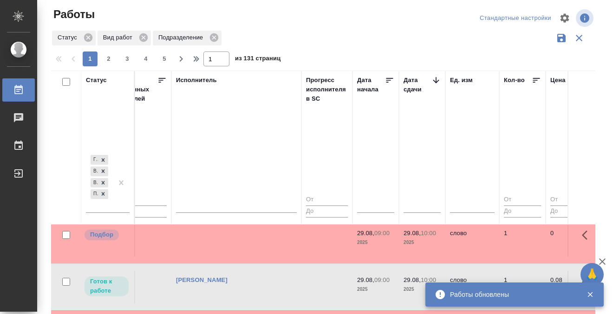
scroll to position [494, 581]
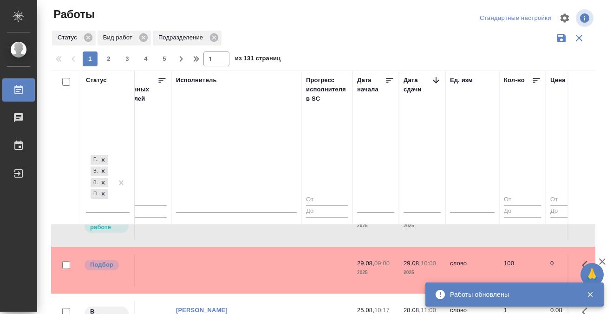
click at [240, 260] on td at bounding box center [236, 270] width 130 height 33
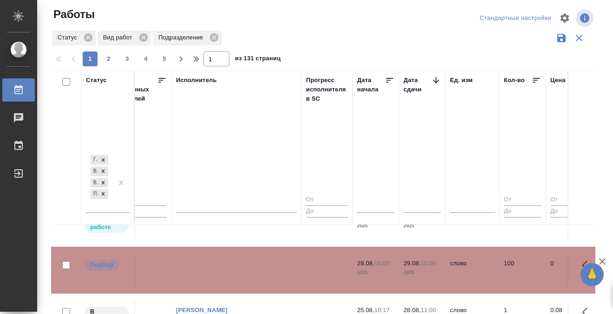
click at [240, 260] on td at bounding box center [236, 270] width 130 height 33
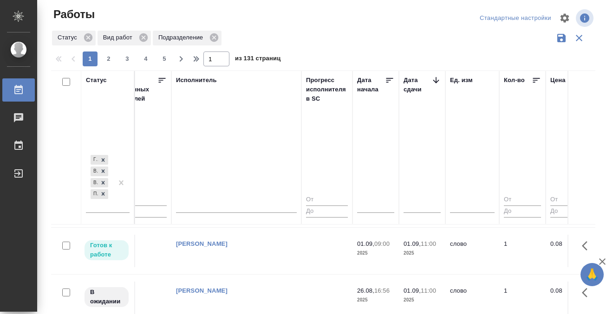
scroll to position [0, 581]
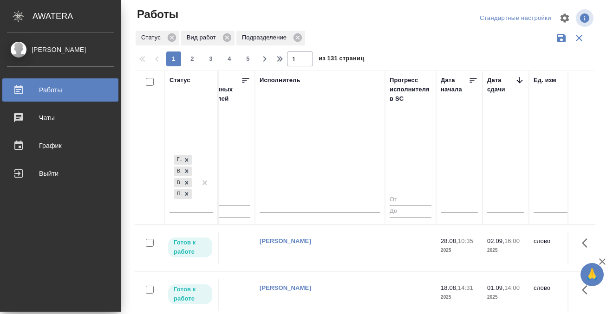
click at [23, 88] on icon at bounding box center [18, 90] width 11 height 11
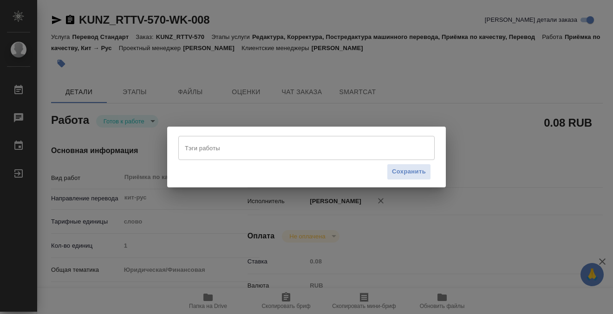
click at [282, 148] on input "Тэги работы" at bounding box center [298, 148] width 230 height 16
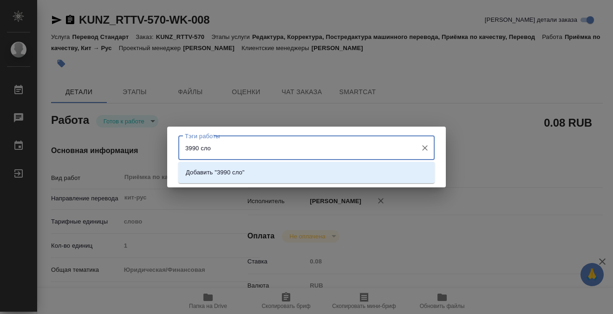
type input "3990 слов"
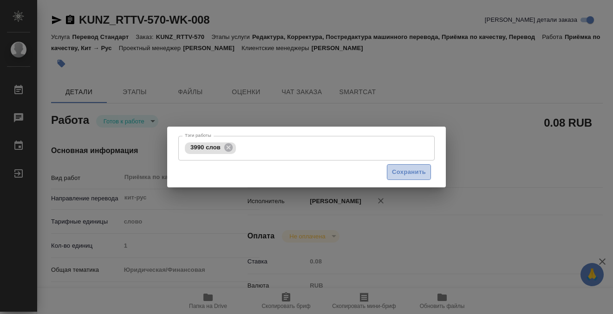
click at [421, 174] on span "Сохранить" at bounding box center [409, 172] width 34 height 11
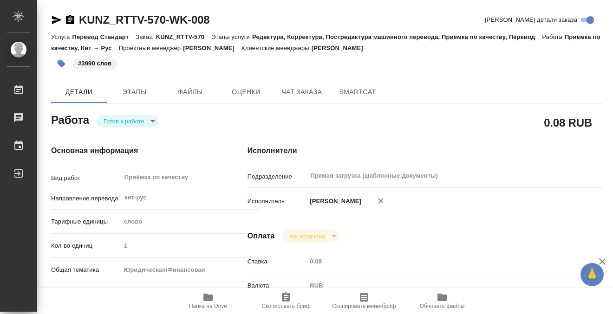
type input "readyForWork"
type input "кит-рус"
type input "5a8b1489cc6b4906c91bfd90"
type input "1"
type input "yr-fn"
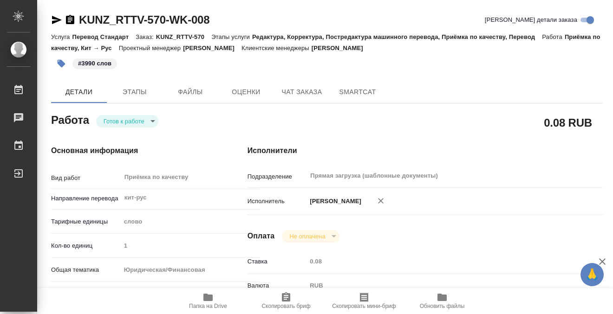
type input "5f647205b73bc97568ca66c0"
type input "[DATE] 14:25"
type input "[DATE] 12:00"
type input "Прямая загрузка (шаблонные документы)"
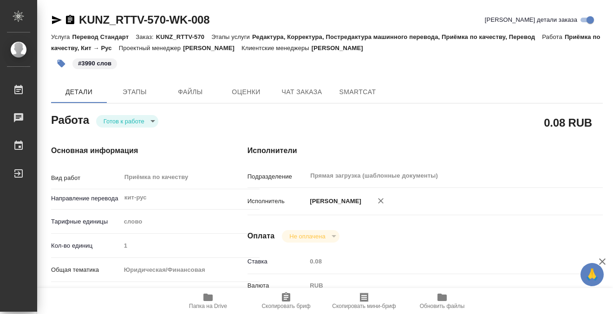
type input "notPayed"
type input "0.08"
type input "RUB"
type input "[PERSON_NAME]"
type input "KUNZ_RTTV-570"
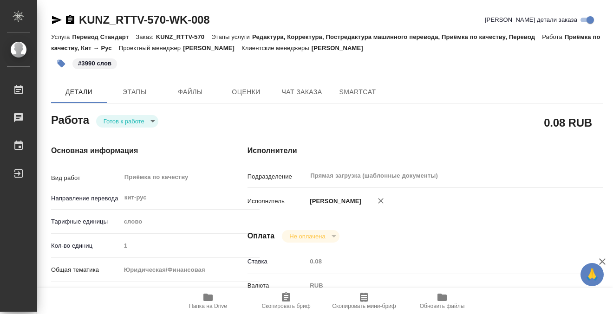
type input "Перевод Стандарт"
type input "Редактура, Корректура, Постредактура машинного перевода, Приёмка по качеству, П…"
type input "[PERSON_NAME]"
type input "/Clients/RT/Orders/KUNZ_RTTV-570"
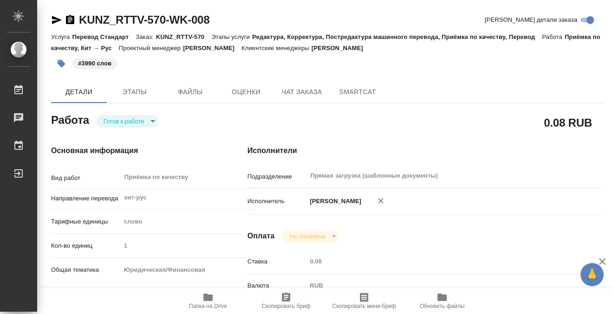
click at [139, 119] on body "🙏 .cls-1 fill:#fff; AWATERA Kobzeva [PERSON_NAME] 0 Чаты График Выйти KUNZ_RTTV…" at bounding box center [306, 157] width 613 height 314
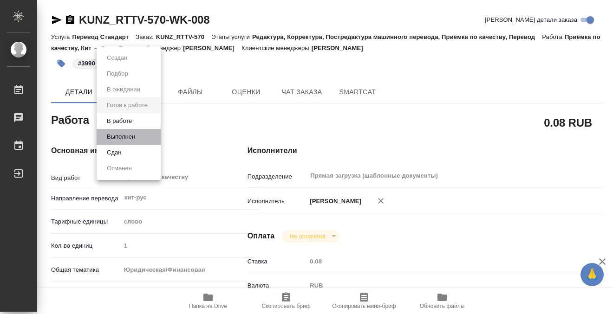
click at [141, 135] on li "Выполнен" at bounding box center [129, 137] width 64 height 16
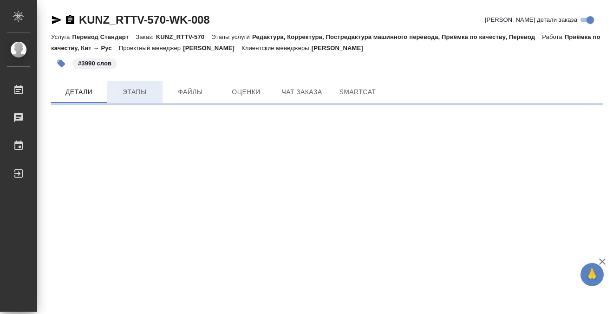
click at [138, 90] on span "Этапы" at bounding box center [134, 92] width 45 height 12
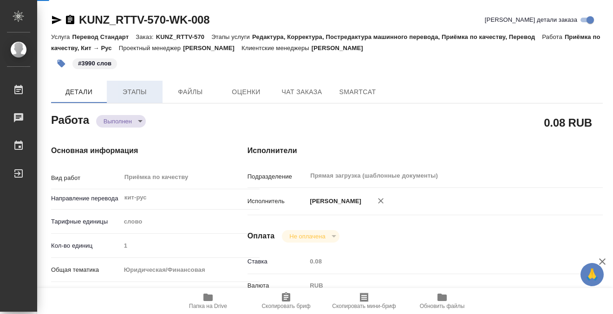
type textarea "x"
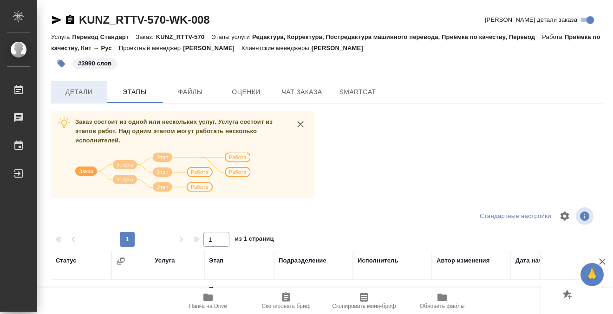
click at [95, 92] on span "Детали" at bounding box center [79, 92] width 45 height 12
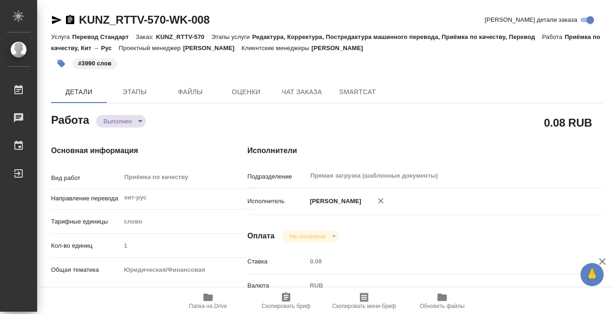
type textarea "x"
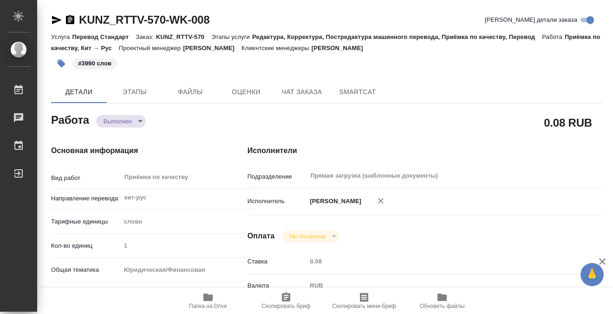
click at [73, 20] on icon "button" at bounding box center [70, 19] width 8 height 9
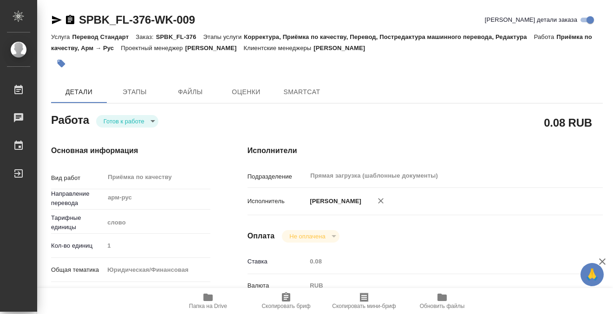
type textarea "x"
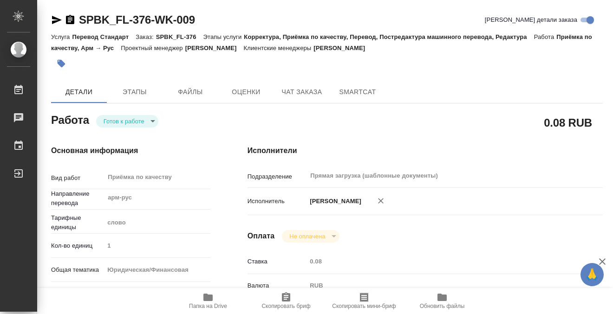
type textarea "x"
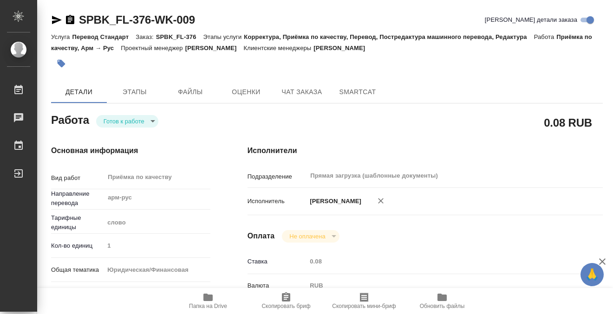
type textarea "x"
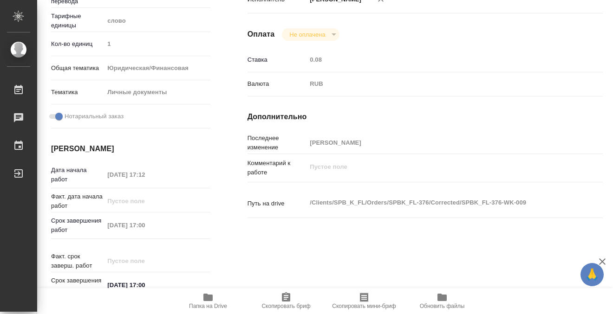
type textarea "x"
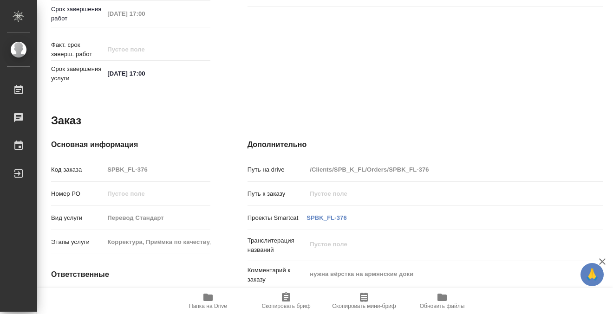
scroll to position [496, 0]
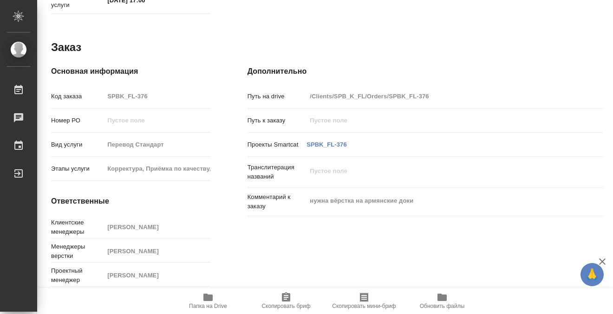
type textarea "x"
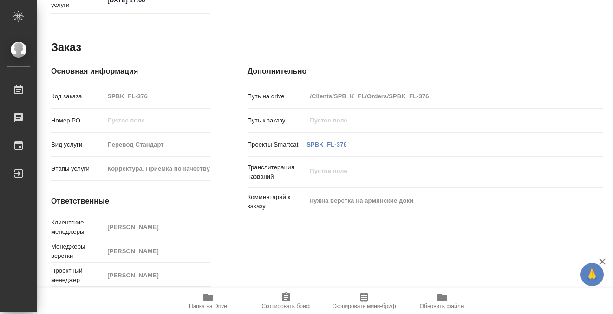
click at [210, 291] on button "Папка на Drive" at bounding box center [208, 301] width 78 height 26
type textarea "x"
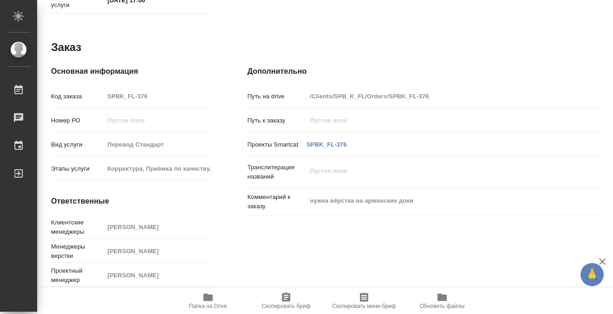
type textarea "x"
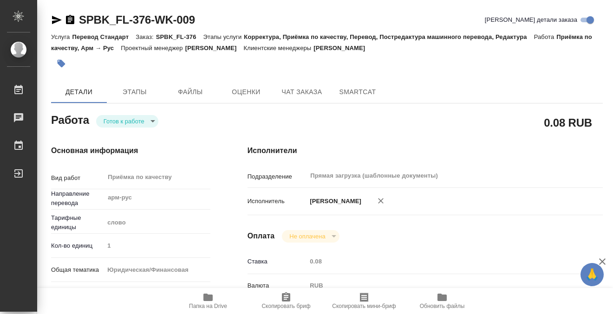
click at [59, 60] on icon "button" at bounding box center [62, 64] width 8 height 8
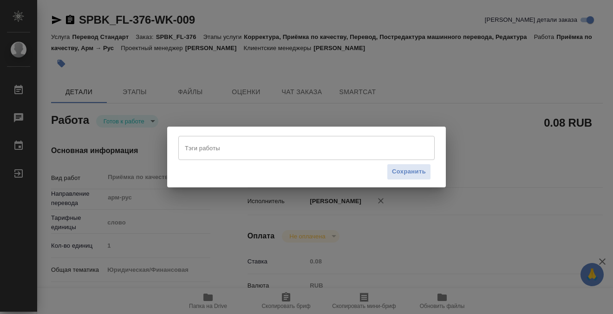
click at [264, 145] on input "Тэги работы" at bounding box center [298, 148] width 230 height 16
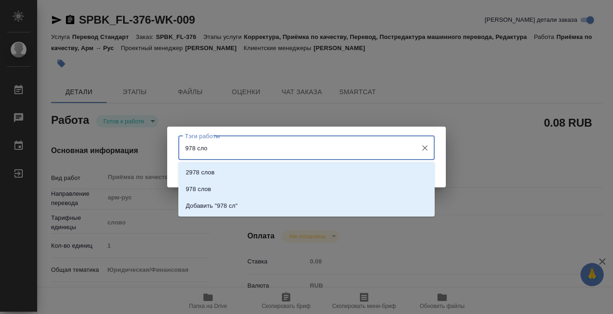
type input "978 слов"
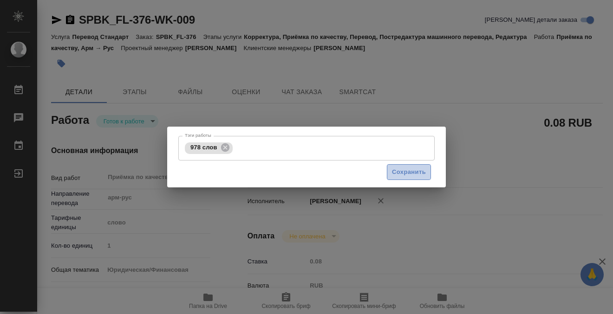
click at [418, 172] on span "Сохранить" at bounding box center [409, 172] width 34 height 11
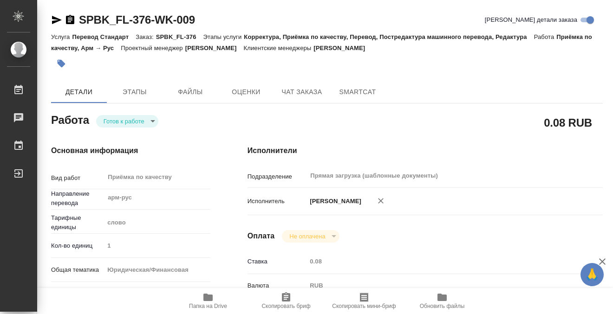
type input "readyForWork"
type textarea "Приёмка по качеству"
type textarea "x"
type input "арм-рус"
type input "5a8b1489cc6b4906c91bfd90"
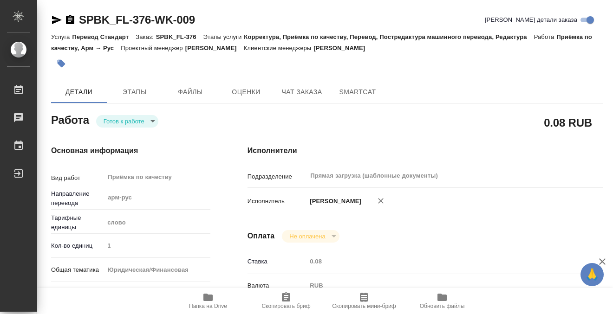
type input "1"
type input "yr-fn"
type input "5a8b8b956a9677013d343cfe"
checkbox input "true"
type input "26.08.2025 17:12"
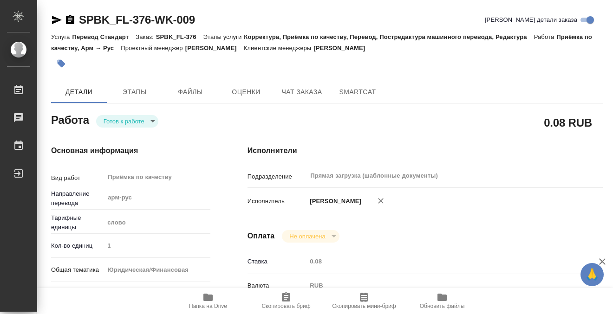
type input "28.08.2025 17:00"
type input "Прямая загрузка (шаблонные документы)"
type input "notPayed"
type input "0.08"
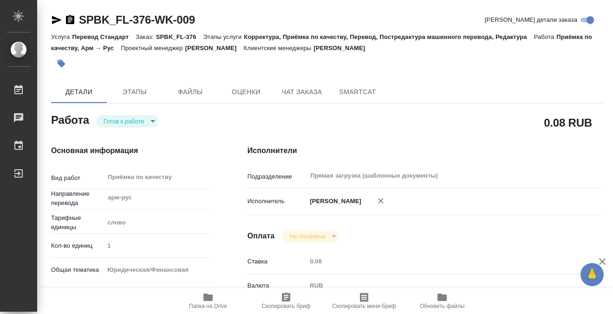
type input "RUB"
type input "Кобзева Елизавета"
type textarea "x"
type textarea "/Clients/SPB_K_FL/Orders/SPBK_FL-376/Corrected/SPBK_FL-376-WK-009"
type textarea "x"
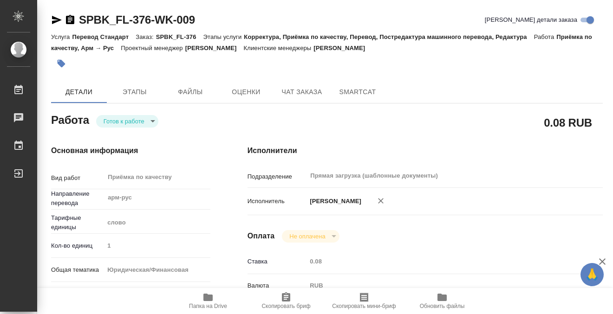
type input "SPBK_FL-376"
type input "Перевод Стандарт"
type input "Корректура, Приёмка по качеству, Перевод, Постредактура машинного перевода, Ред…"
type input "Иванова Арина"
type input "Петрова Валерия"
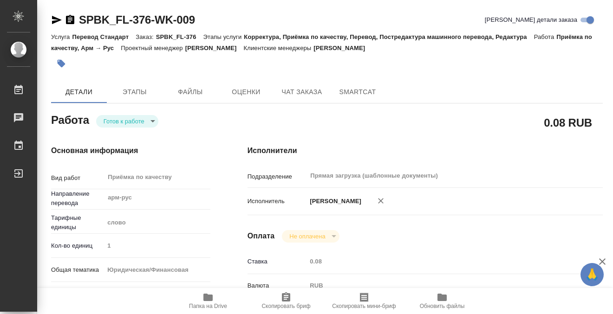
type input "/Clients/SPB_K_FL/Orders/SPBK_FL-376"
type textarea "x"
type textarea "нужна вёрстка на армянские доки"
type textarea "x"
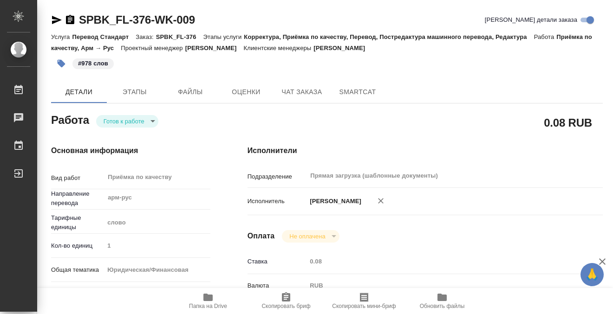
type textarea "x"
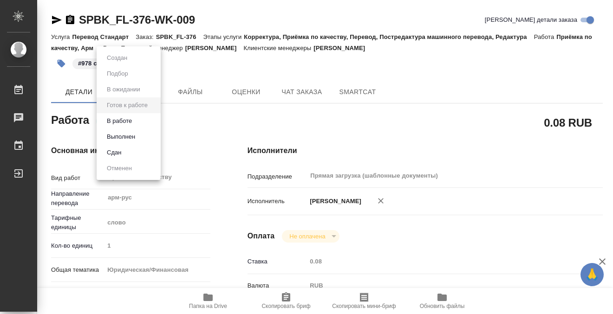
click at [149, 125] on body "🙏 .cls-1 fill:#fff; AWATERA Kobzeva Elizaveta Работы 0 Чаты График Выйти SPBK_F…" at bounding box center [306, 157] width 613 height 314
type textarea "x"
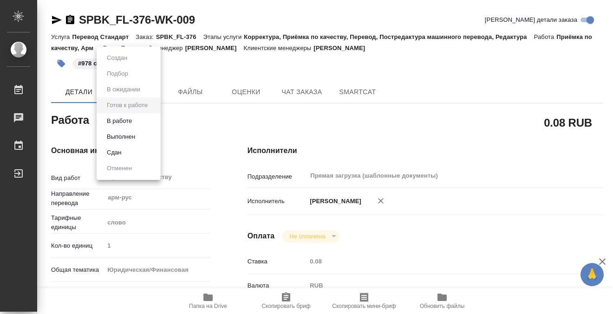
type textarea "x"
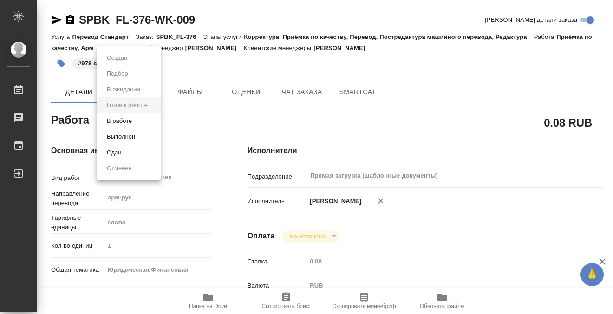
type textarea "x"
click at [145, 136] on li "Выполнен" at bounding box center [129, 137] width 64 height 16
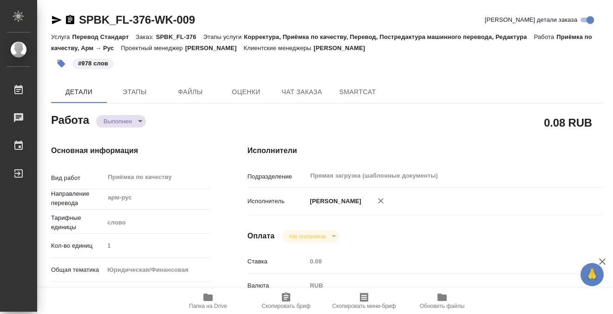
type textarea "x"
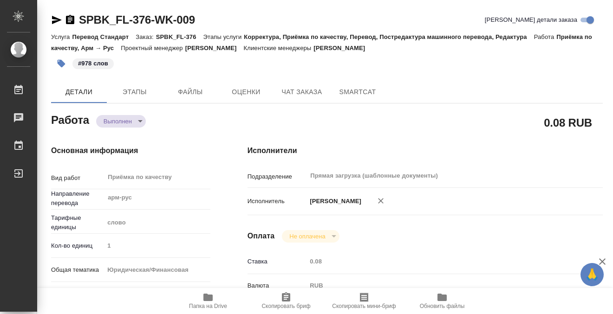
type textarea "x"
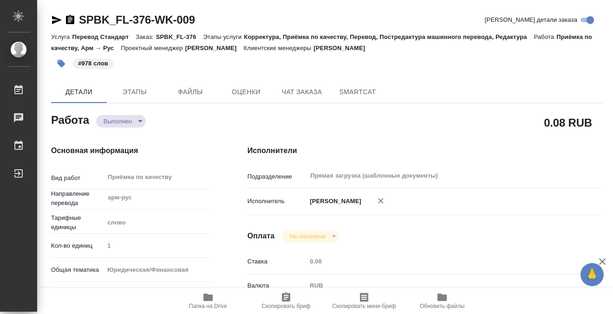
click at [69, 18] on icon "button" at bounding box center [70, 19] width 11 height 11
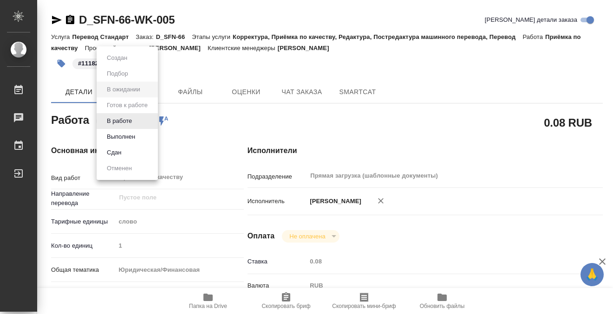
click at [148, 118] on body "🙏 .cls-1 fill:#fff; AWATERA Kobzeva [PERSON_NAME] Чаты График Выйти D_SFN-66-WK…" at bounding box center [306, 157] width 613 height 314
click at [148, 133] on li "Выполнен" at bounding box center [127, 137] width 61 height 16
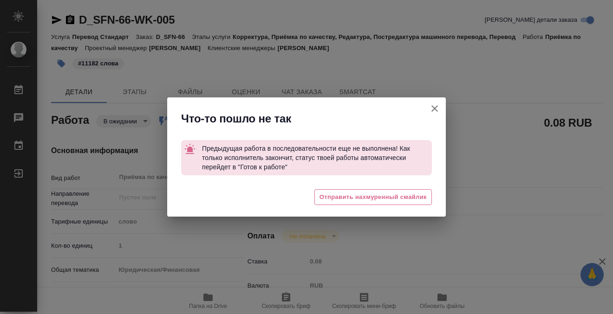
type textarea "x"
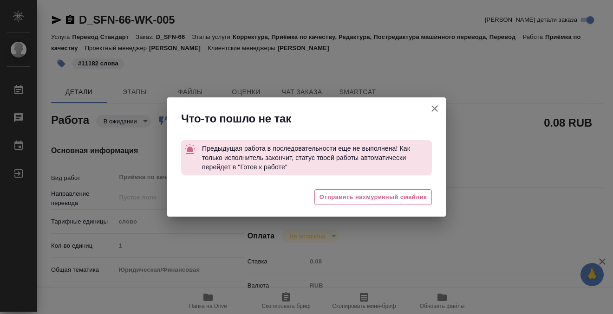
type textarea "x"
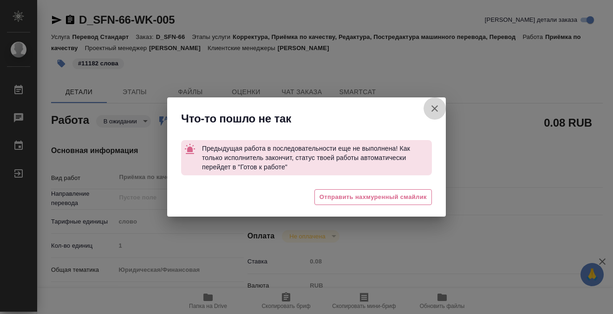
click at [437, 107] on icon "button" at bounding box center [434, 108] width 7 height 7
type textarea "x"
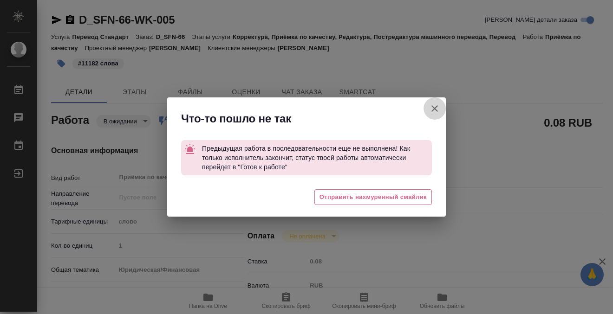
type textarea "x"
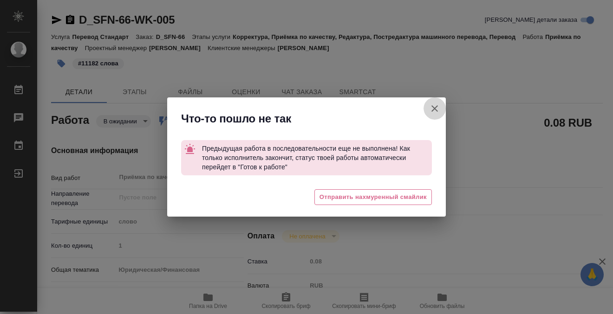
type textarea "x"
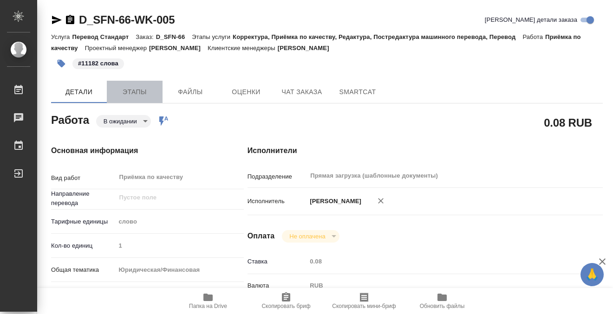
click at [154, 96] on span "Этапы" at bounding box center [134, 92] width 45 height 12
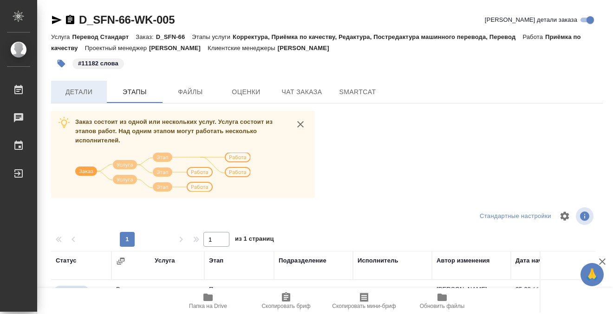
click at [92, 101] on button "Детали" at bounding box center [79, 92] width 56 height 22
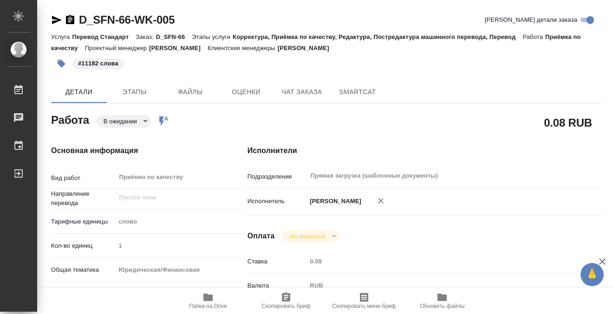
type textarea "x"
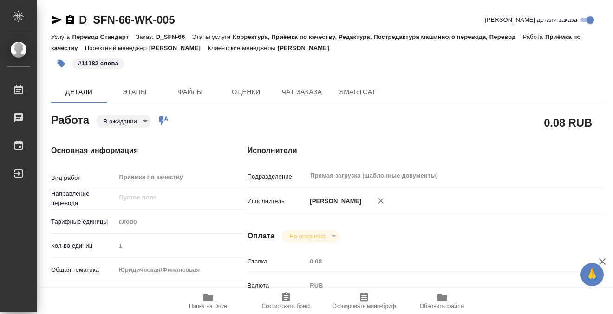
type textarea "x"
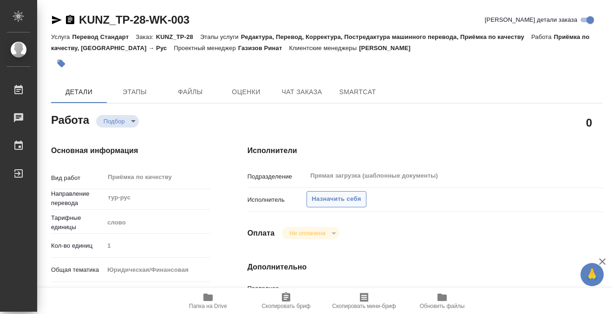
click at [348, 202] on span "Назначить себя" at bounding box center [336, 199] width 49 height 11
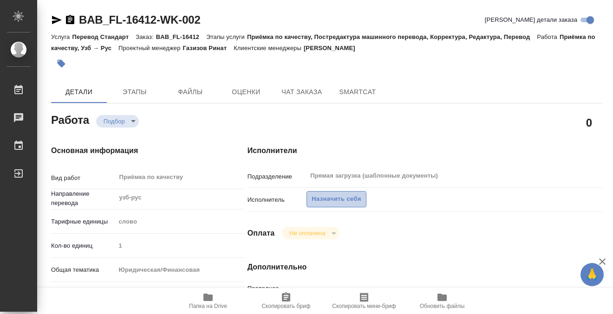
click at [338, 195] on span "Назначить себя" at bounding box center [336, 199] width 49 height 11
